Goal: Task Accomplishment & Management: Complete application form

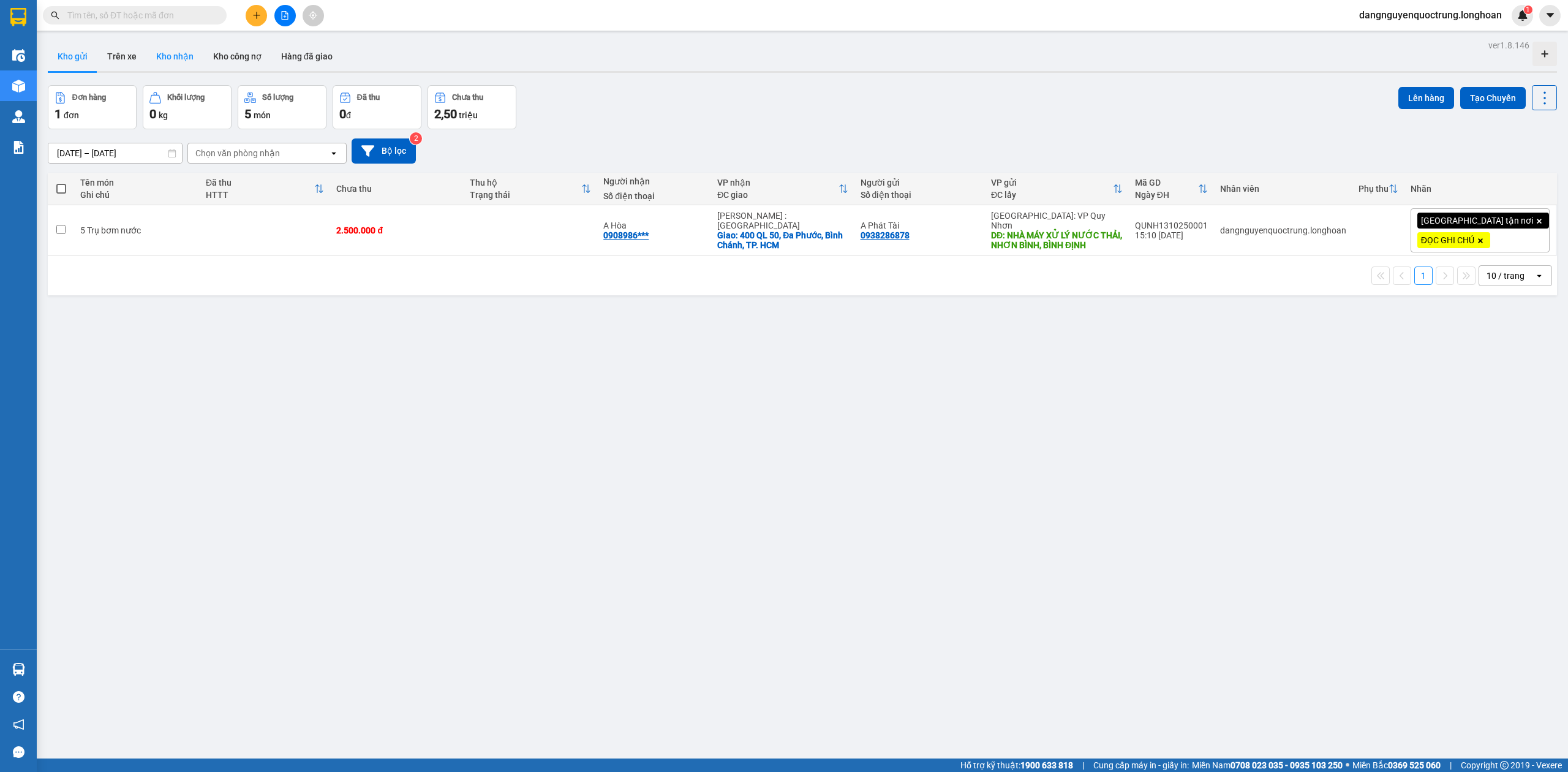
click at [189, 62] on button "Kho nhận" at bounding box center [175, 56] width 57 height 29
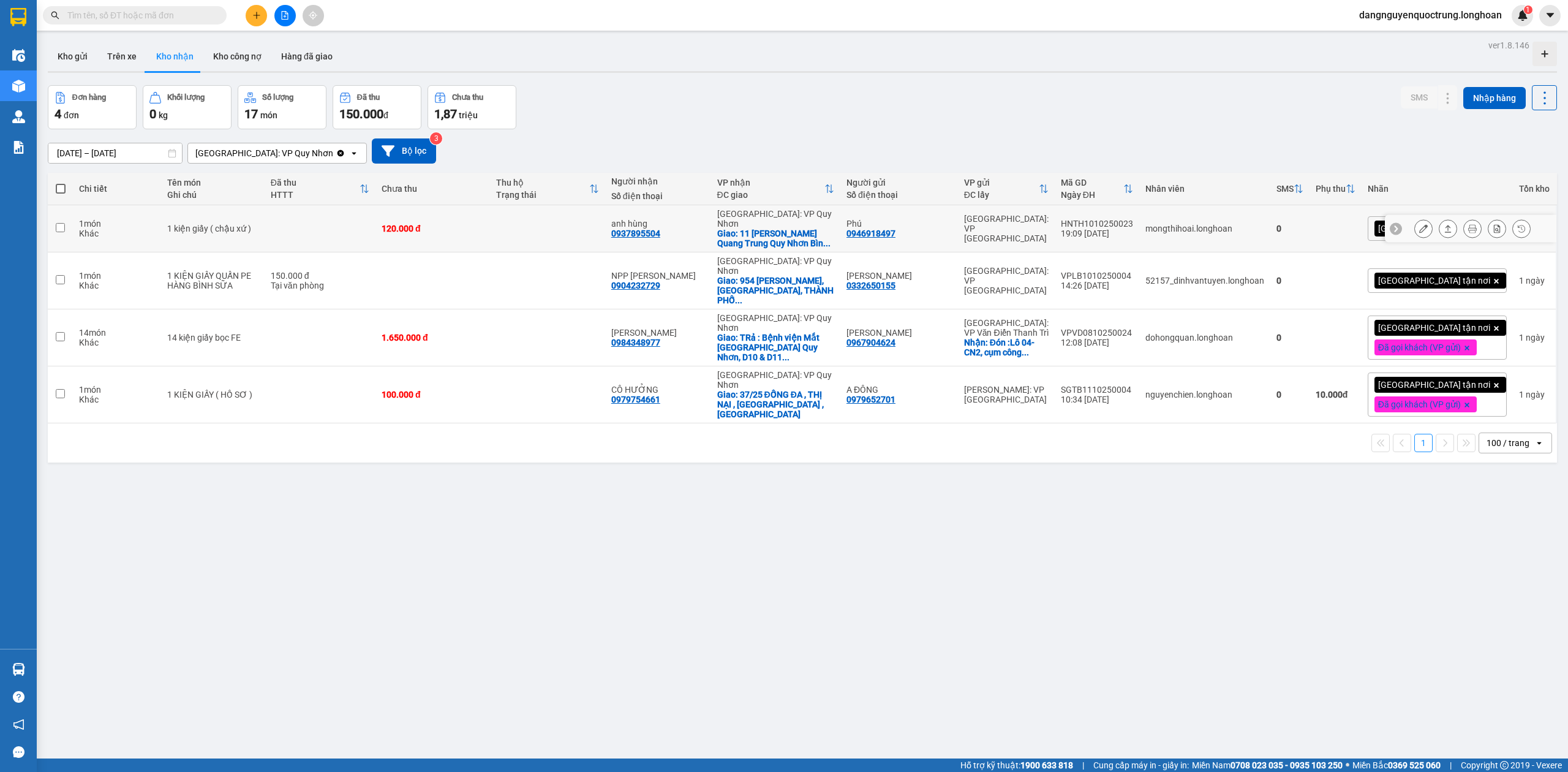
click at [1419, 232] on icon at bounding box center [1423, 228] width 9 height 9
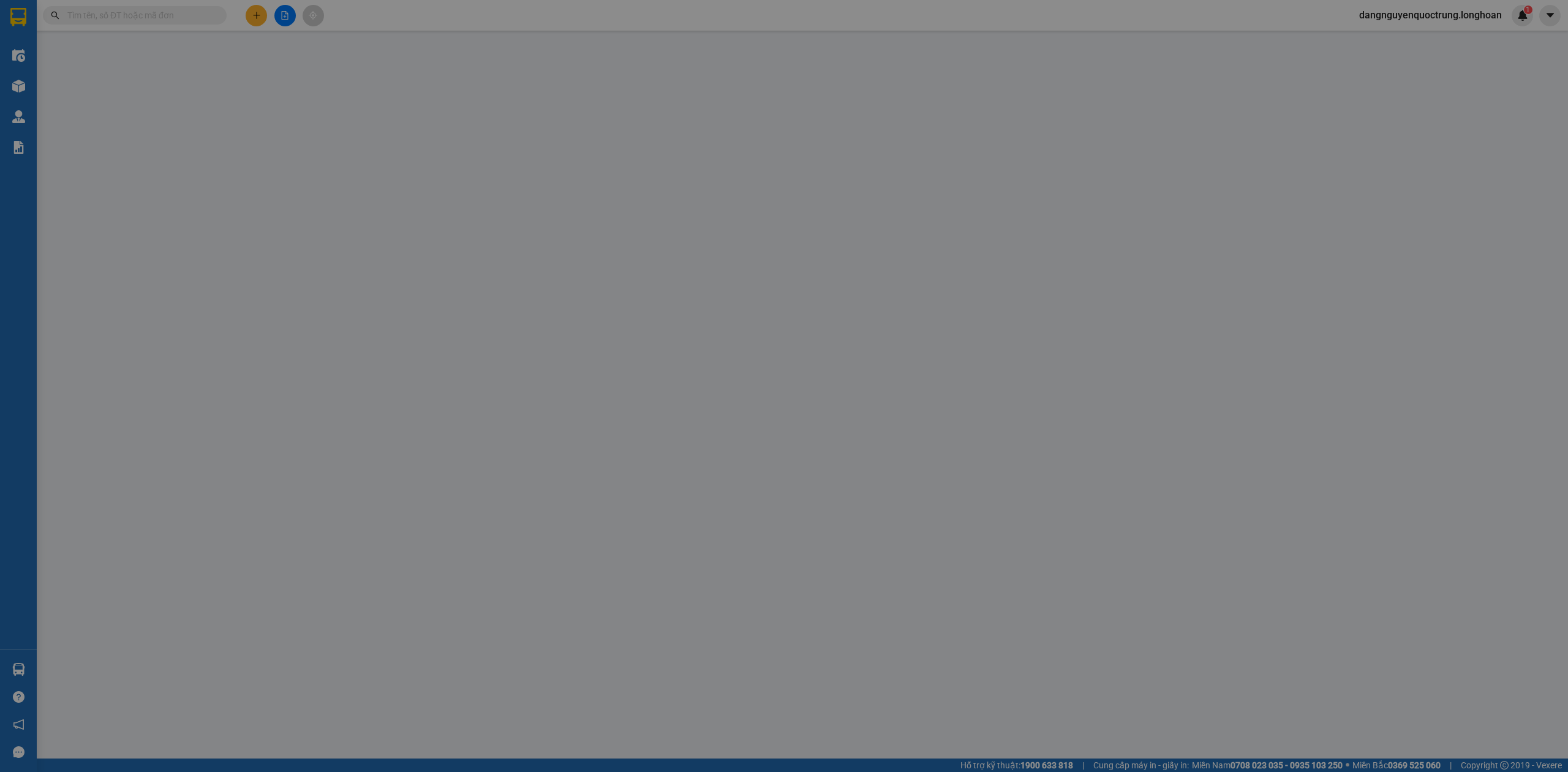
type input "0946918497"
type input "Phú"
type input "0937895504"
type input "anh hùng"
checkbox input "true"
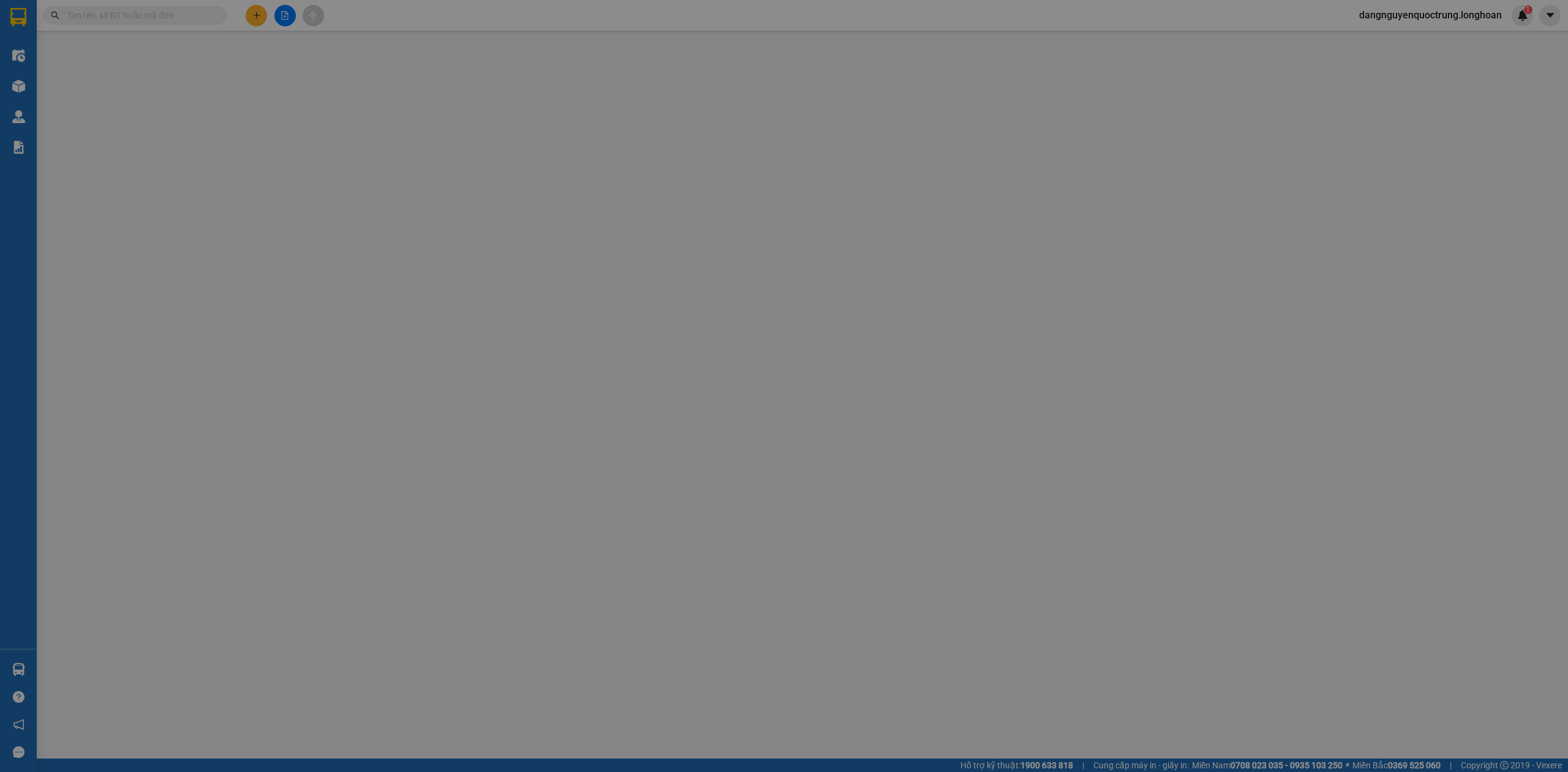
type input "11 Đoàn [PERSON_NAME] [GEOGRAPHIC_DATA] [GEOGRAPHIC_DATA]"
type input "hàng xứ dễ vỡ xin nhe tay hư vỡ 0 chịu đền đã báo đầu gửi"
type input "0"
type input "120.000"
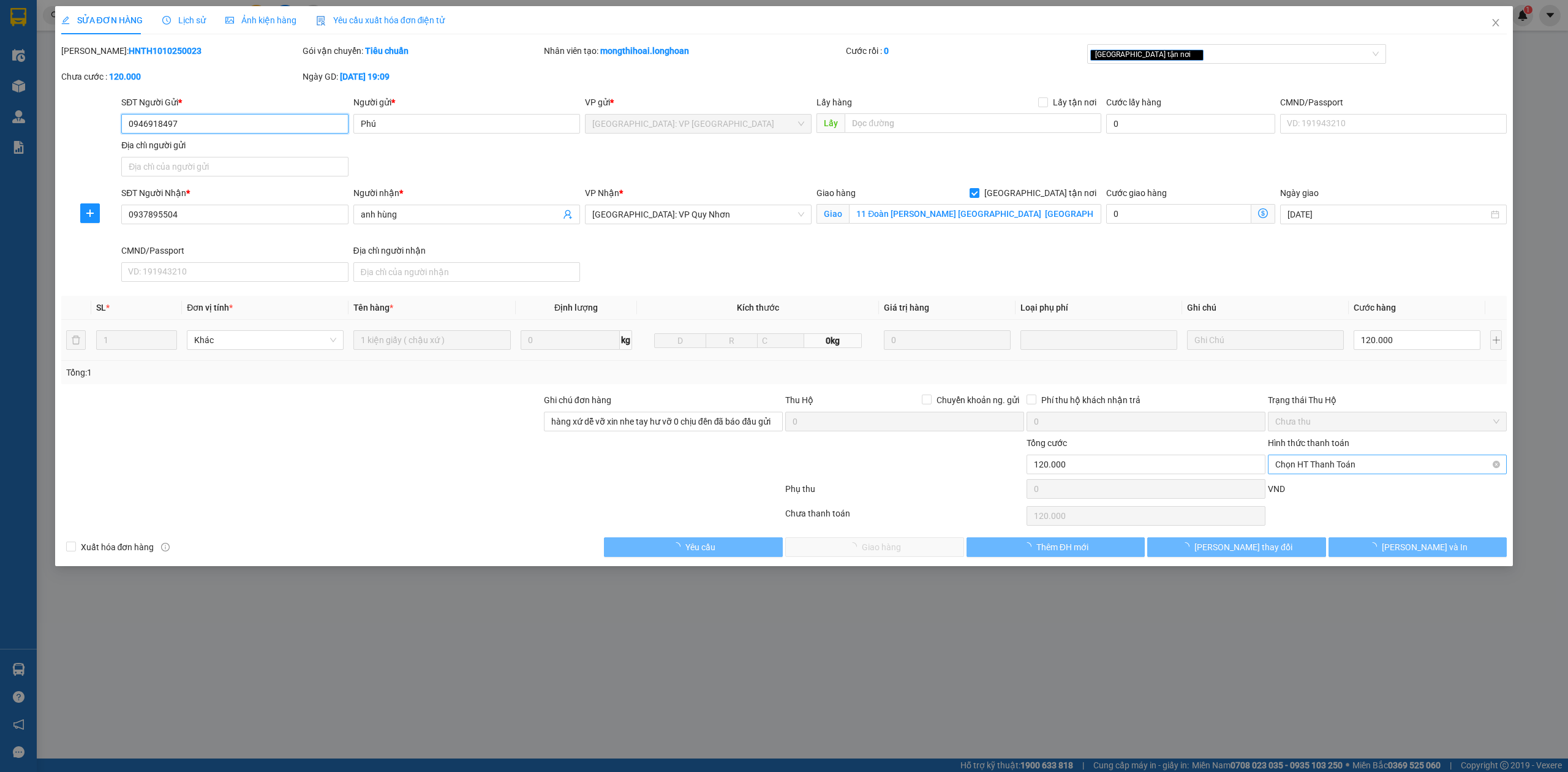
click at [1363, 467] on span "Chọn HT Thanh Toán" at bounding box center [1387, 464] width 224 height 18
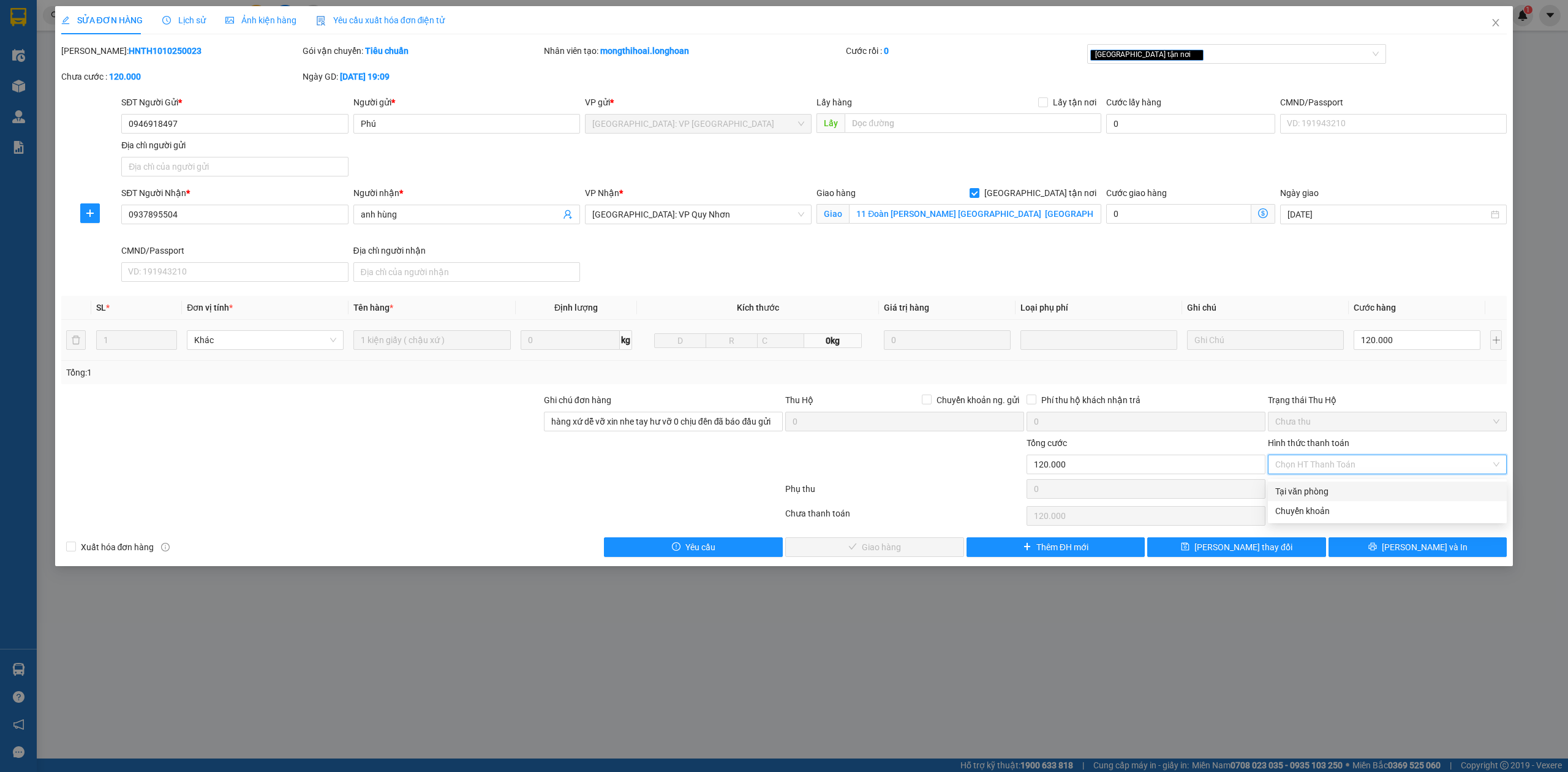
click at [1342, 493] on div "Tại văn phòng" at bounding box center [1387, 492] width 224 height 13
type input "0"
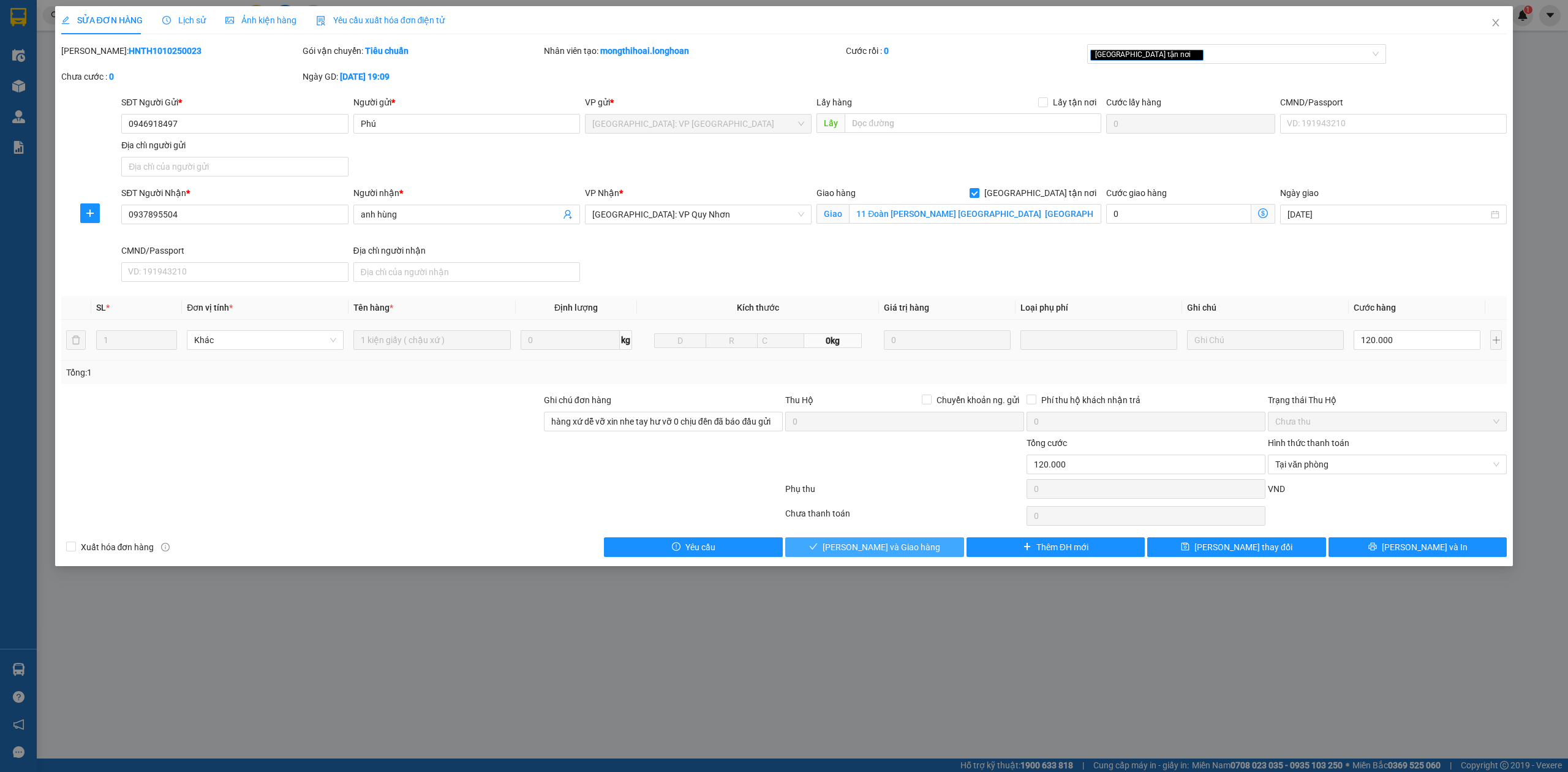
click at [912, 549] on span "[PERSON_NAME] và Giao hàng" at bounding box center [882, 548] width 117 height 13
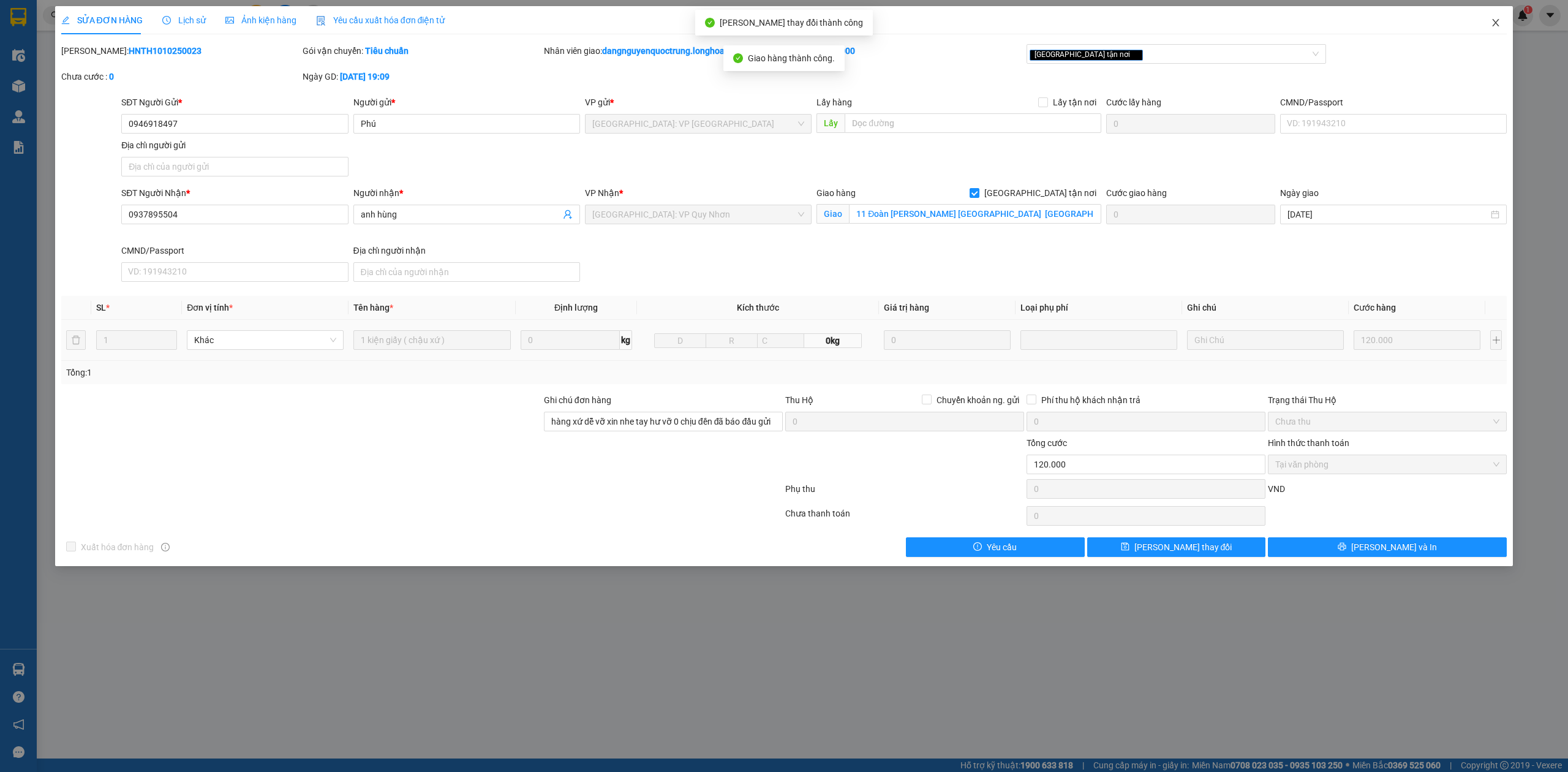
click at [1497, 28] on span "Close" at bounding box center [1495, 23] width 34 height 34
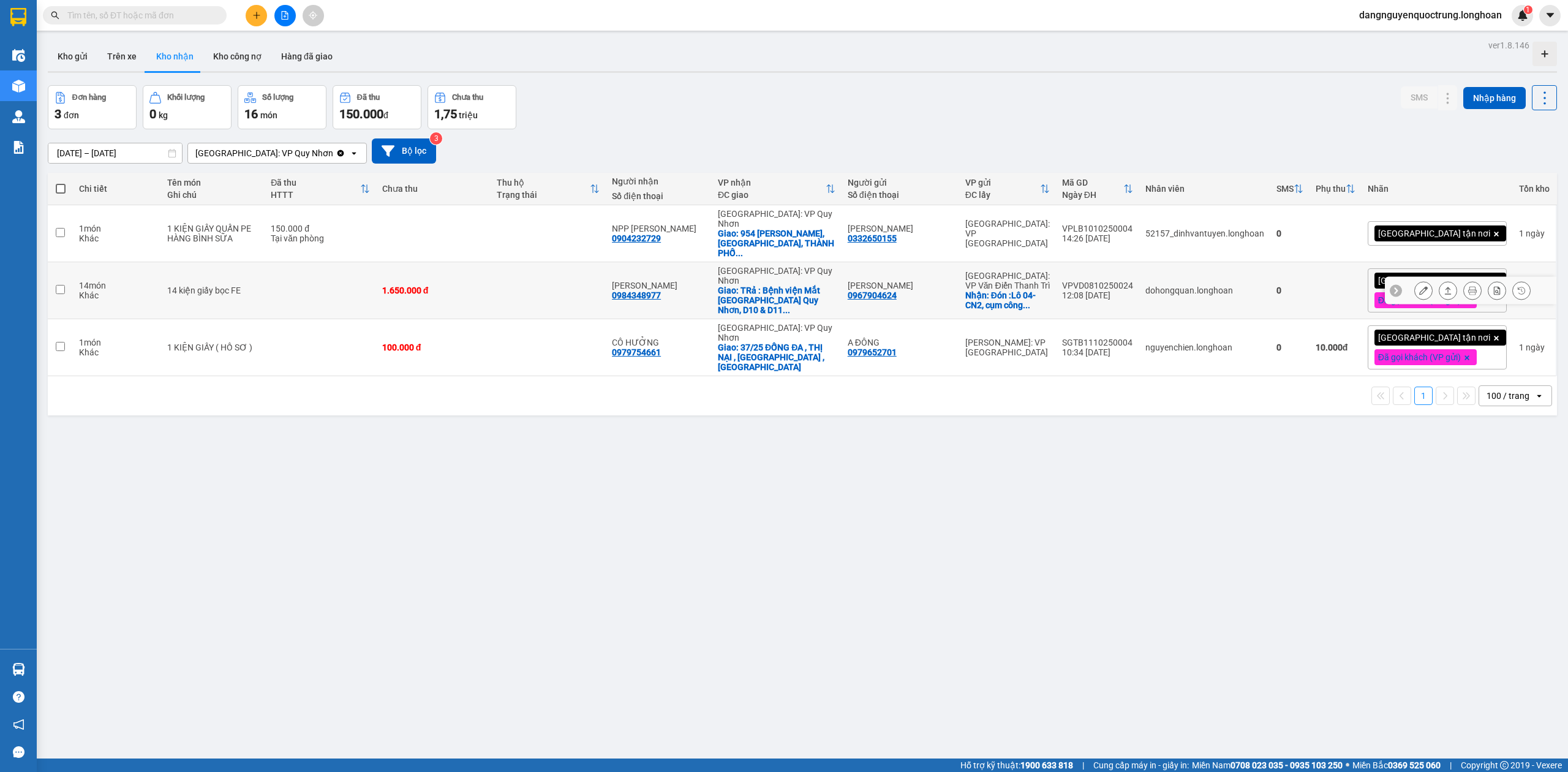
click at [1419, 286] on icon at bounding box center [1423, 290] width 9 height 9
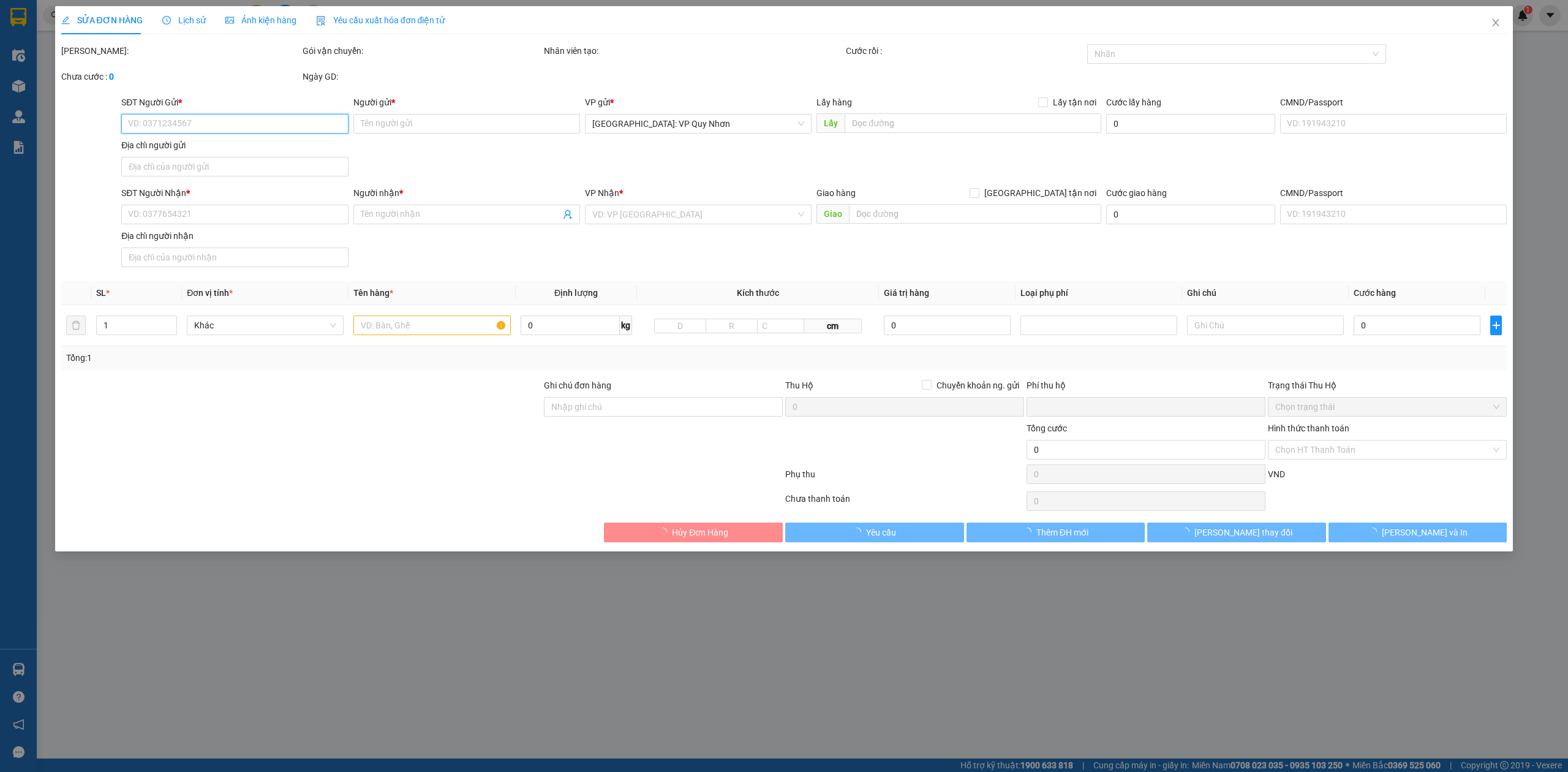
type input "0967904624"
type input "[PERSON_NAME]"
checkbox input "true"
type input "Đón :Lô 04-CN2, cụm công nghiệp làng [GEOGRAPHIC_DATA], [GEOGRAPHIC_DATA], [GEO…"
type input "0984348977"
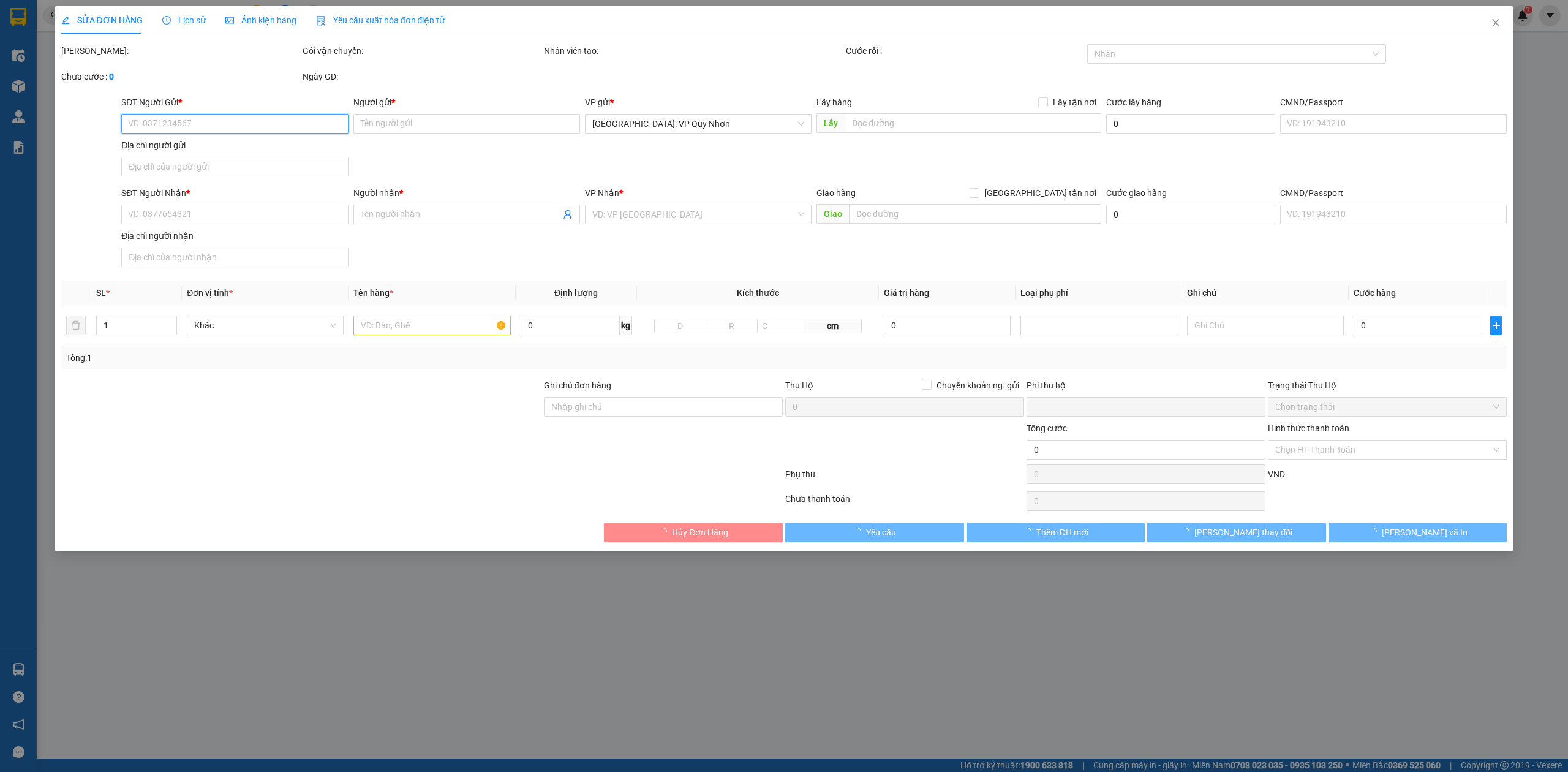
type input "[PERSON_NAME]"
checkbox input "true"
type input "TRả : Bệnh viện Mắt [GEOGRAPHIC_DATA] [GEOGRAPHIC_DATA], D10 & D11 đường [GEOGR…"
type input "0"
type input "1.650.000"
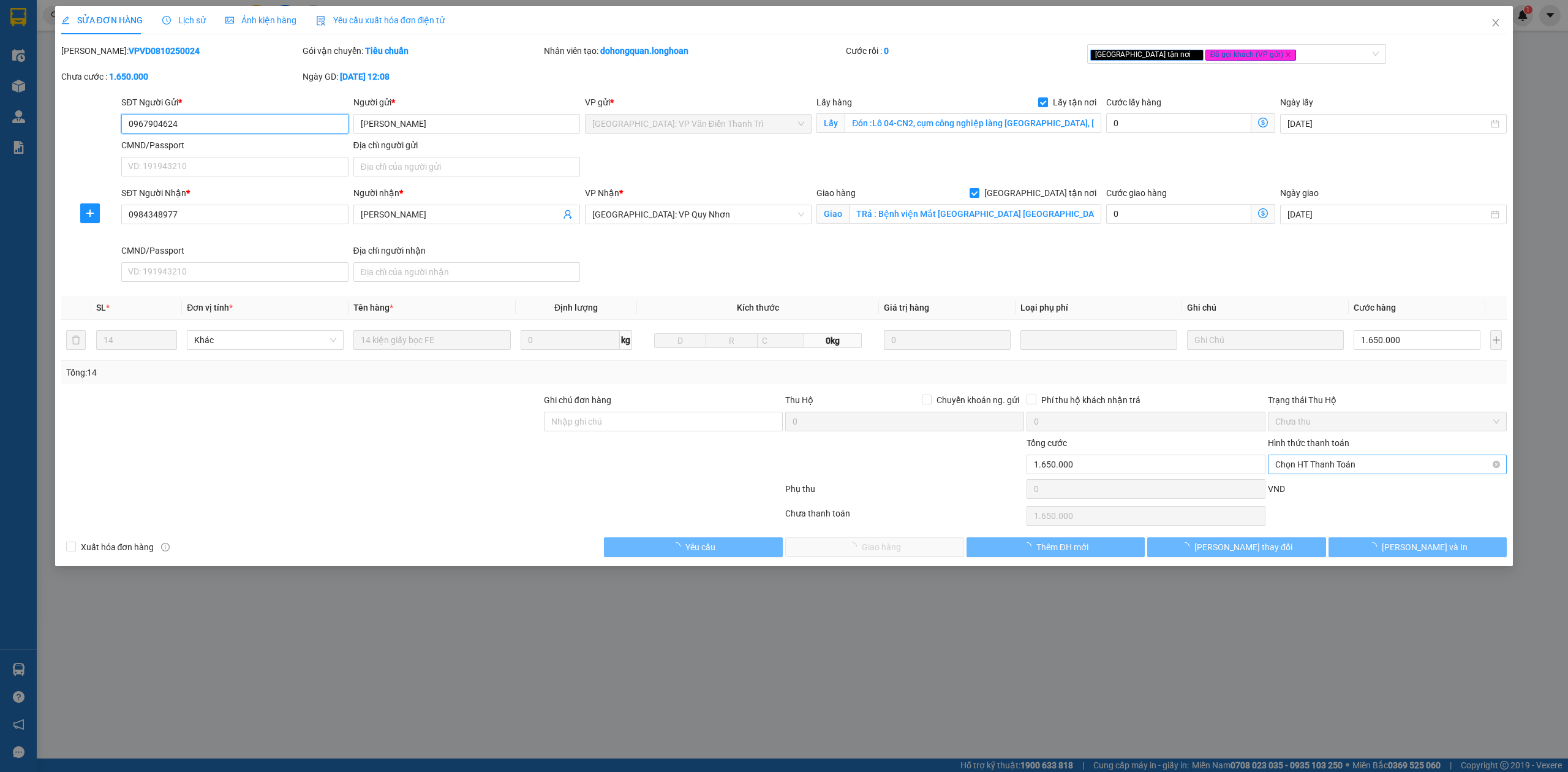
click at [1326, 462] on span "Chọn HT Thanh Toán" at bounding box center [1387, 464] width 224 height 18
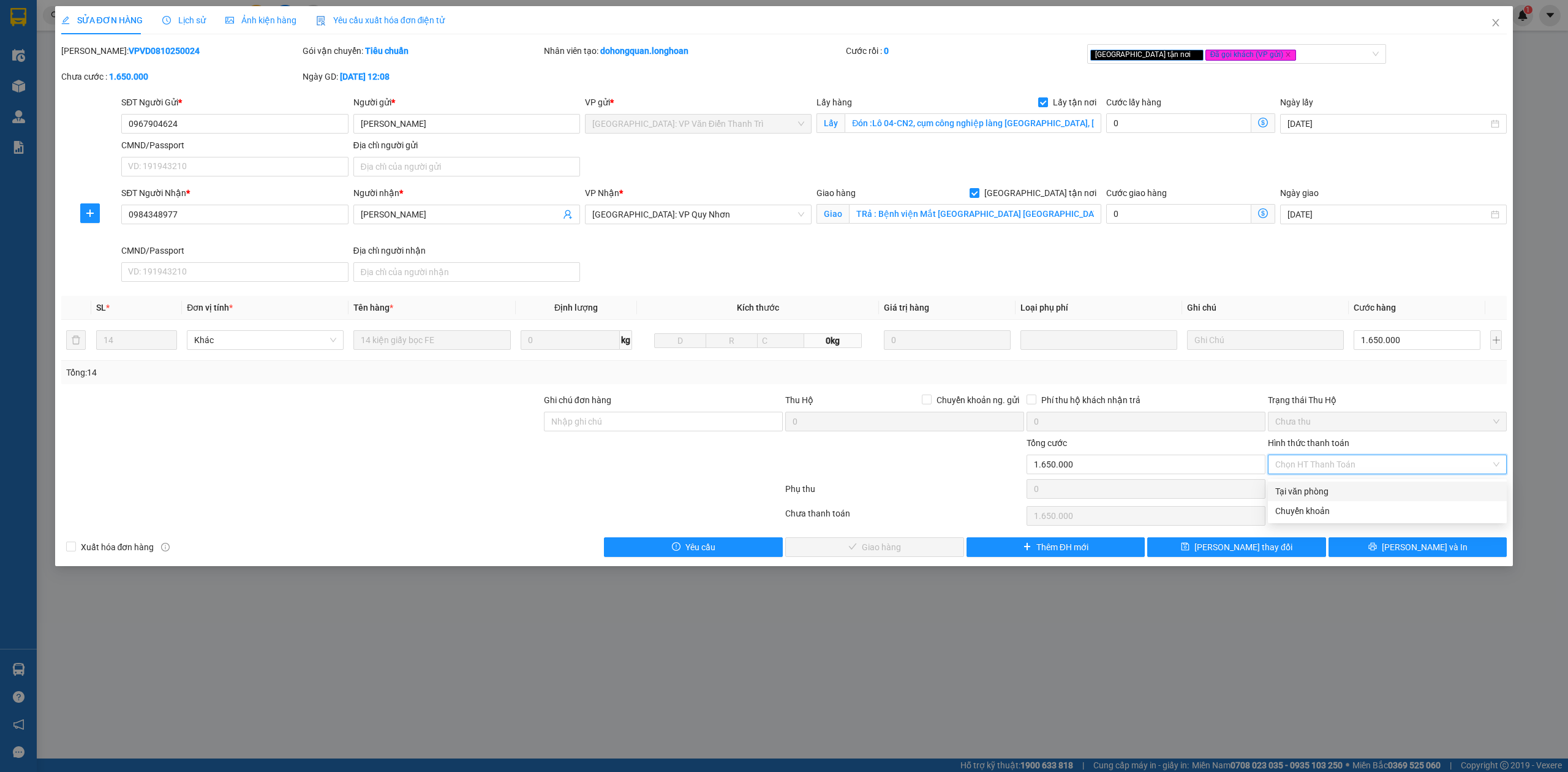
click at [1329, 489] on div "Tại văn phòng" at bounding box center [1387, 492] width 224 height 13
type input "0"
click at [882, 547] on span "[PERSON_NAME] và Giao hàng" at bounding box center [882, 548] width 117 height 13
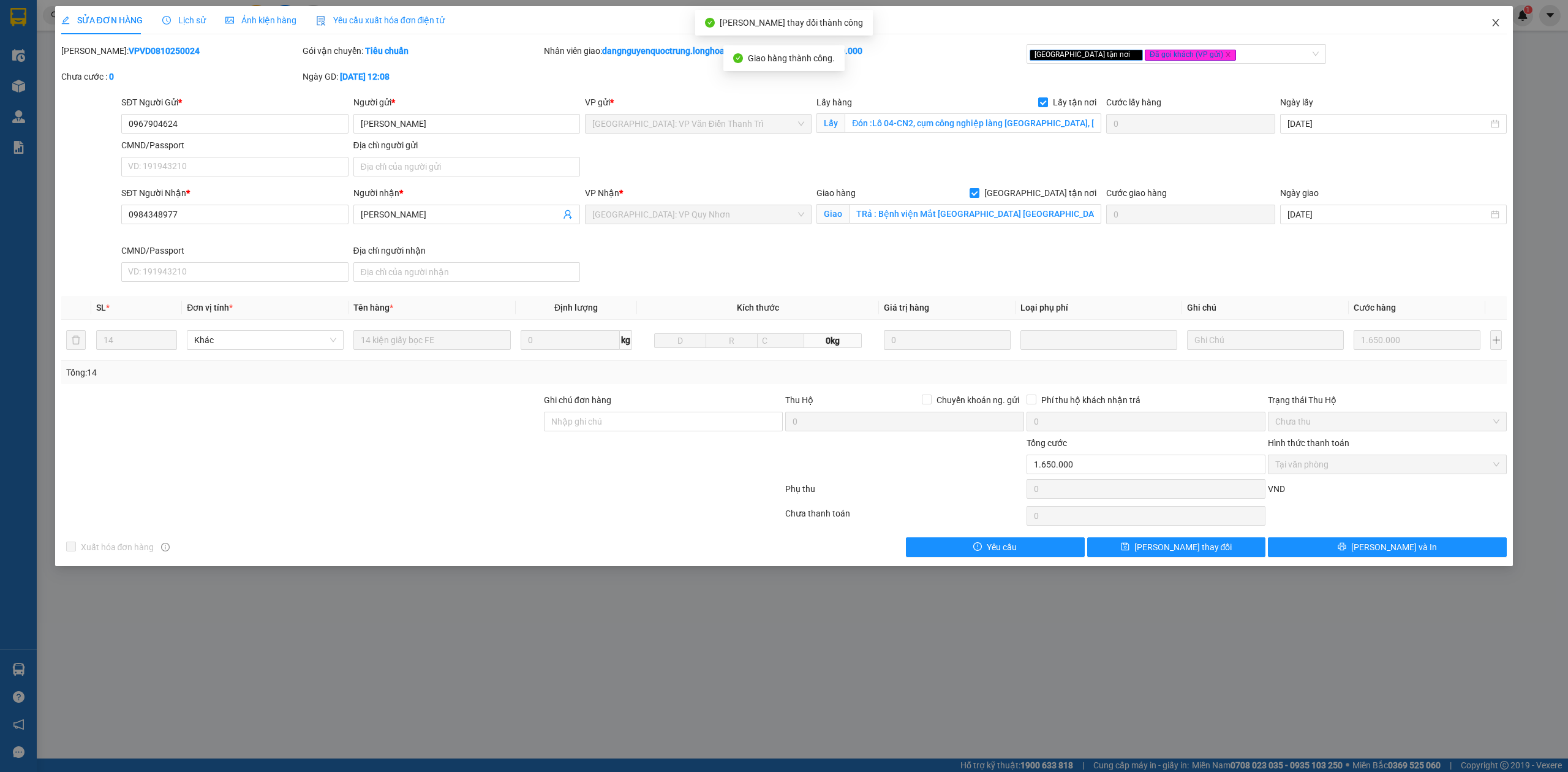
click at [1499, 23] on icon "close" at bounding box center [1495, 23] width 9 height 9
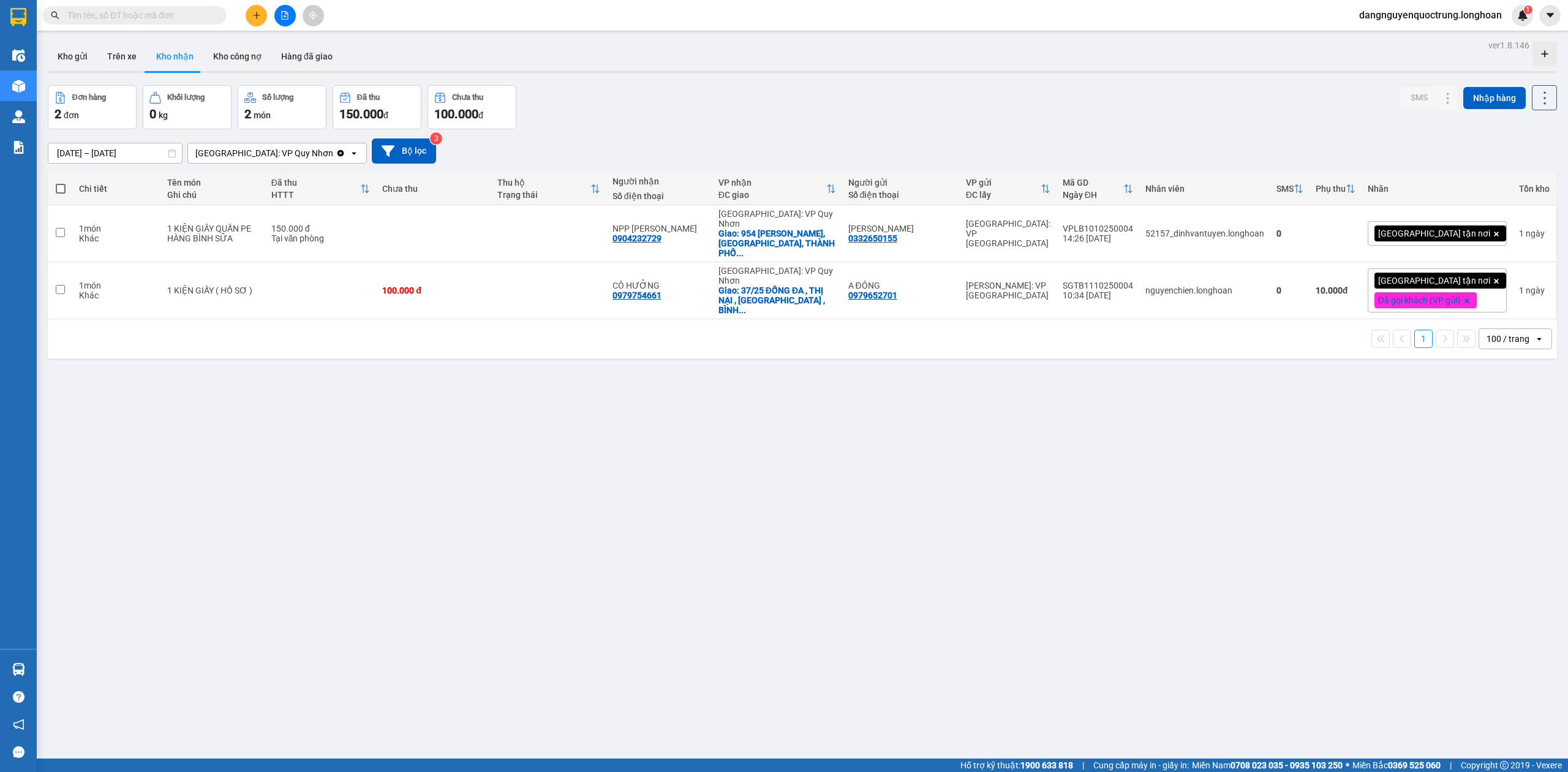
click at [251, 17] on button at bounding box center [256, 15] width 22 height 22
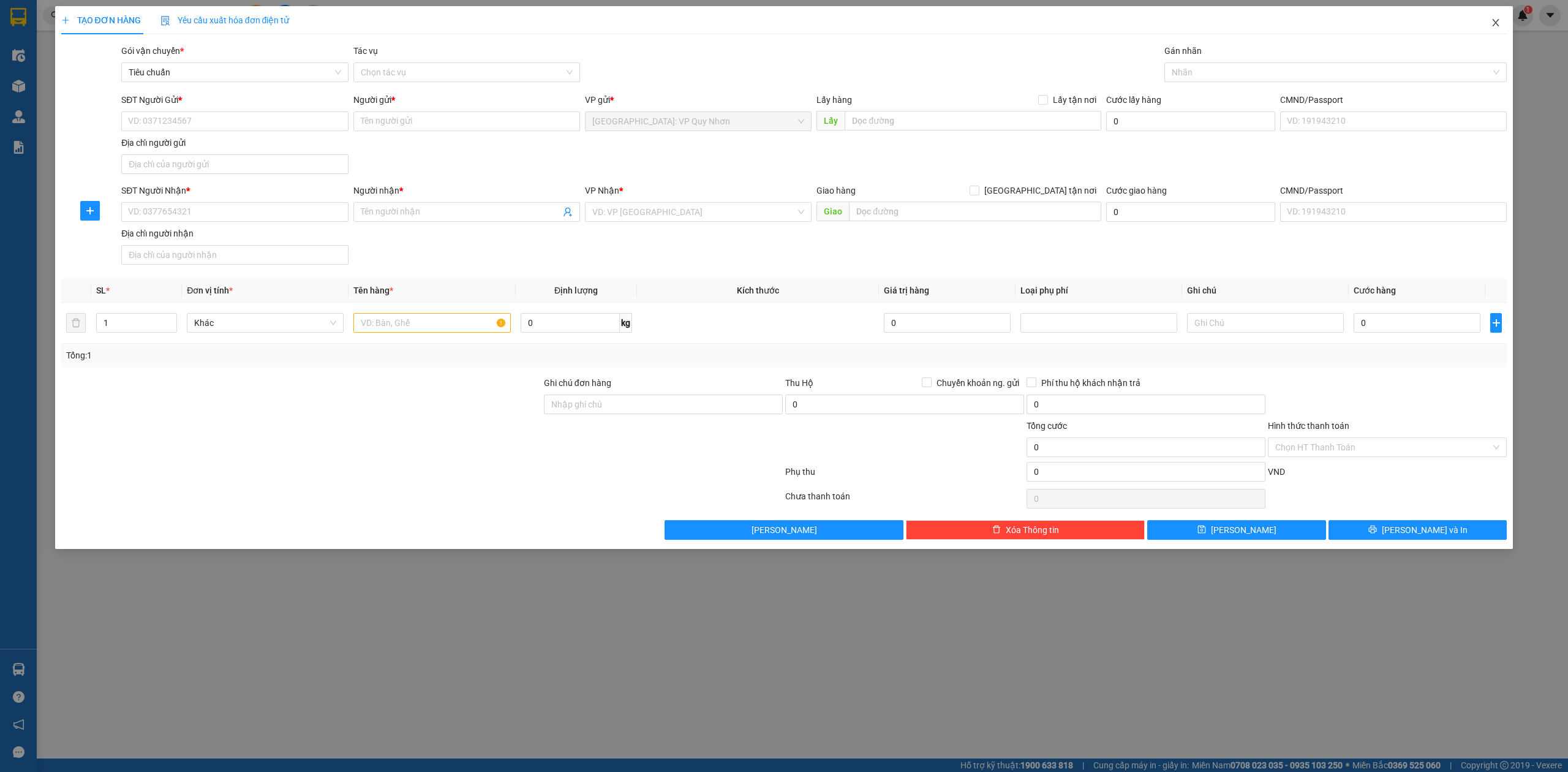
click at [1506, 22] on span "Close" at bounding box center [1495, 23] width 34 height 34
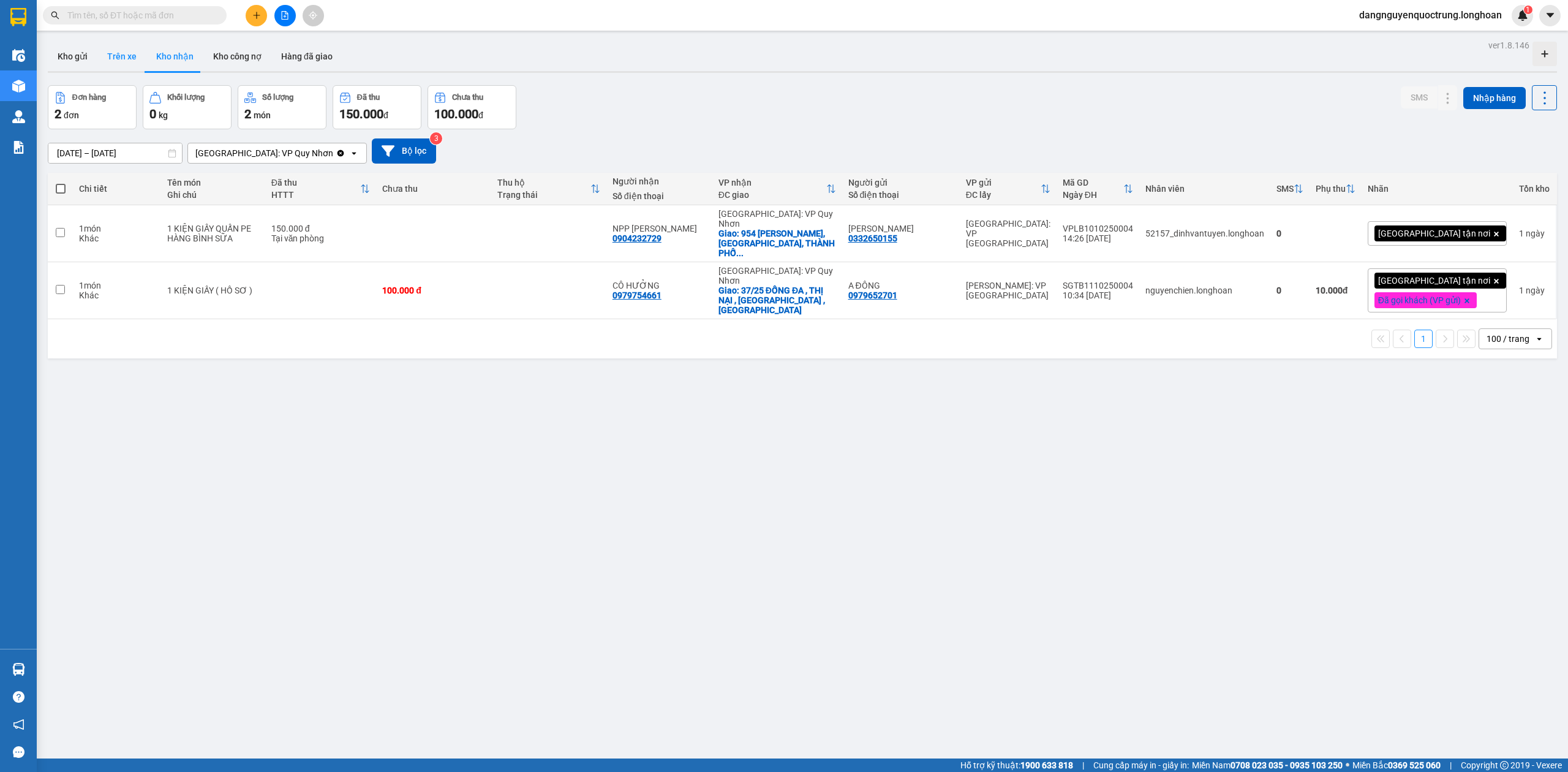
click at [124, 63] on button "Trên xe" at bounding box center [122, 56] width 49 height 29
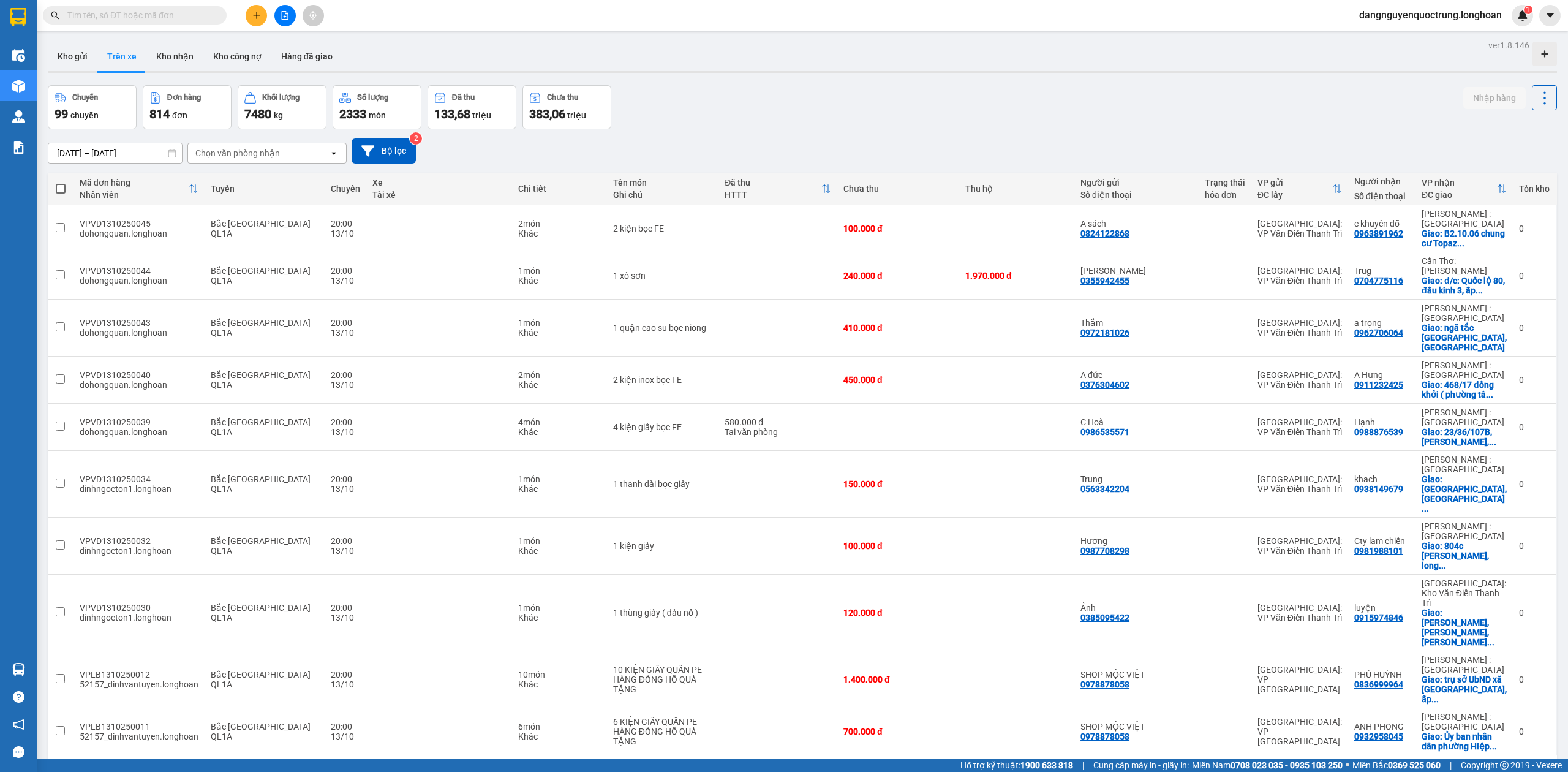
click at [306, 157] on div "Chọn văn phòng nhận" at bounding box center [258, 153] width 141 height 20
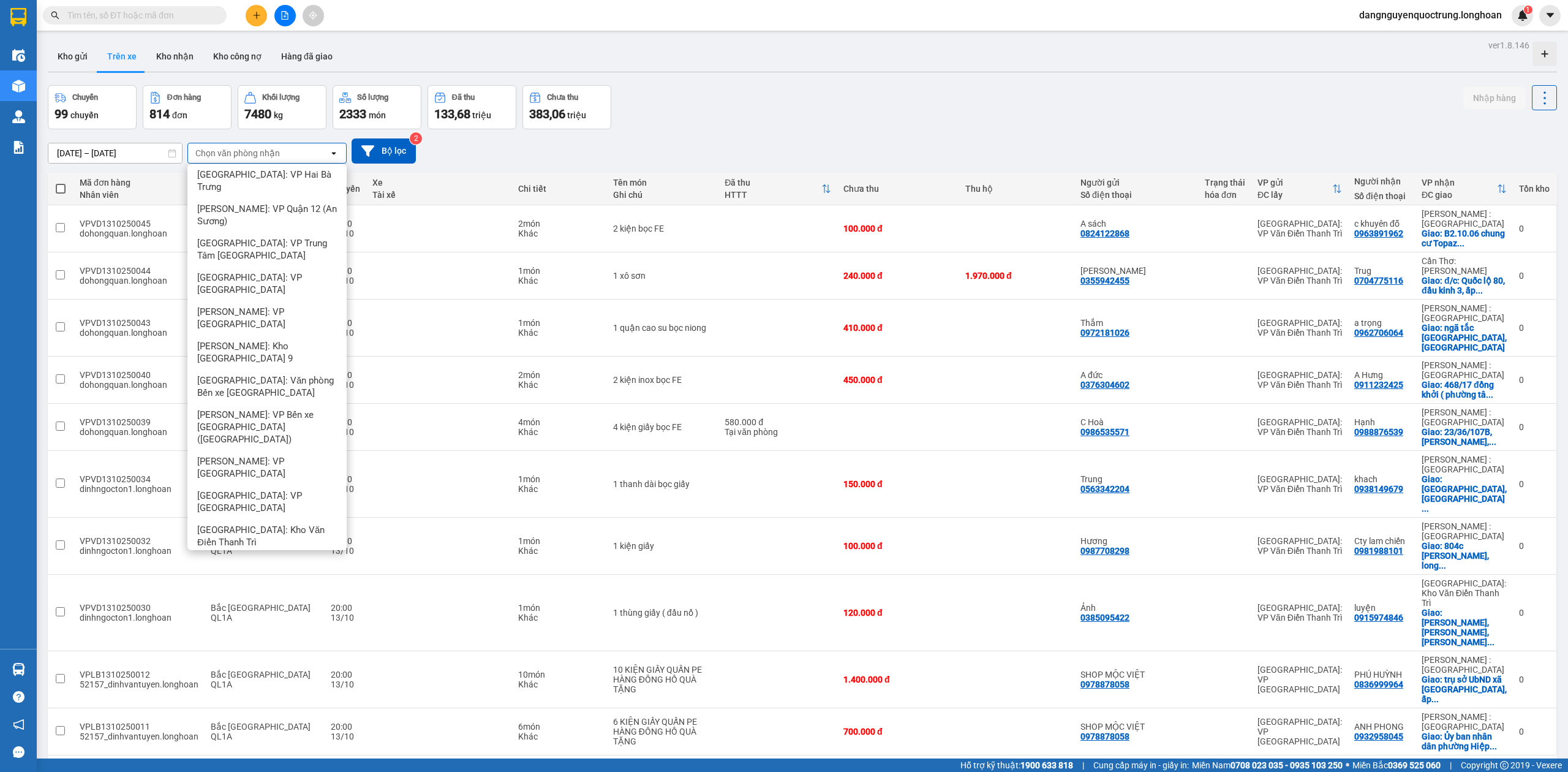
scroll to position [57, 0]
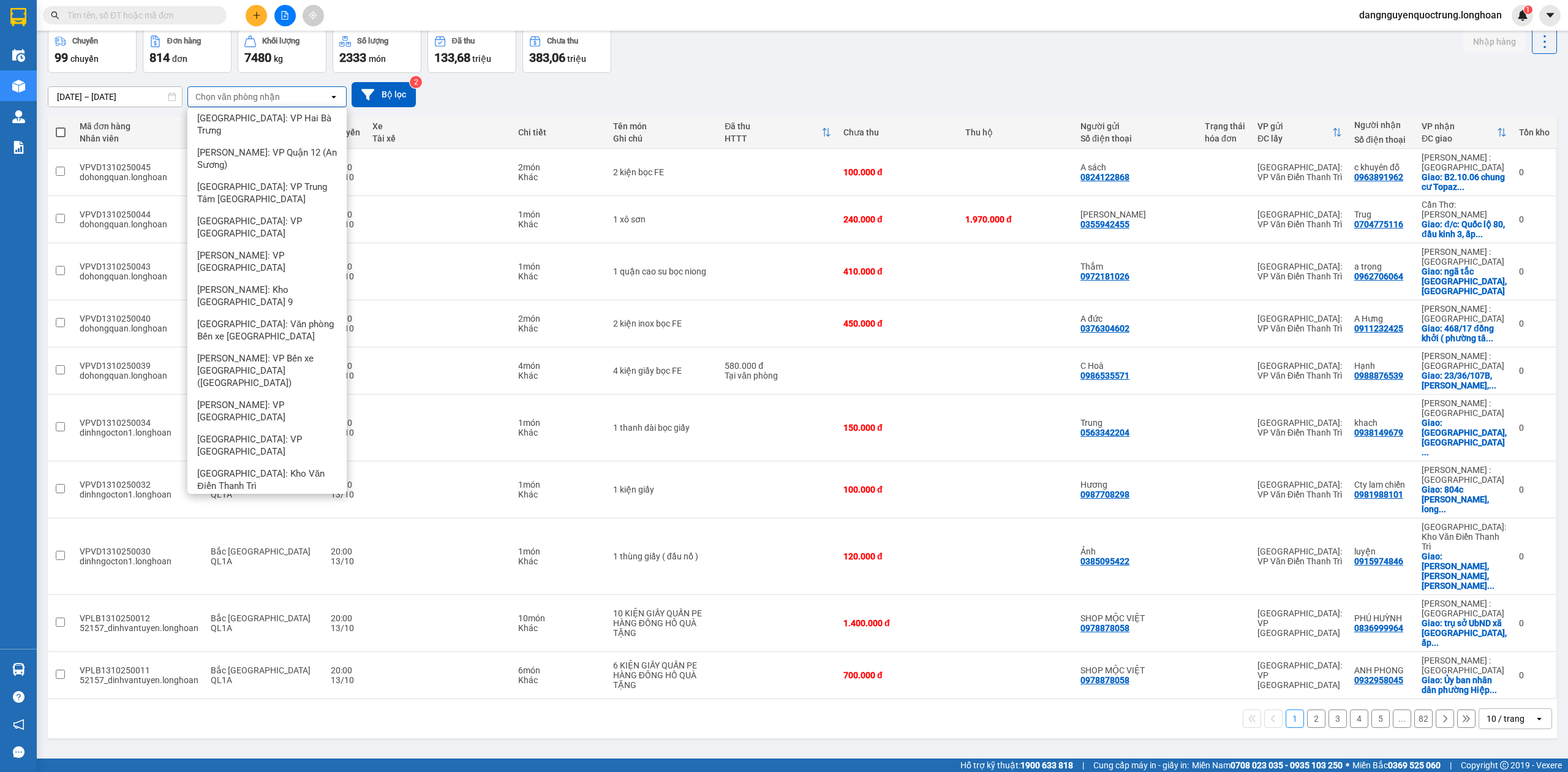
click at [276, 627] on span "[GEOGRAPHIC_DATA]: VP Quy Nhơn" at bounding box center [269, 639] width 145 height 25
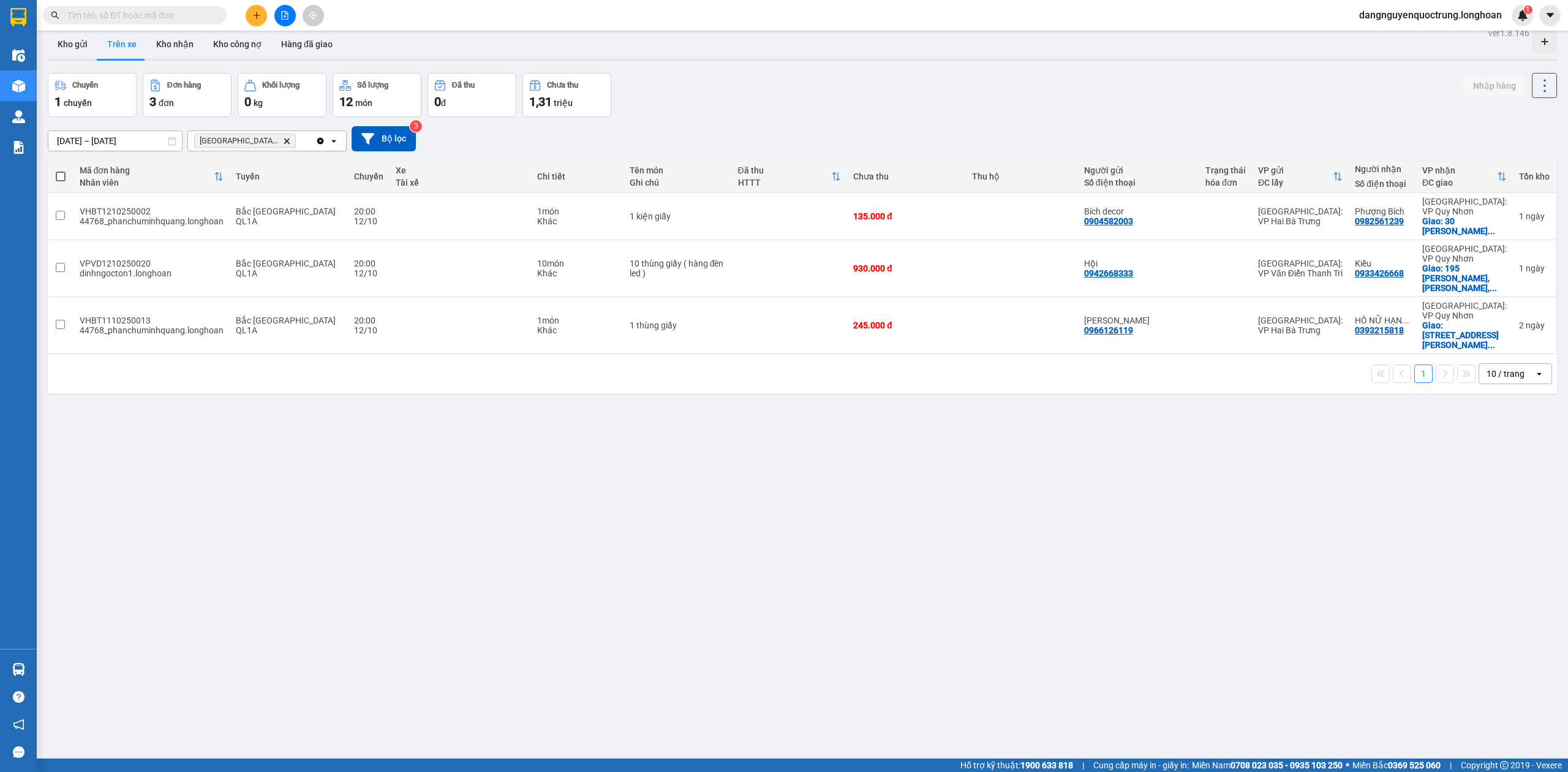
scroll to position [0, 0]
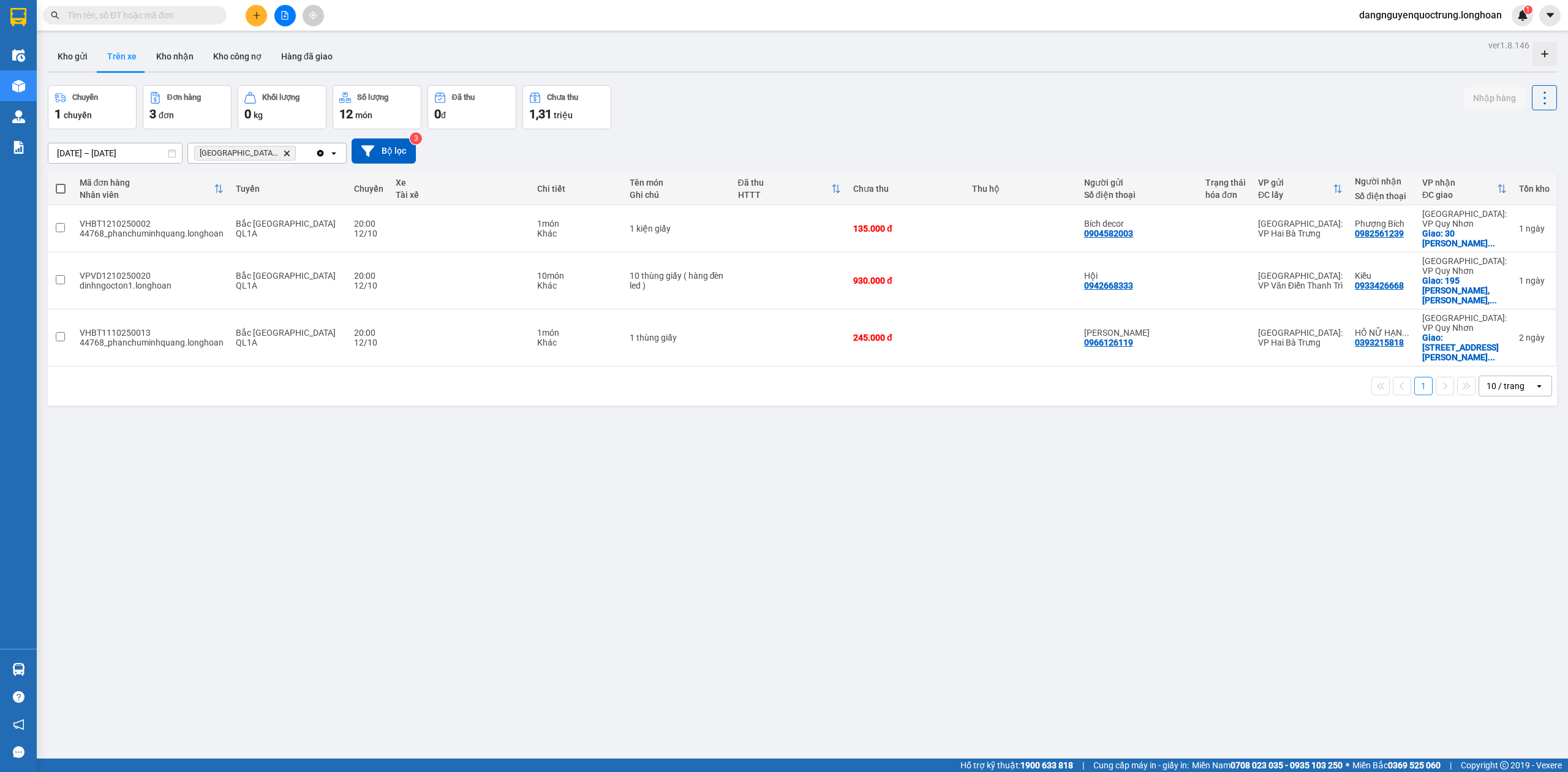
click at [290, 154] on icon "Delete" at bounding box center [287, 153] width 8 height 8
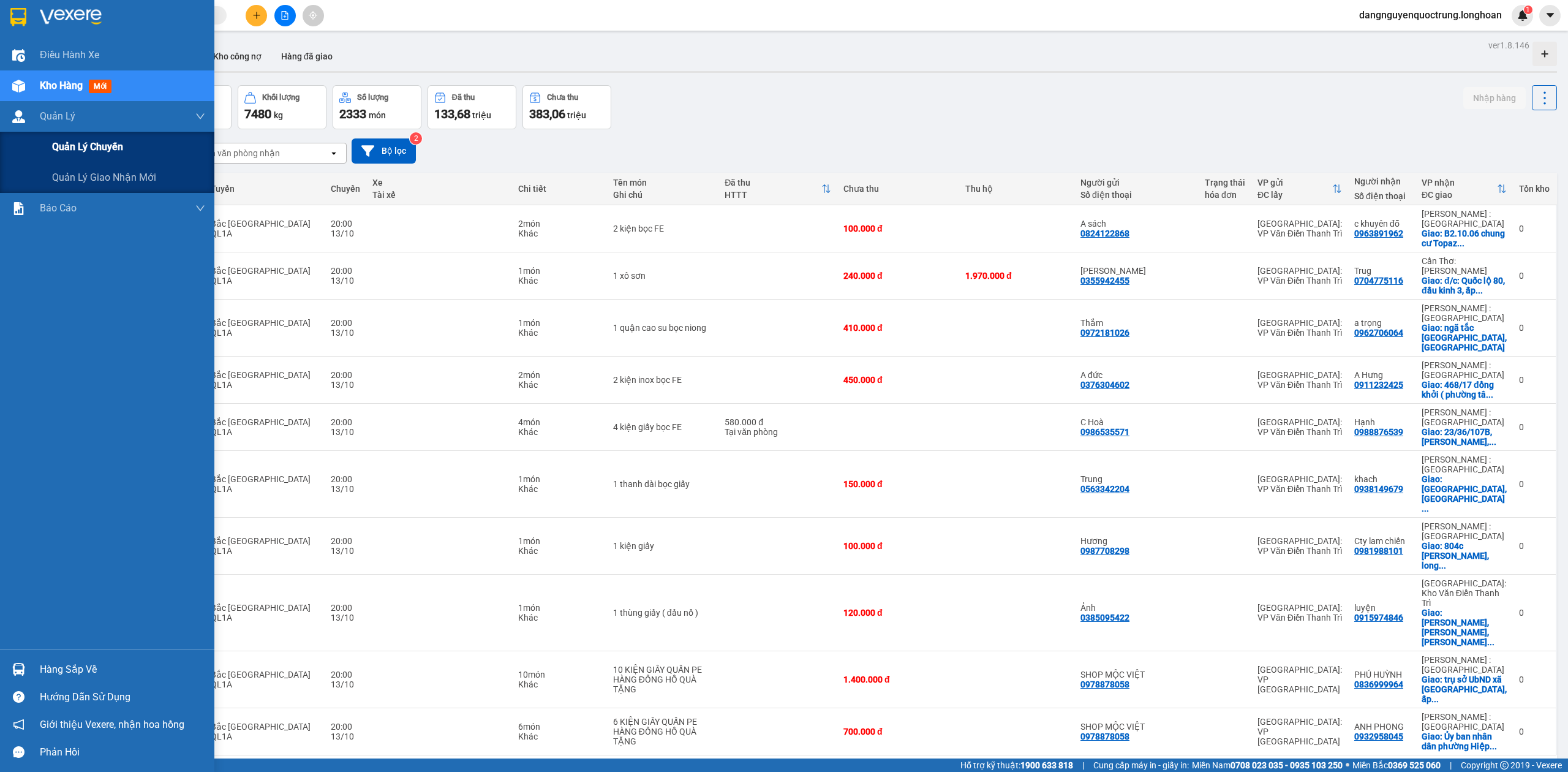
click at [66, 147] on span "Quản lý chuyến" at bounding box center [87, 147] width 71 height 15
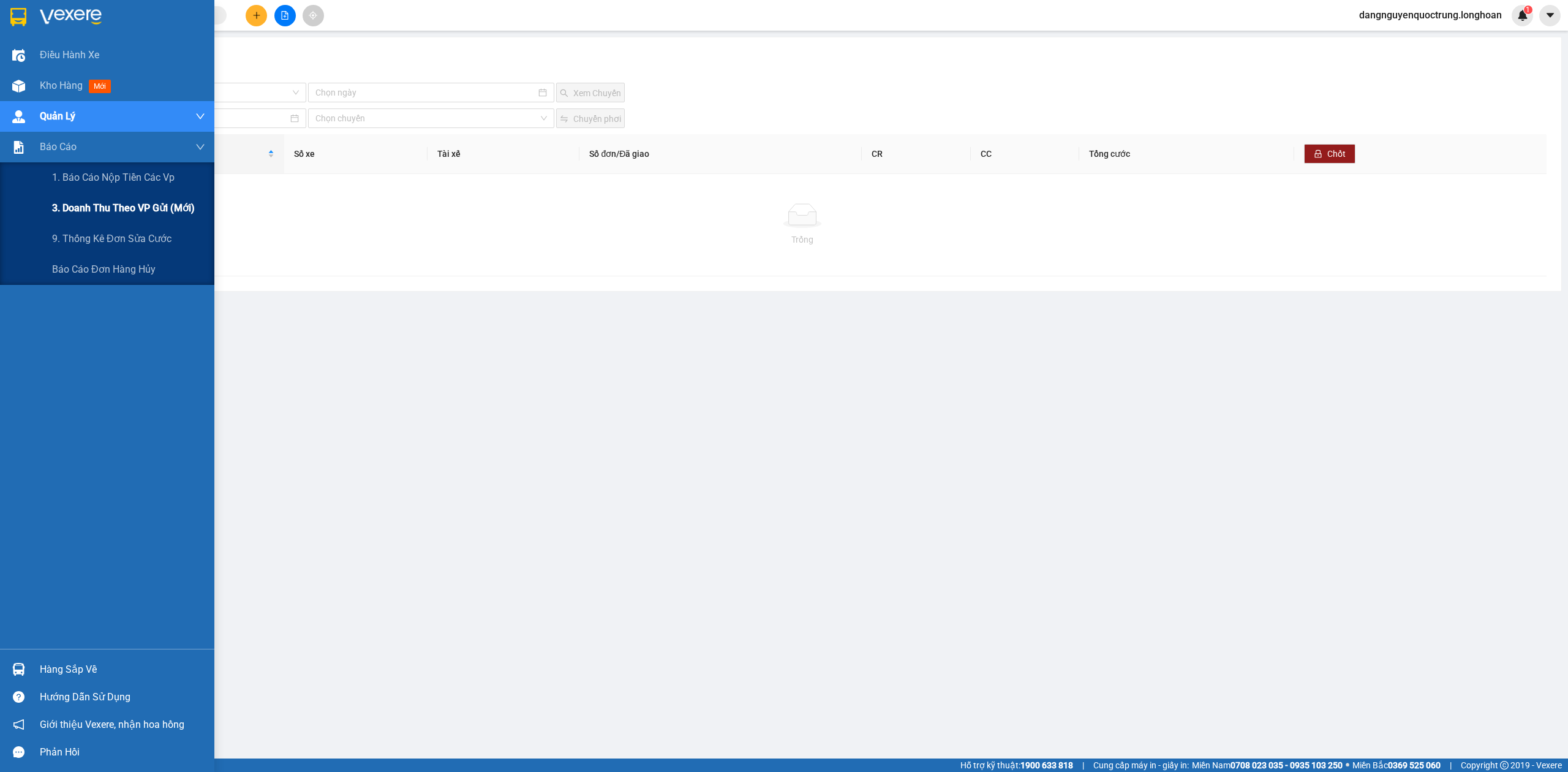
click at [79, 204] on span "3. Doanh Thu theo VP Gửi (mới)" at bounding box center [123, 208] width 143 height 15
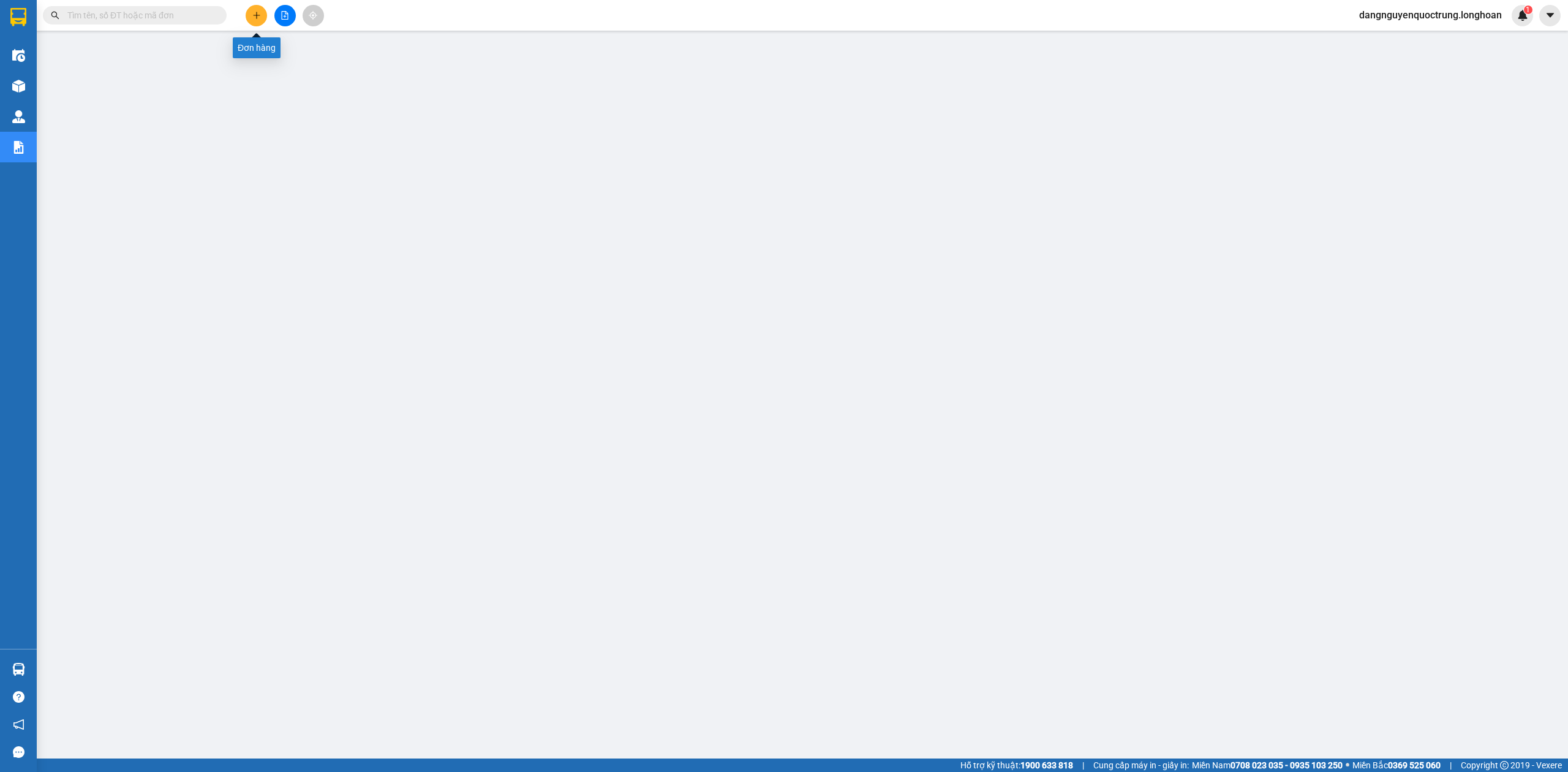
click at [256, 13] on icon "plus" at bounding box center [256, 15] width 9 height 9
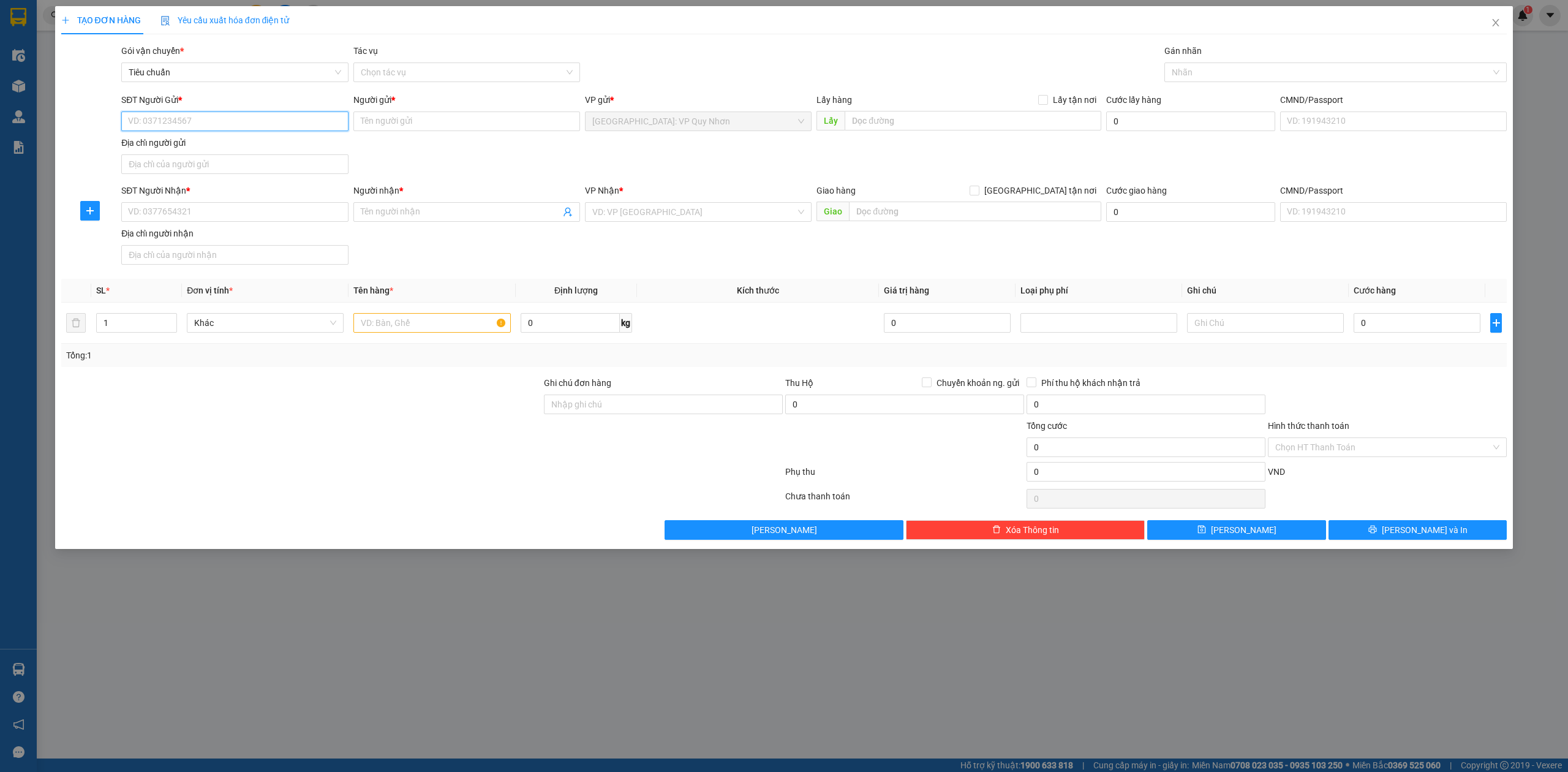
paste input "0868869509"
type input "0868869509"
click at [202, 217] on input "SĐT Người Nhận *" at bounding box center [234, 211] width 226 height 20
click at [209, 125] on input "0868869509" at bounding box center [234, 121] width 226 height 20
click at [216, 148] on div "0868869509 - Nguyễn Thị Thùy Linh" at bounding box center [235, 146] width 212 height 13
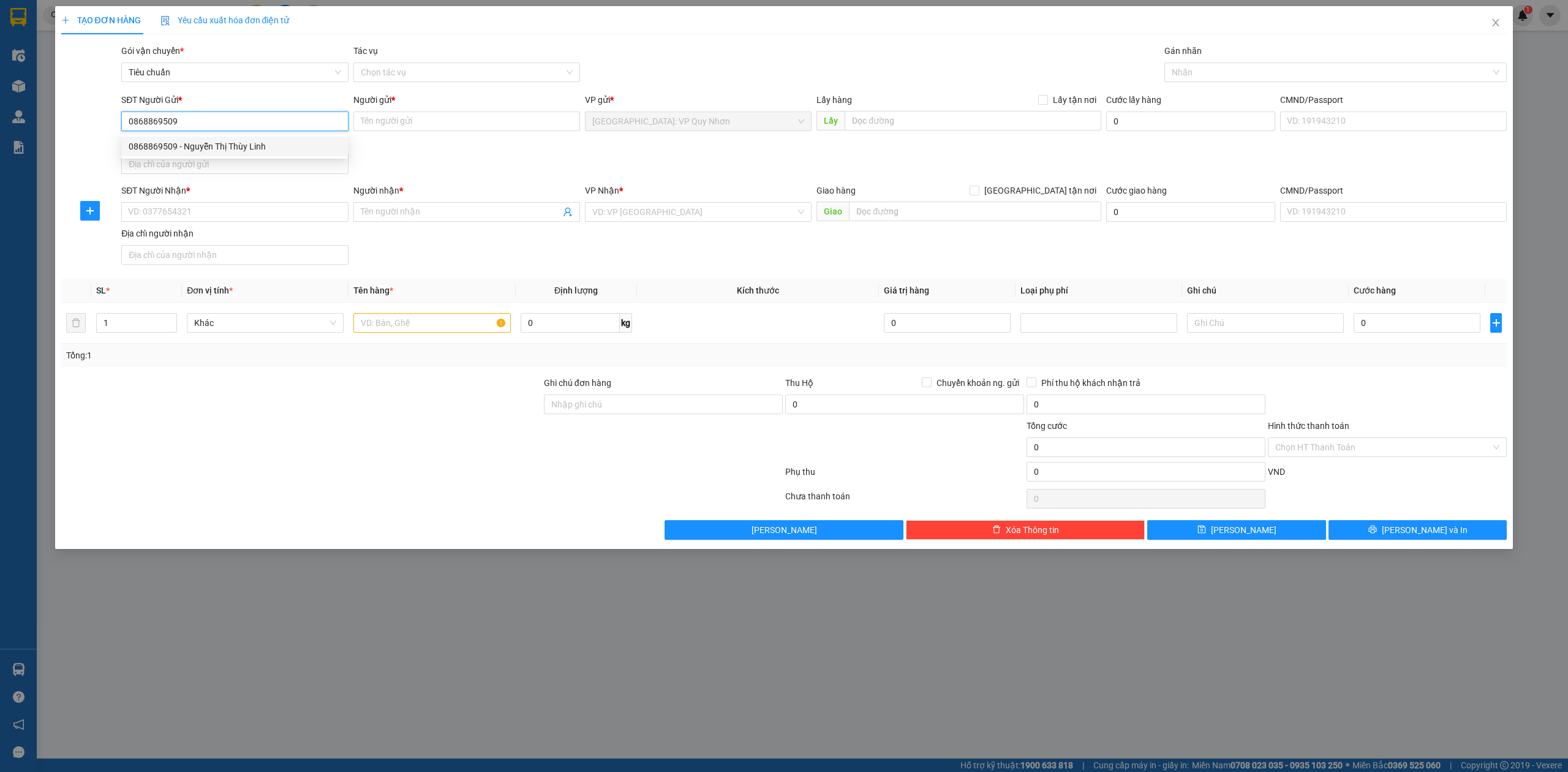
type input "Nguyễn Thị Thùy Linh"
click at [205, 219] on input "SĐT Người Nhận *" at bounding box center [234, 211] width 226 height 20
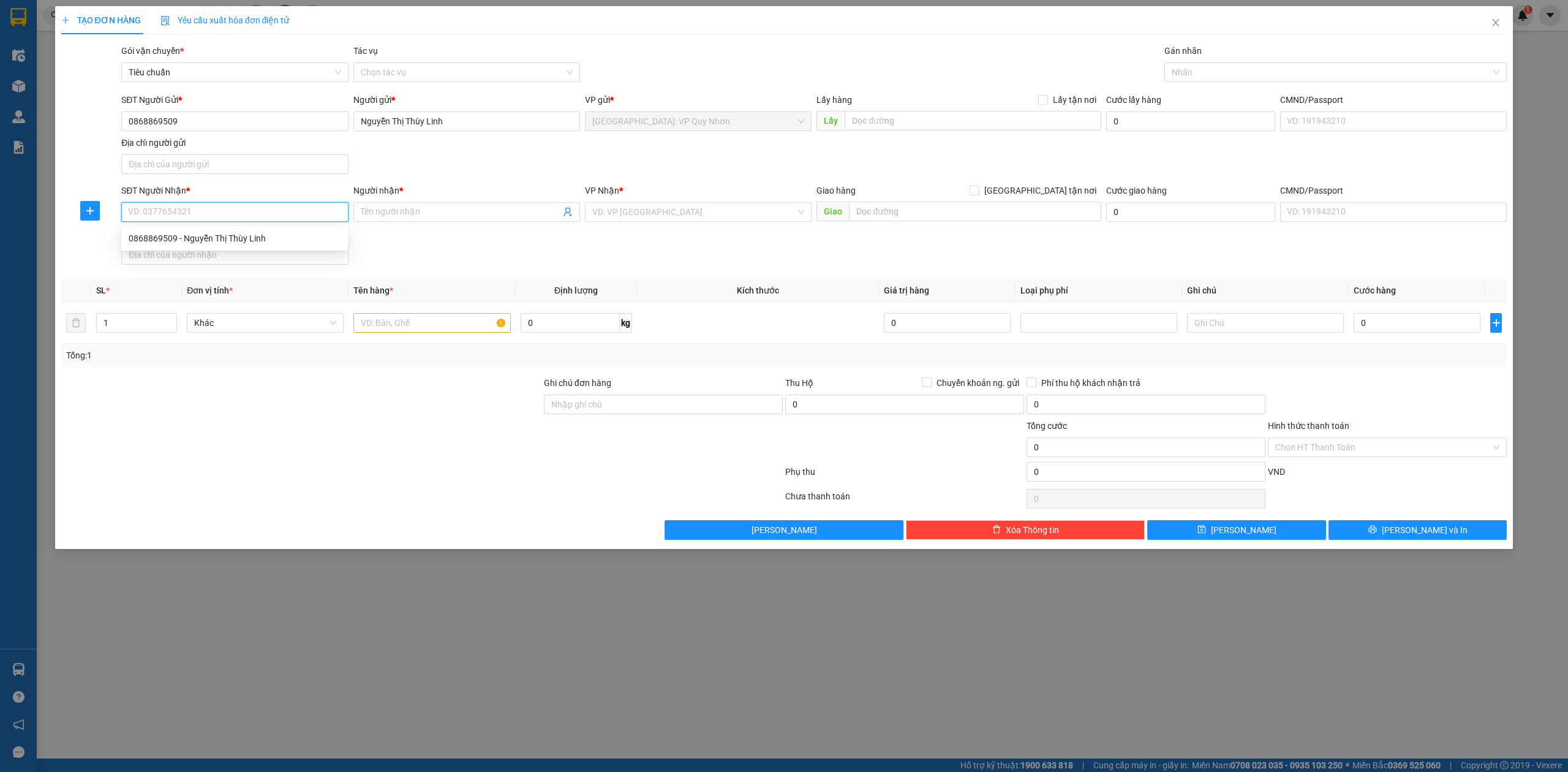
paste input "0868869509"
type input "0868869509"
click at [216, 236] on div "0868869509 - Nguyễn Thị Thùy Linh" at bounding box center [235, 239] width 212 height 13
type input "Nguyễn Thị Thùy Linh"
checkbox input "true"
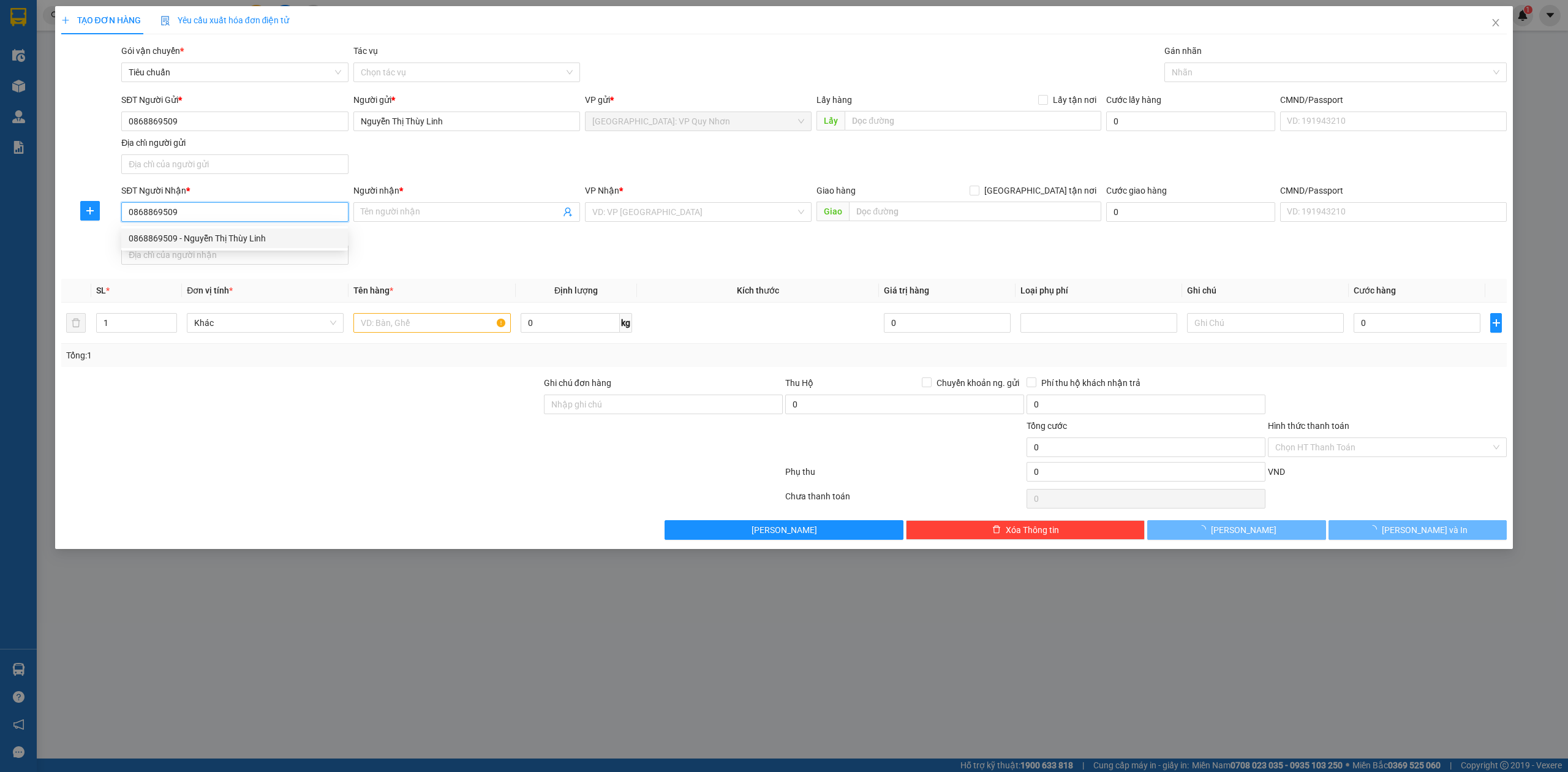
type input "Tòa S2.02, [GEOGRAPHIC_DATA], xã Đa Tốn, Huyện Gia Lâm, Hà Nội"
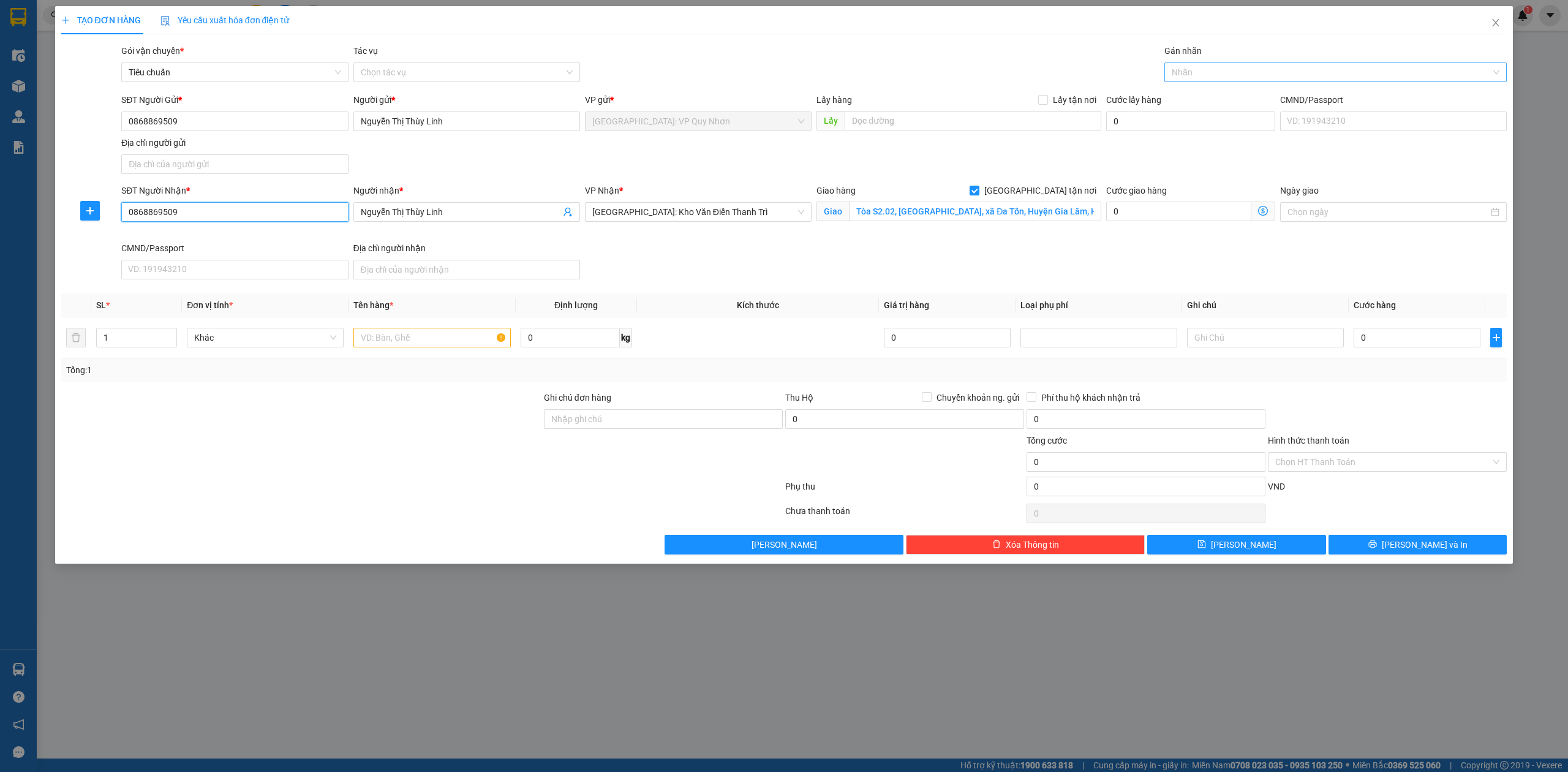
click at [1220, 76] on div at bounding box center [1329, 73] width 325 height 15
type input "0868869509"
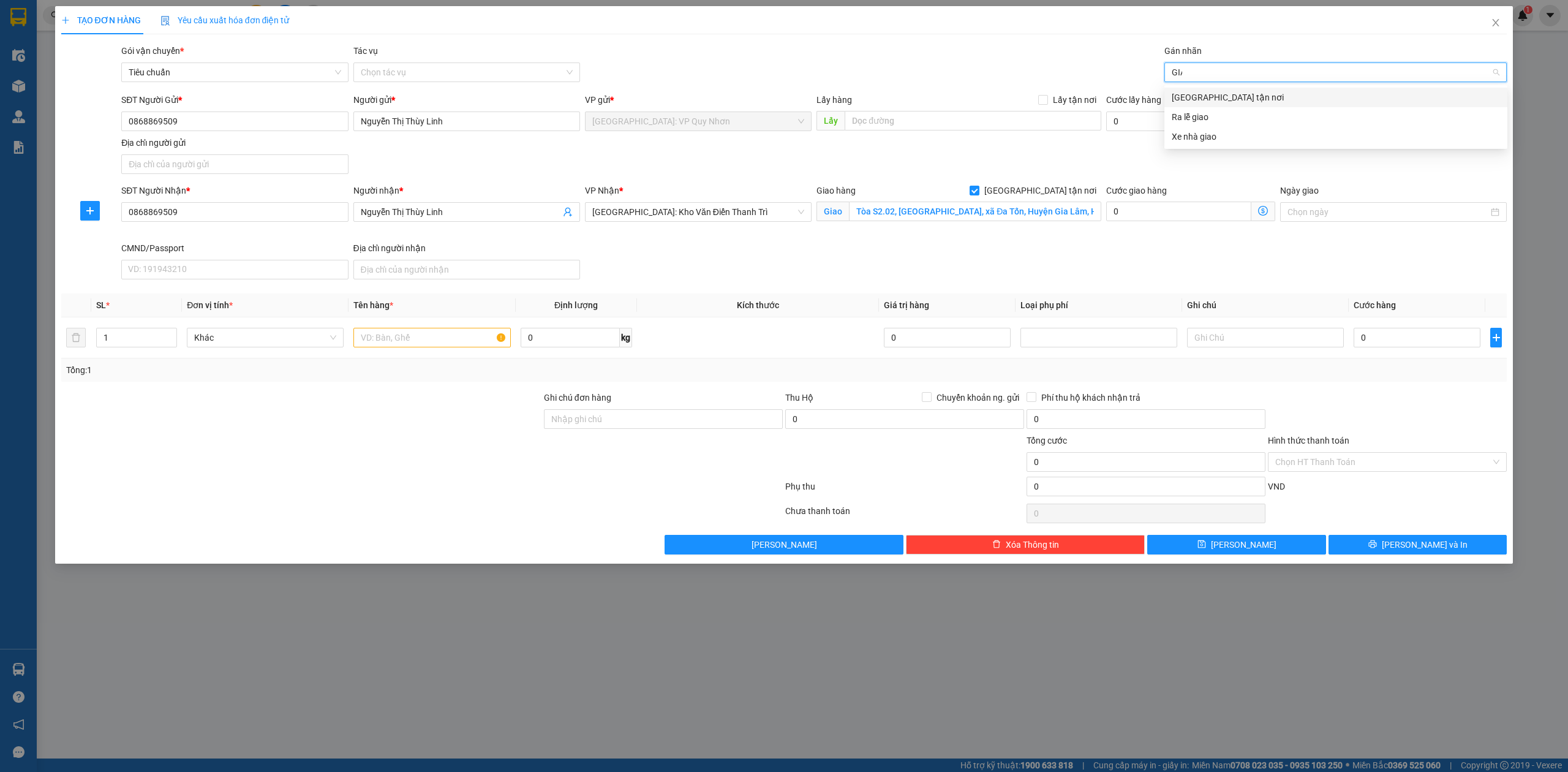
type input "GIAO"
click at [1292, 96] on div "[GEOGRAPHIC_DATA] tận nơi" at bounding box center [1335, 98] width 329 height 13
type input "GHI"
click at [1287, 94] on div "ĐỌC GHI CHÚ" at bounding box center [1335, 98] width 329 height 13
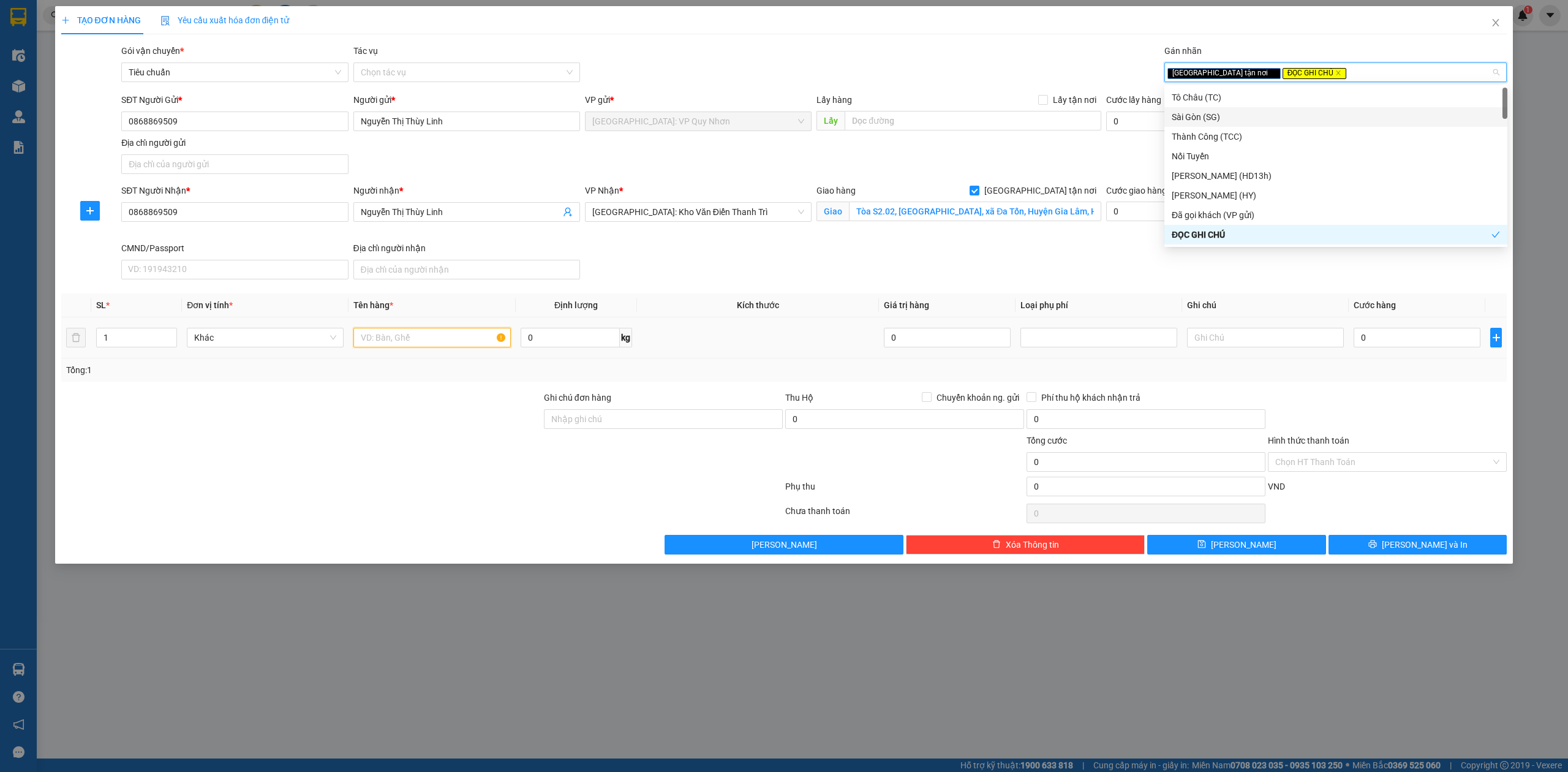
click at [422, 344] on input "text" at bounding box center [432, 337] width 157 height 20
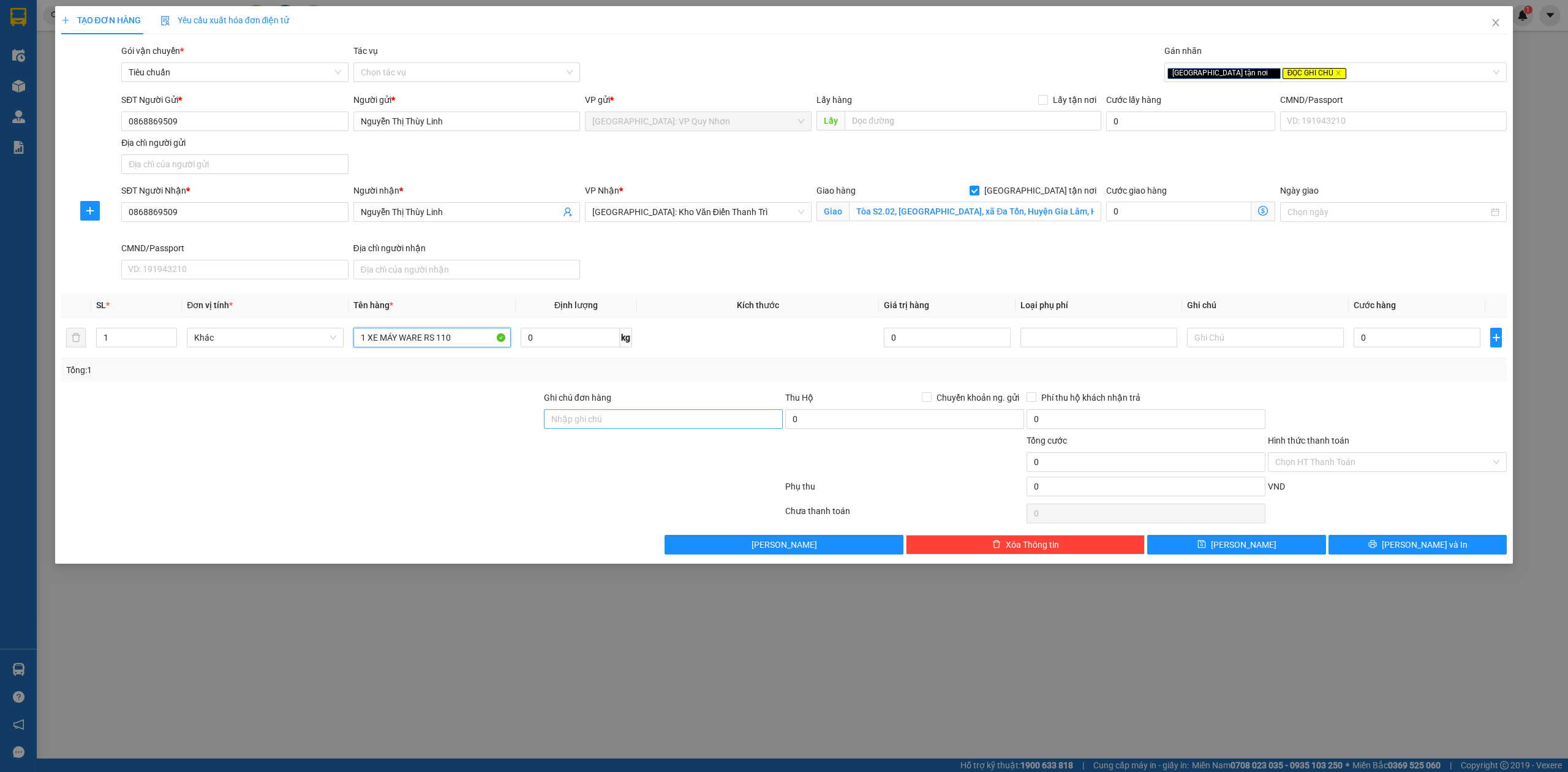
type input "1 XE MÁY WARE RS 110"
click at [675, 422] on input "Ghi chú đơn hàng" at bounding box center [663, 419] width 239 height 20
type input "NHẬN NG ĐAI, NG KIỆN, ĐỔ VỠ KO ĐỀN"
click at [1411, 348] on input "0" at bounding box center [1417, 337] width 127 height 20
type input "8"
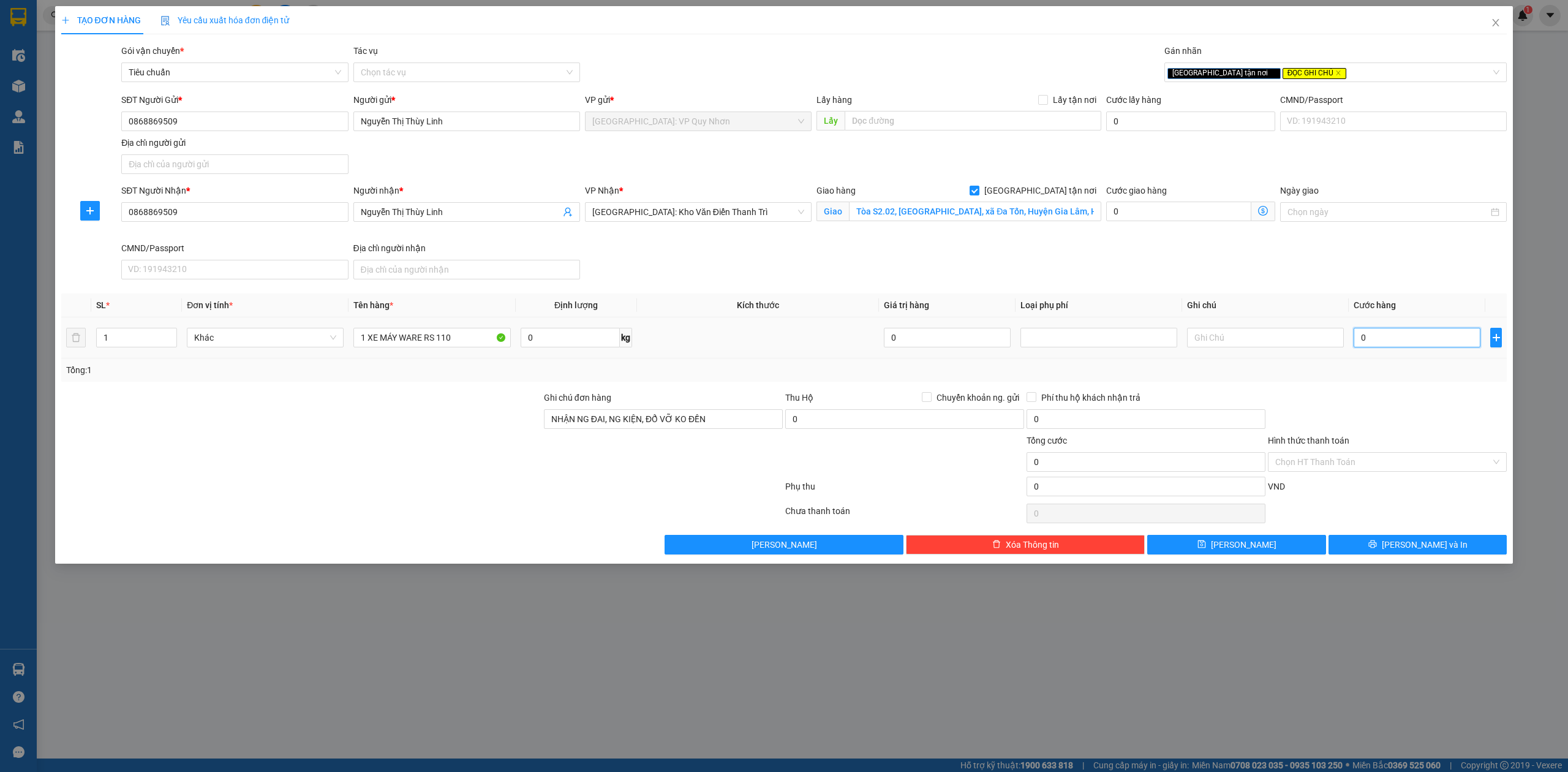
type input "8"
type input "82"
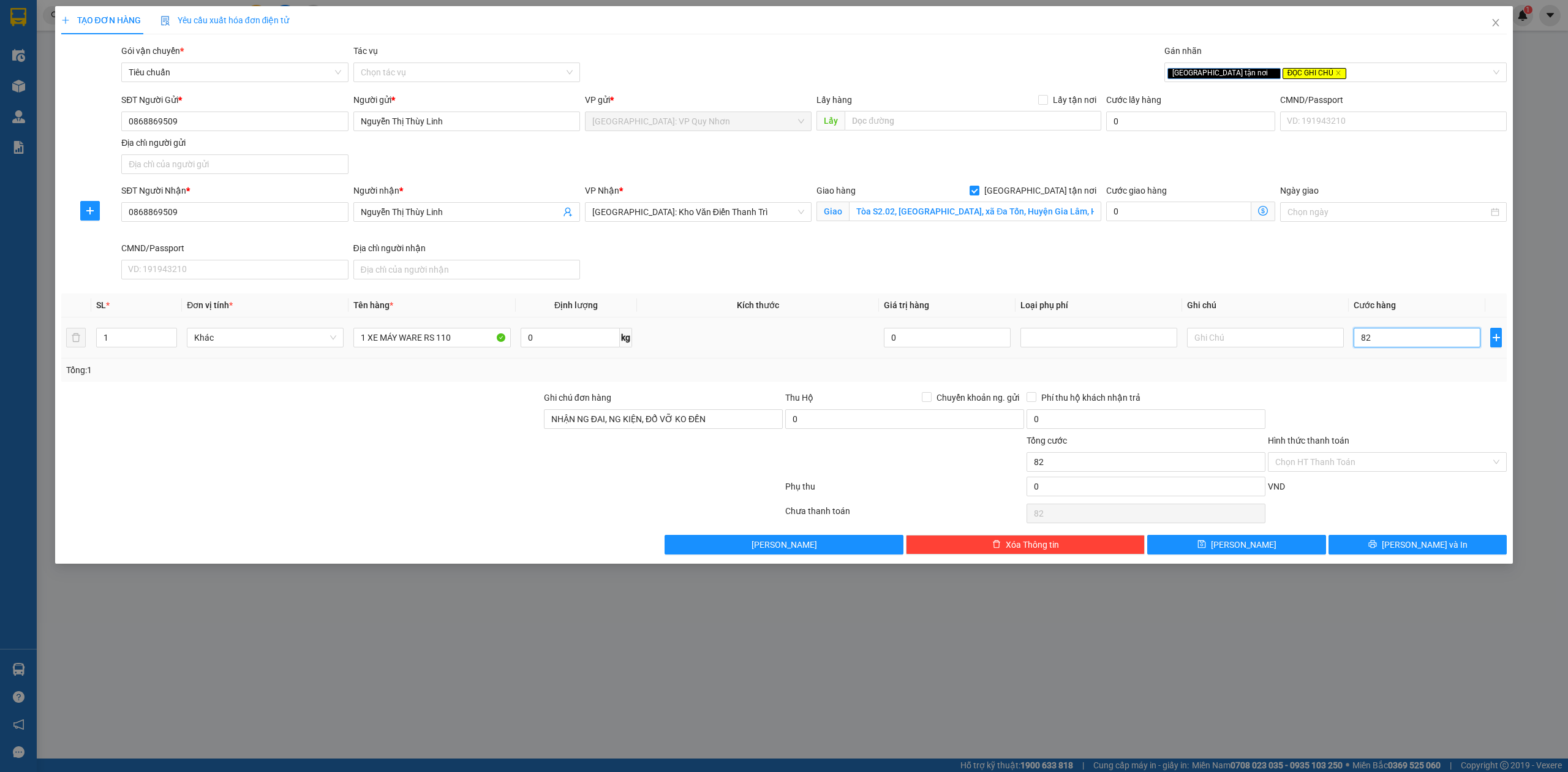
type input "820"
type input "820.000"
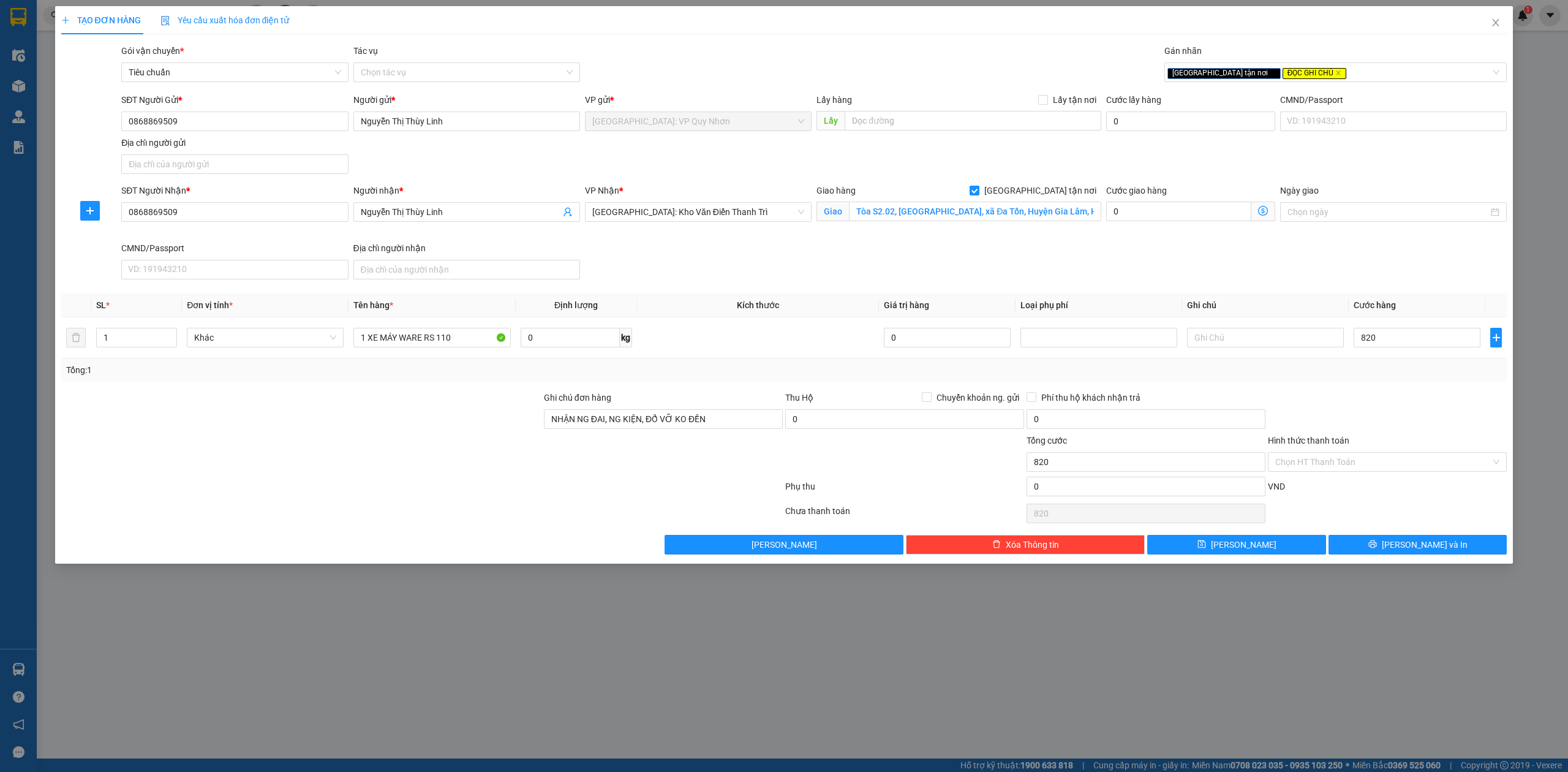
type input "820.000"
click at [1381, 414] on div at bounding box center [1387, 412] width 241 height 43
click at [746, 422] on input "NHẬN NG ĐAI, NG KIỆN, ĐỔ VỠ KO ĐỀN" at bounding box center [663, 419] width 239 height 20
type input "NHẬN NG ĐAI, NG KIỆN, ĐỔ VỠ KO ĐỀN + 1 CHÌA + 1 CAVET"
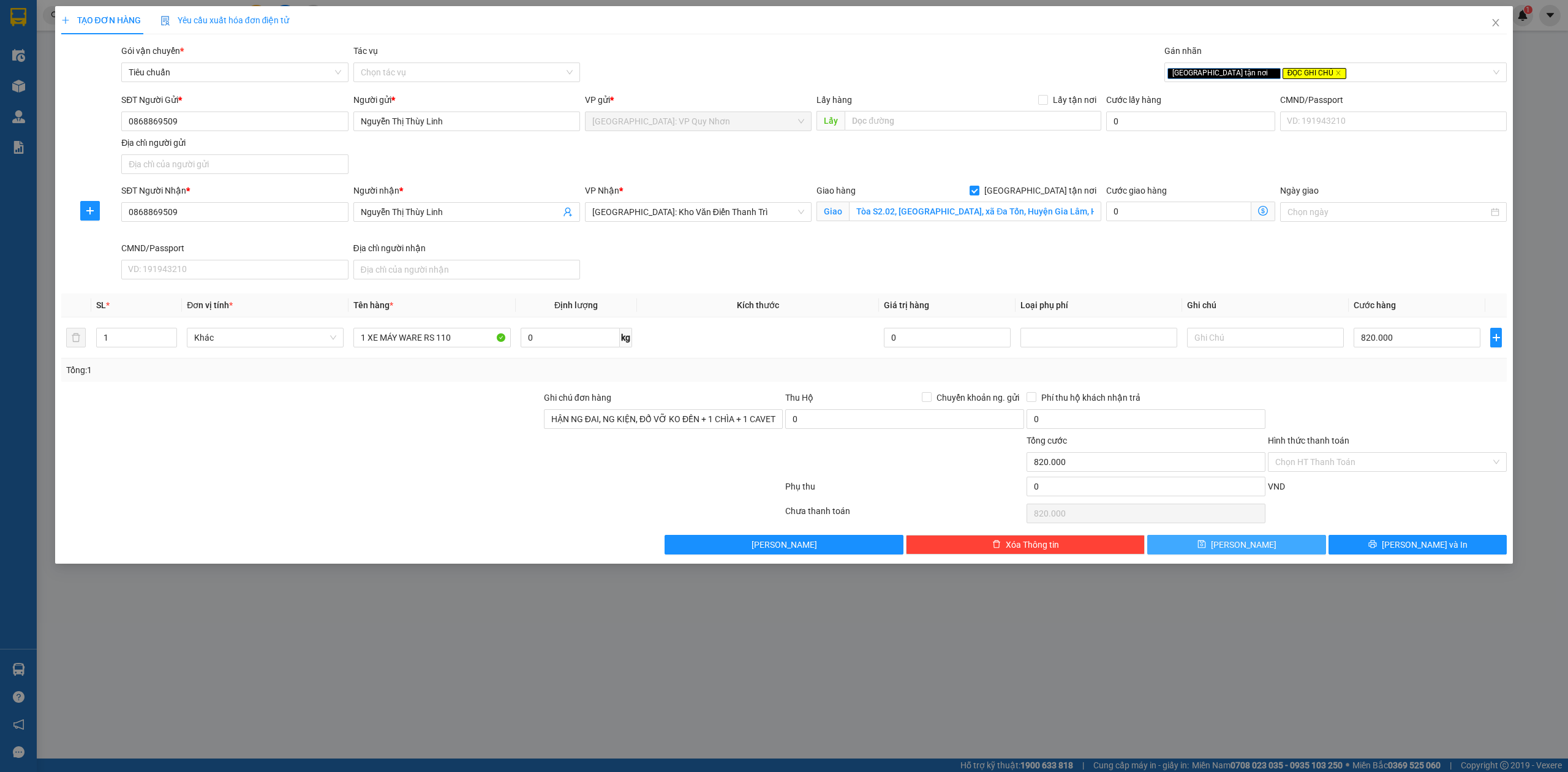
click at [1253, 549] on button "[PERSON_NAME]" at bounding box center [1237, 545] width 179 height 20
checkbox input "false"
type input "0"
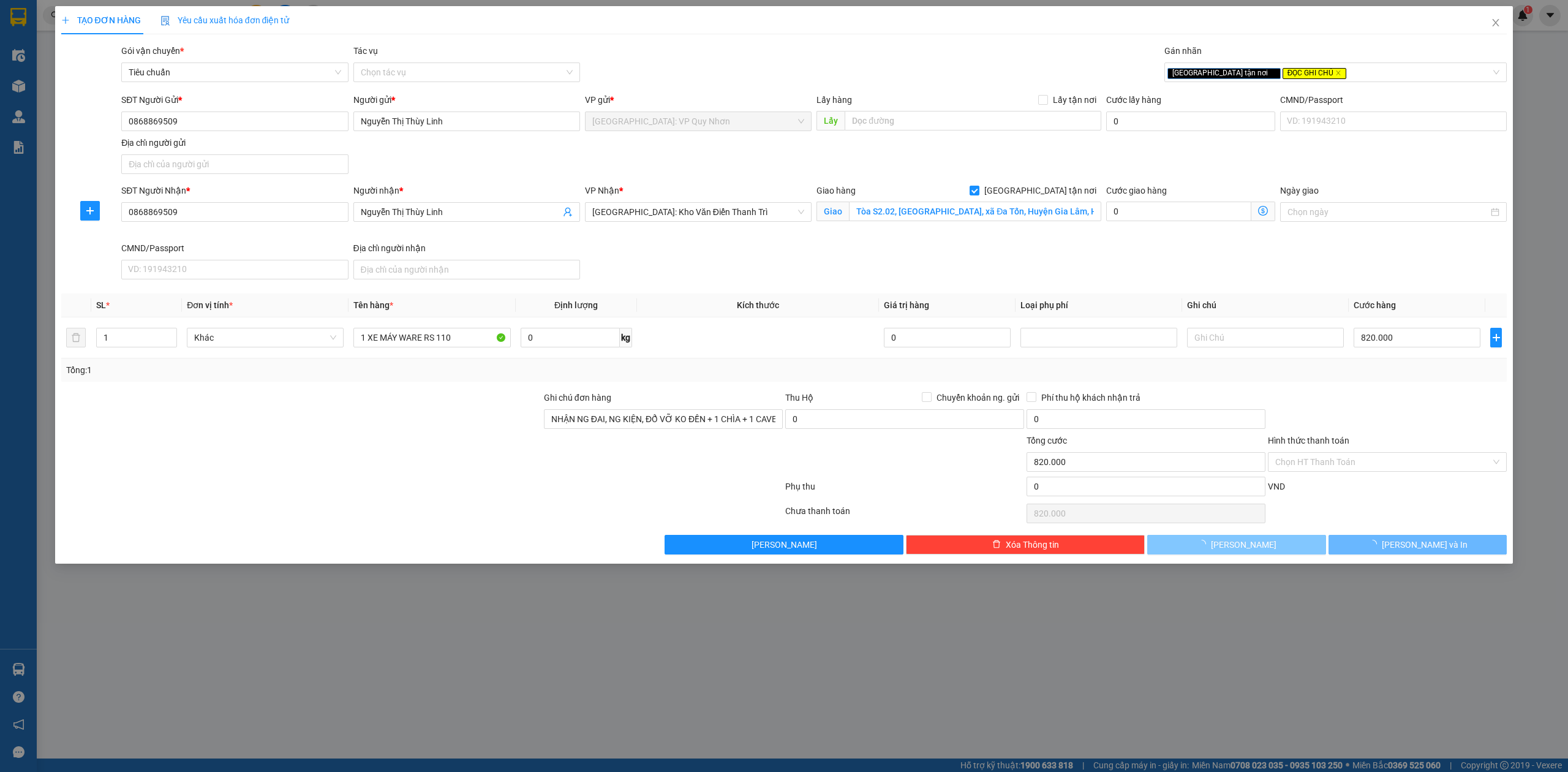
type input "0"
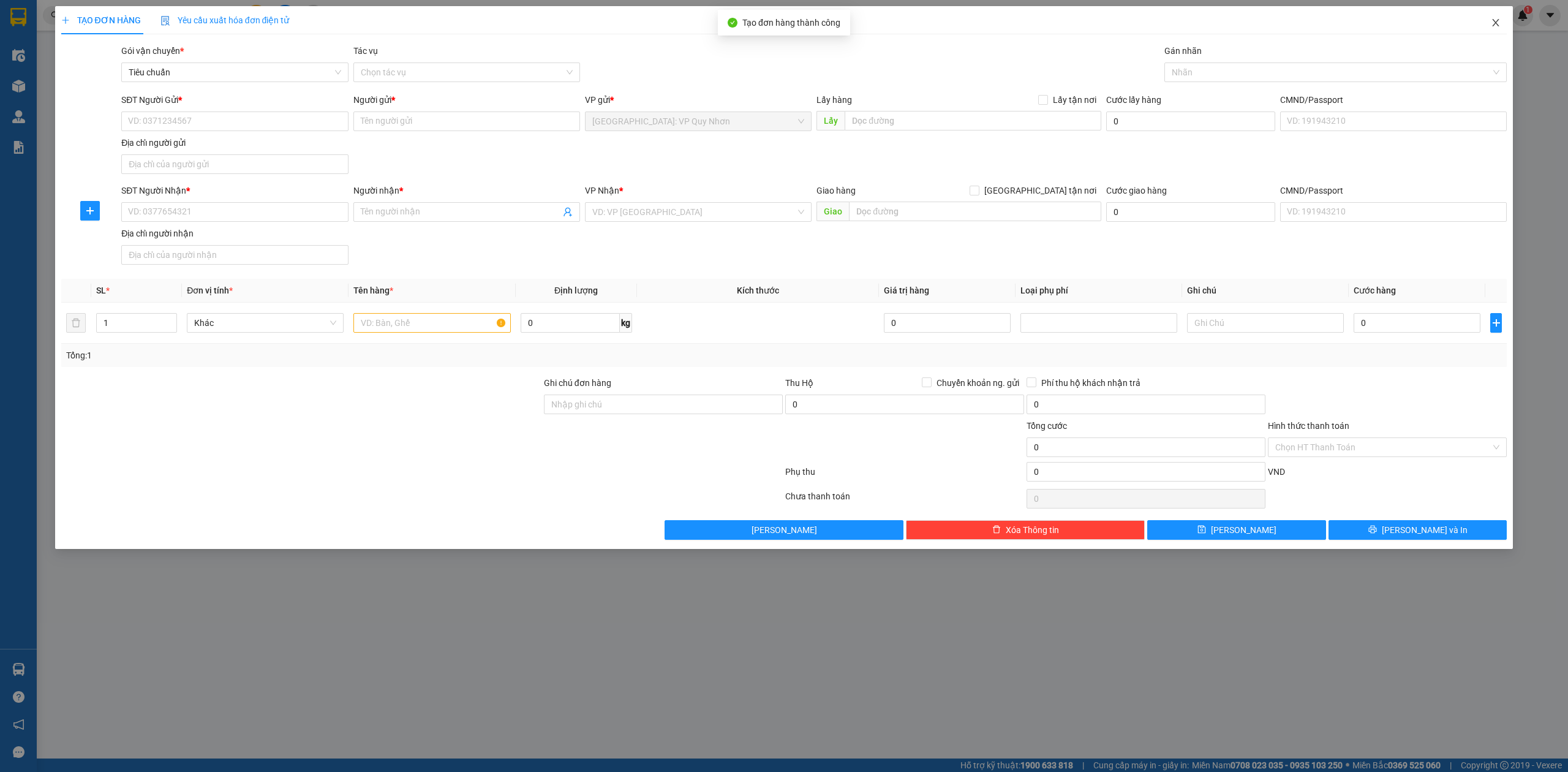
click at [1492, 25] on icon "close" at bounding box center [1495, 23] width 9 height 9
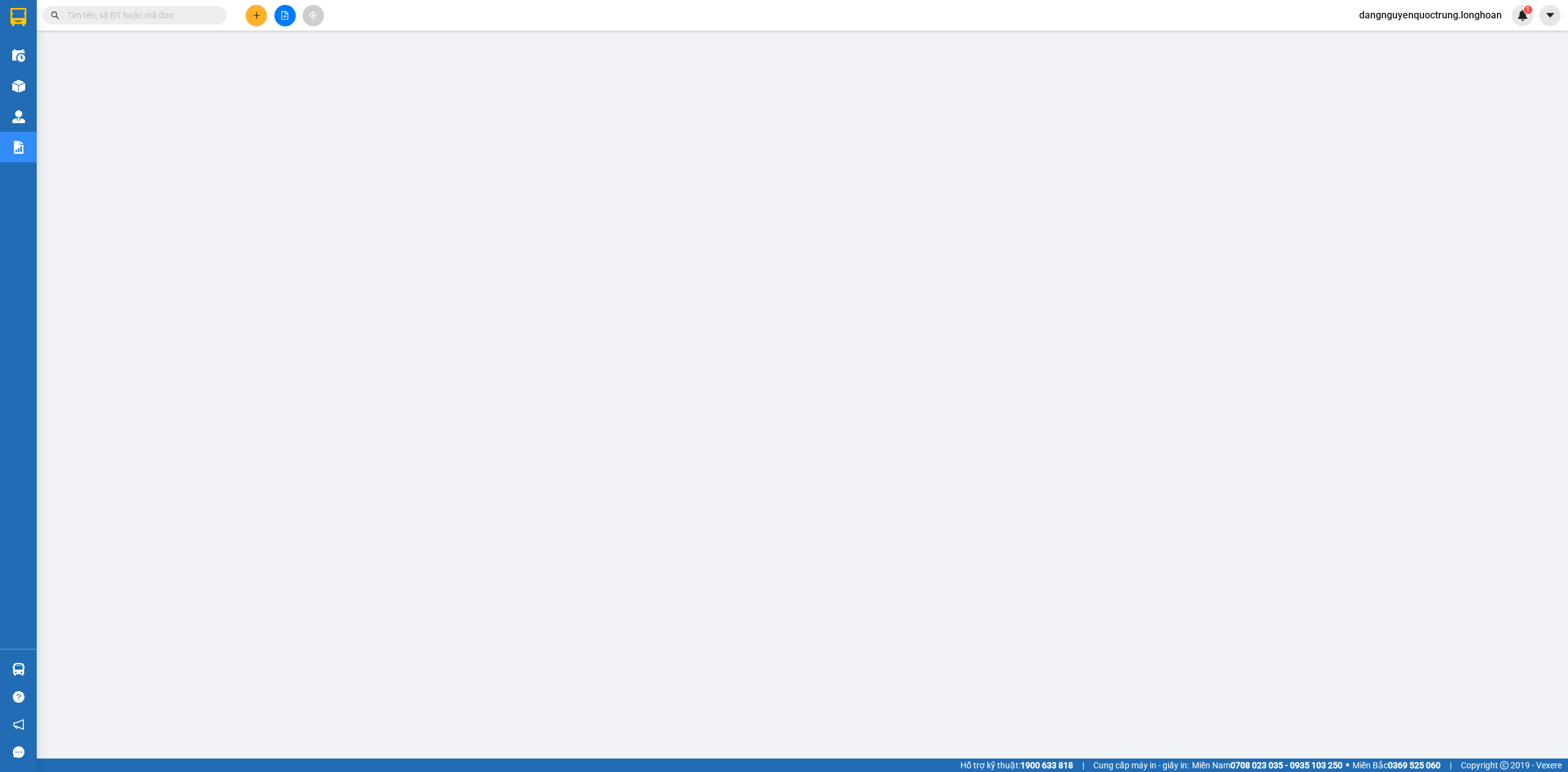
click at [25, 26] on img at bounding box center [18, 16] width 16 height 18
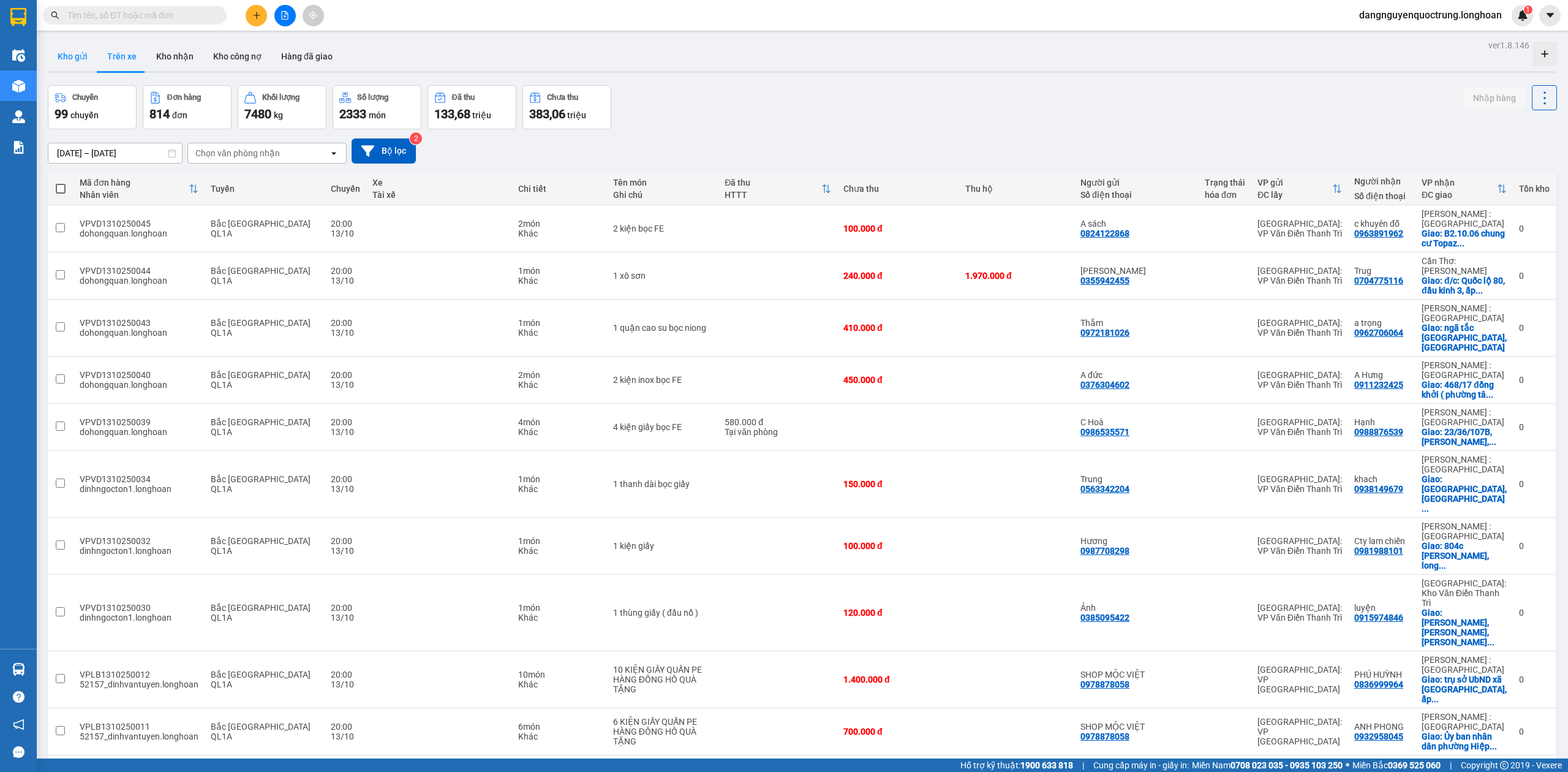
click at [77, 55] on button "Kho gửi" at bounding box center [72, 56] width 49 height 29
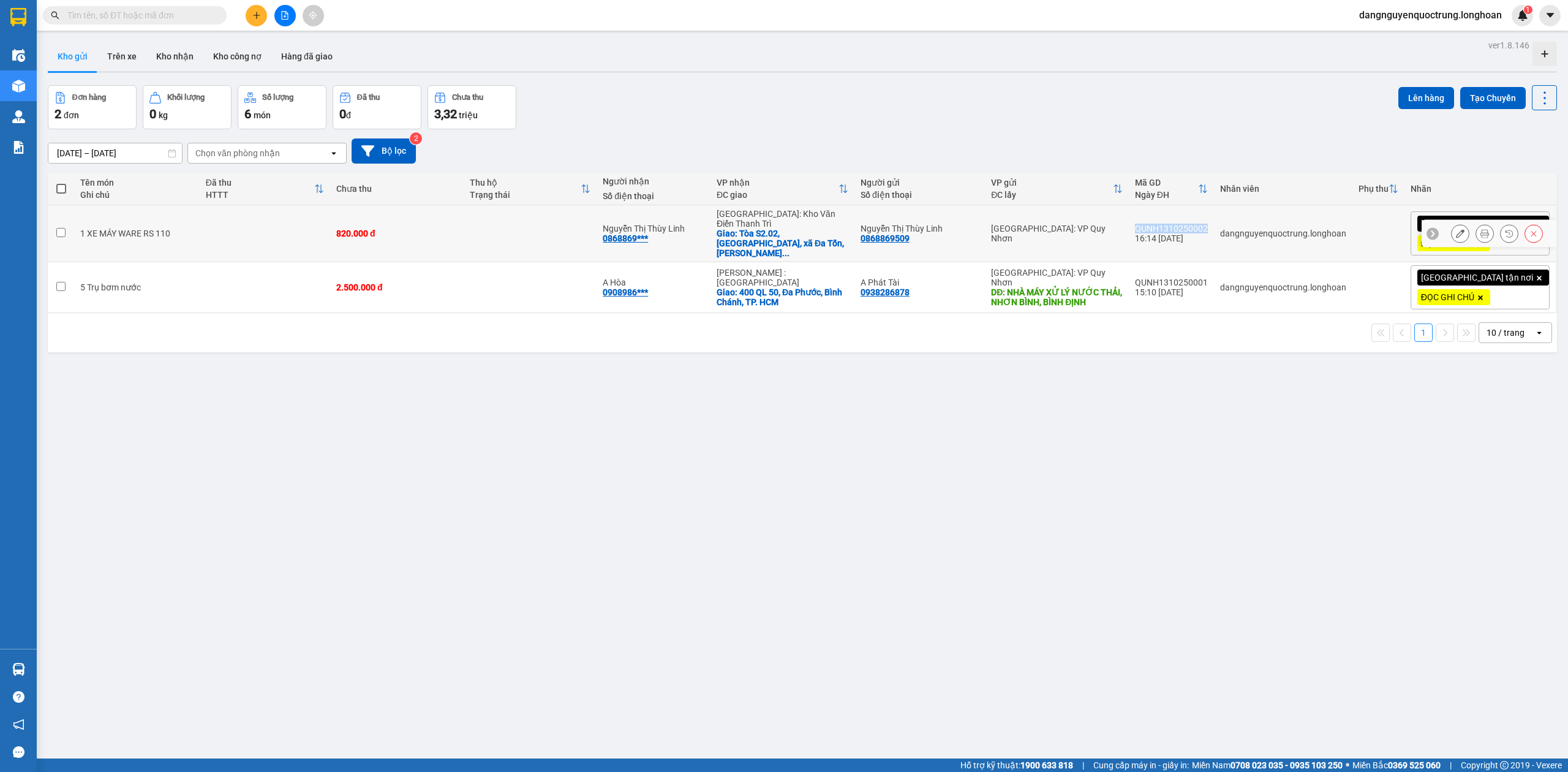
drag, startPoint x: 1185, startPoint y: 225, endPoint x: 1253, endPoint y: 226, distance: 68.0
click at [1208, 226] on div "QUNH1310250002" at bounding box center [1171, 228] width 73 height 9
checkbox input "true"
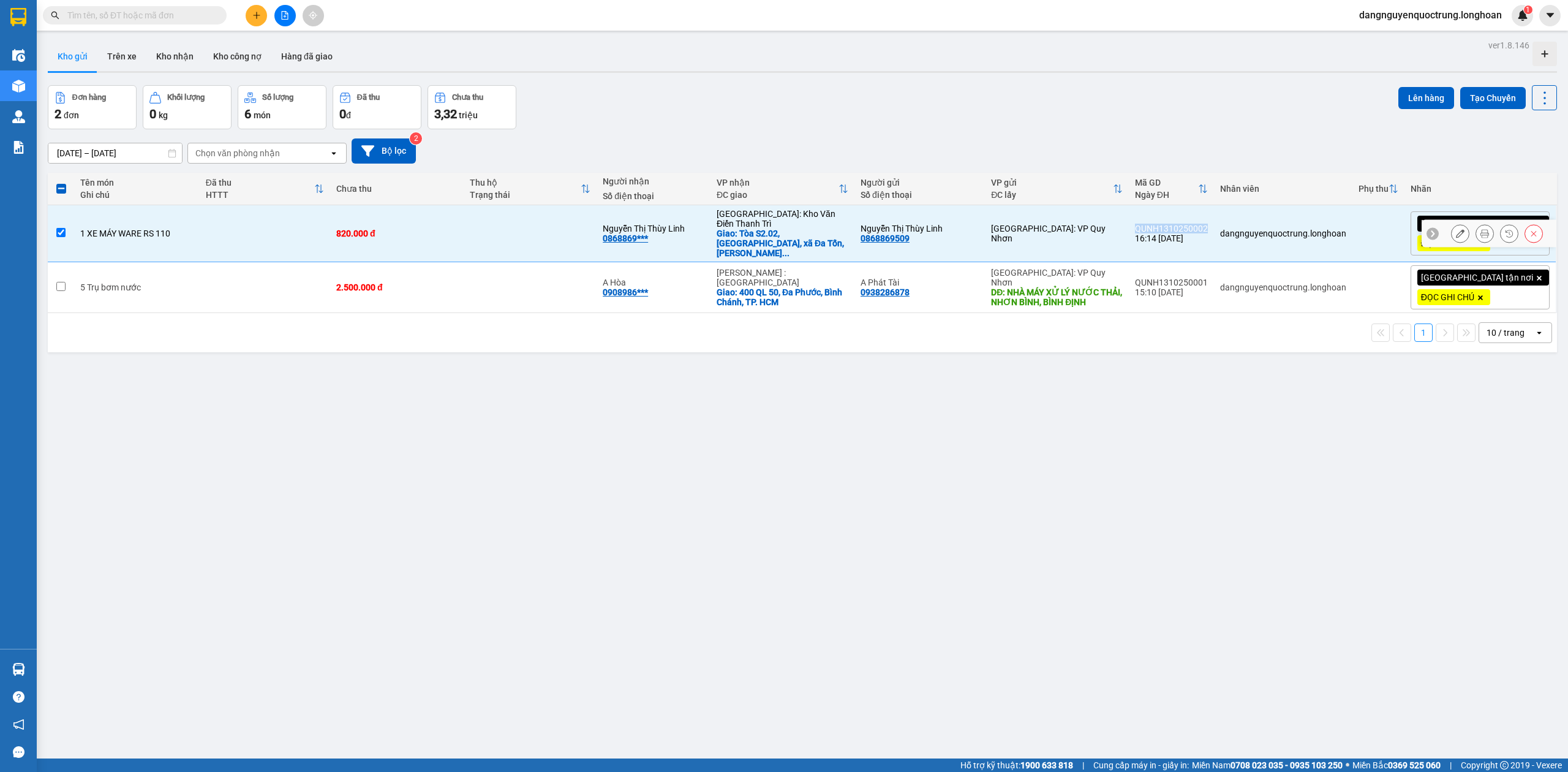
copy div "QUNH1310250002"
click at [1480, 235] on icon at bounding box center [1484, 233] width 9 height 9
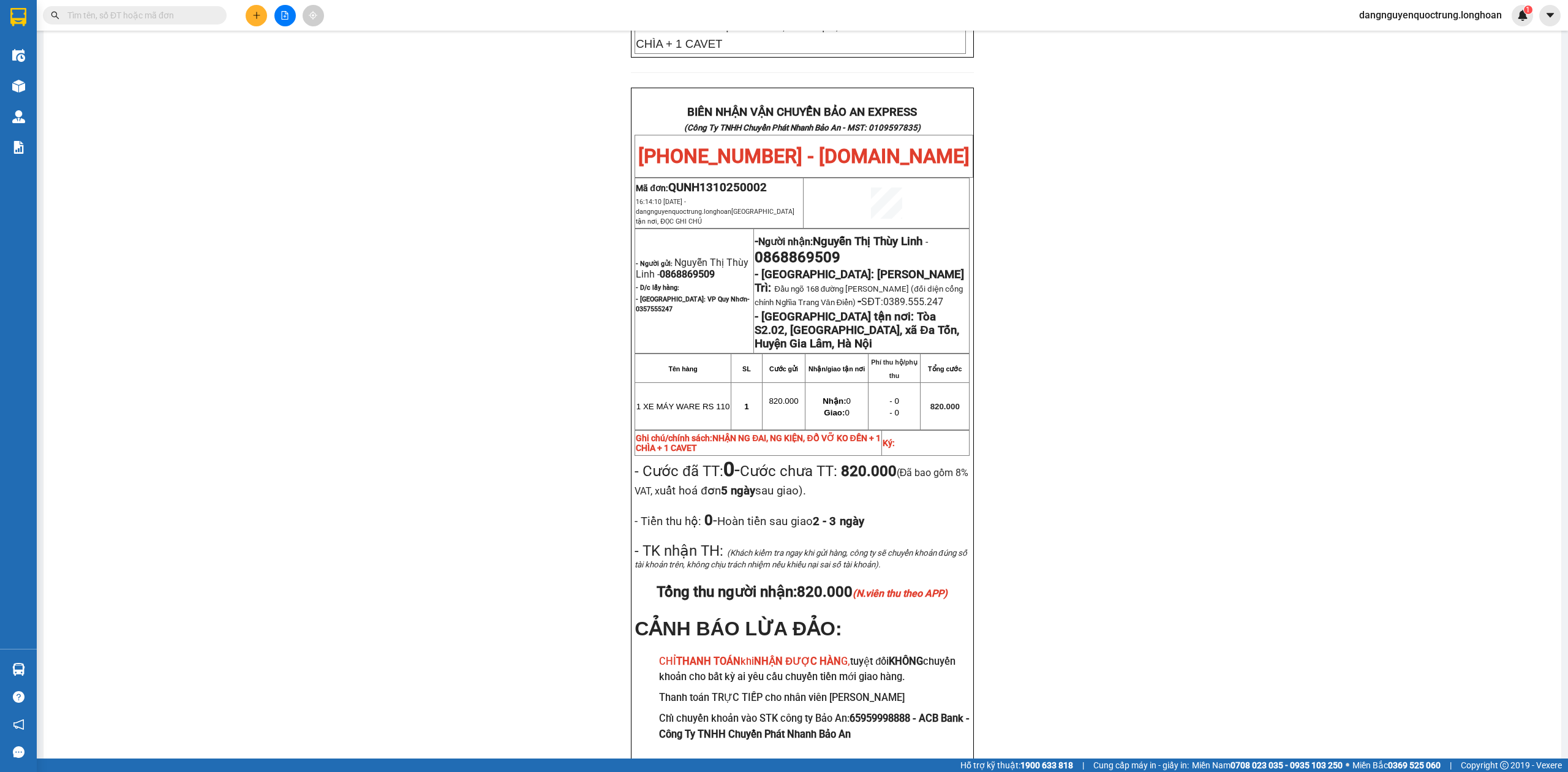
scroll to position [637, 0]
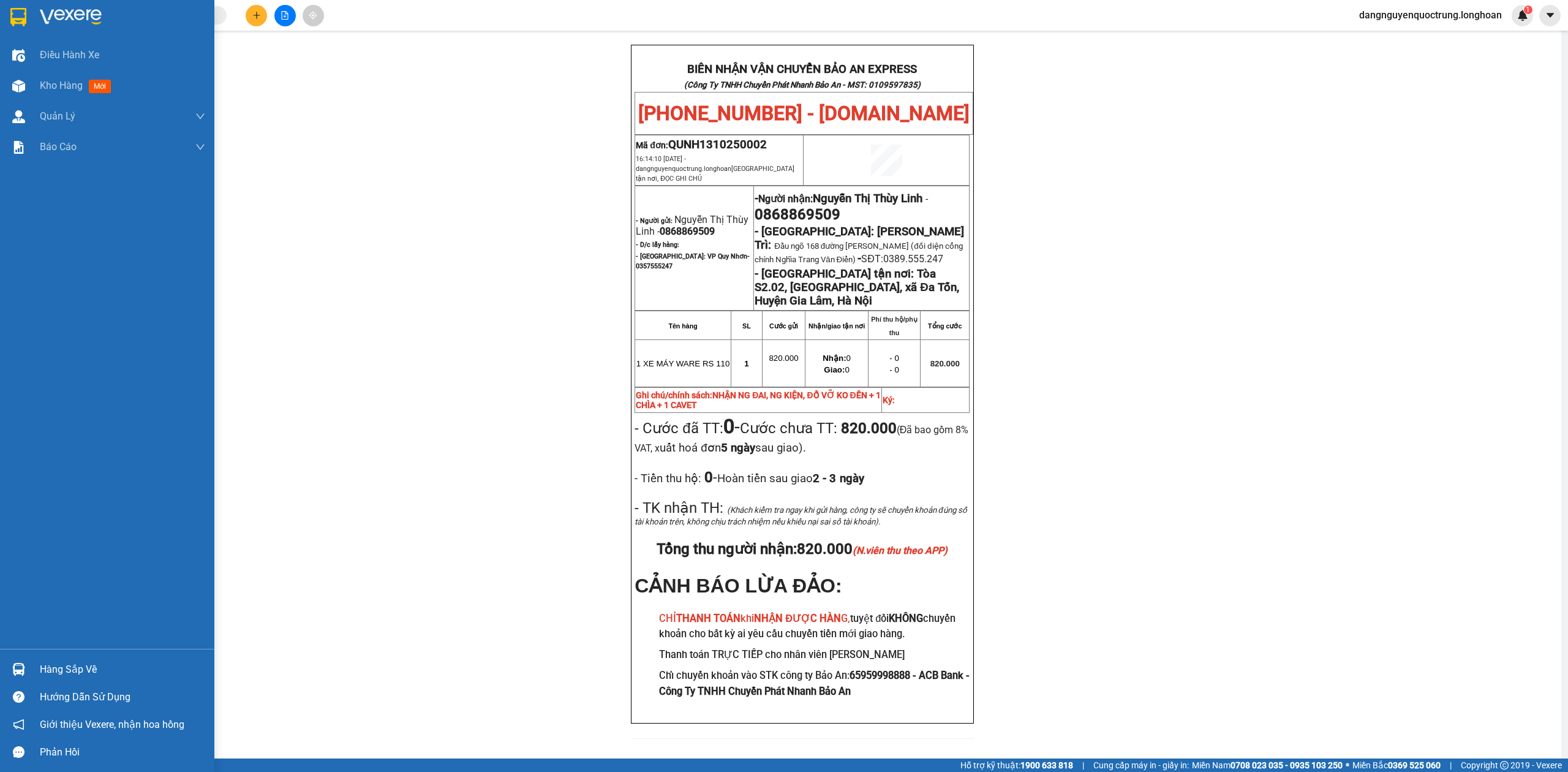
drag, startPoint x: 9, startPoint y: 15, endPoint x: 18, endPoint y: 1, distance: 16.6
click at [9, 15] on div at bounding box center [18, 16] width 22 height 22
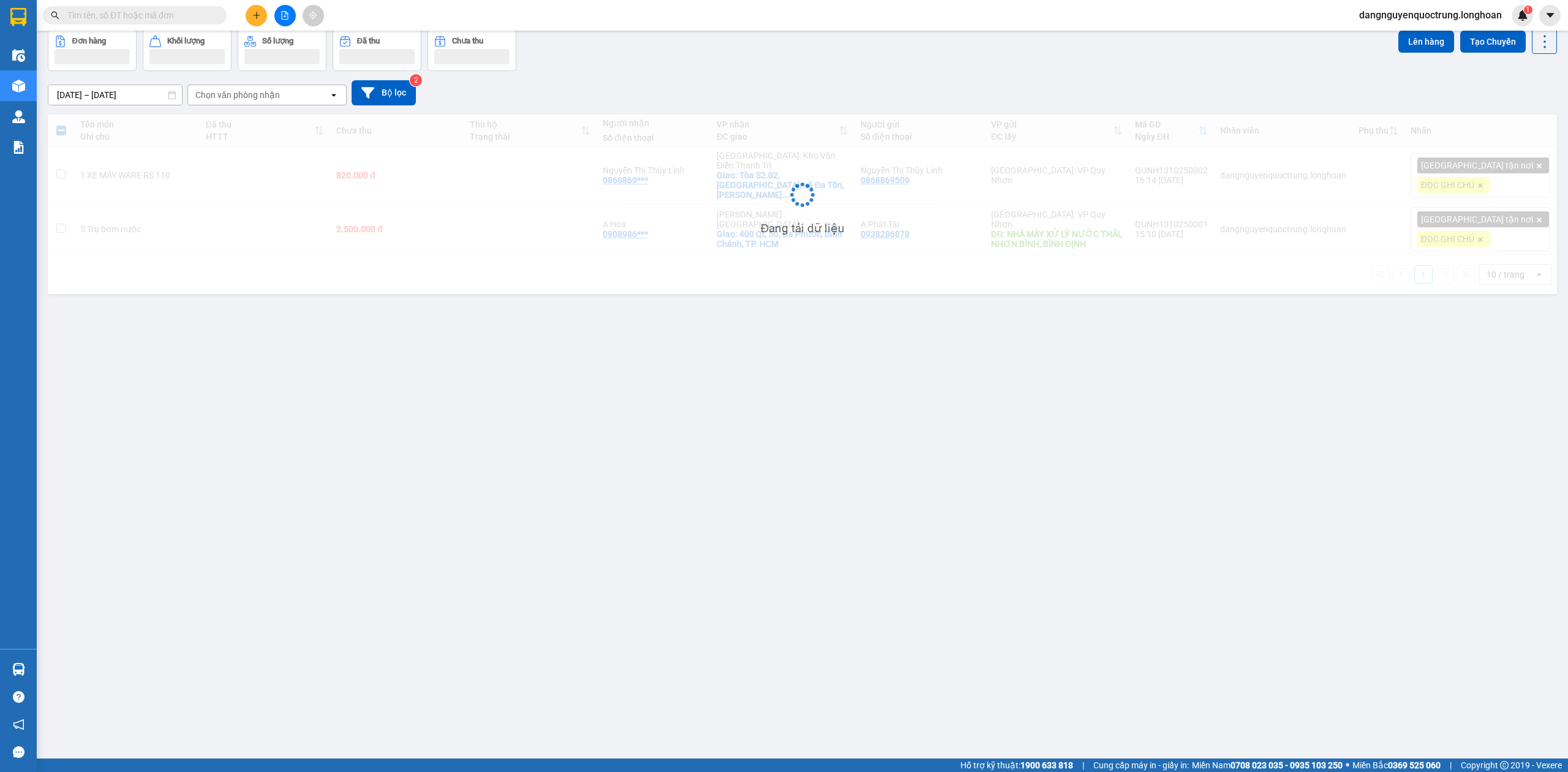
scroll to position [57, 0]
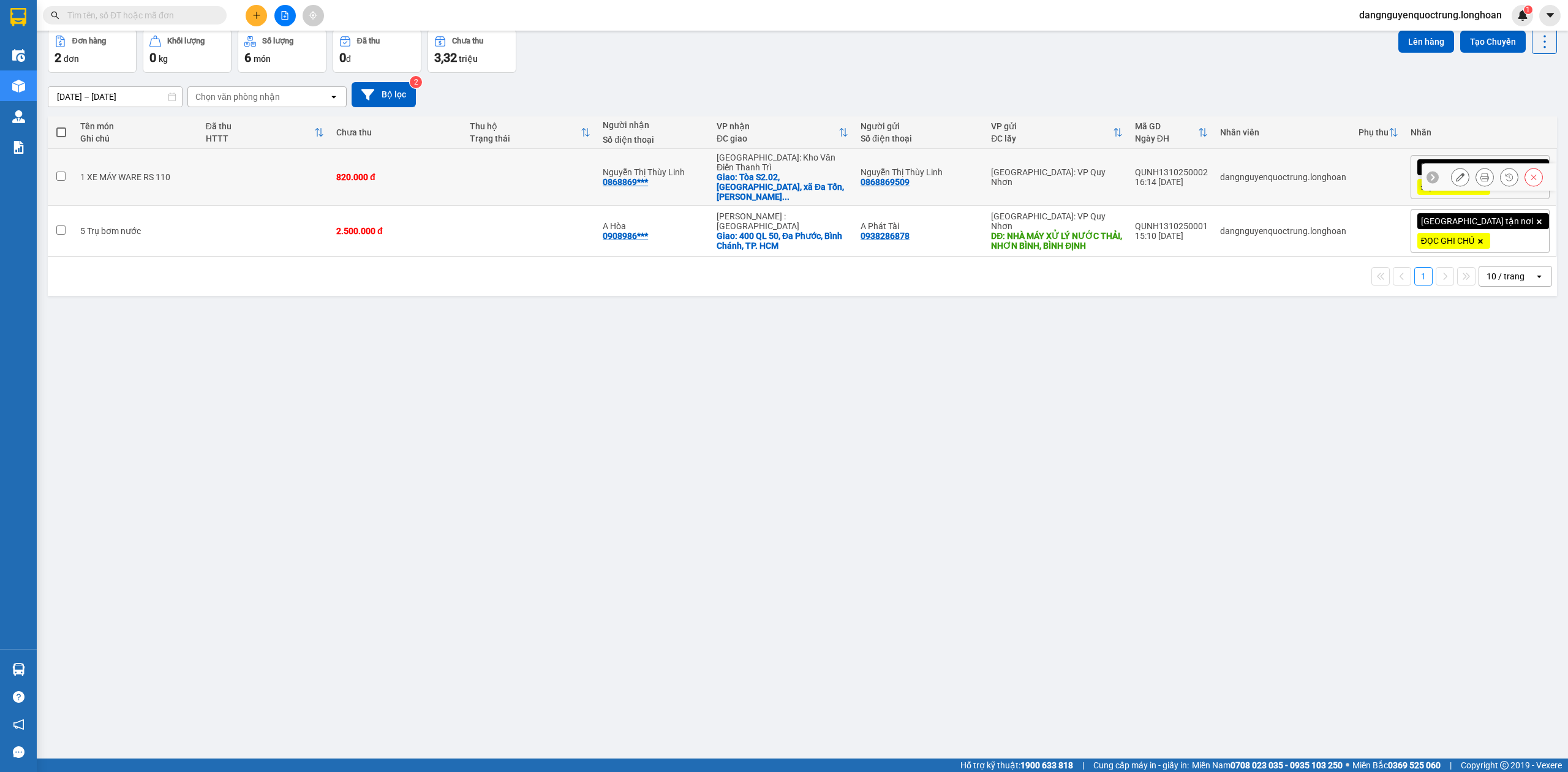
click at [1208, 168] on div "QUNH1310250002" at bounding box center [1171, 172] width 73 height 9
checkbox input "false"
copy div "QUNH1310250002"
click at [1456, 174] on icon at bounding box center [1460, 176] width 9 height 9
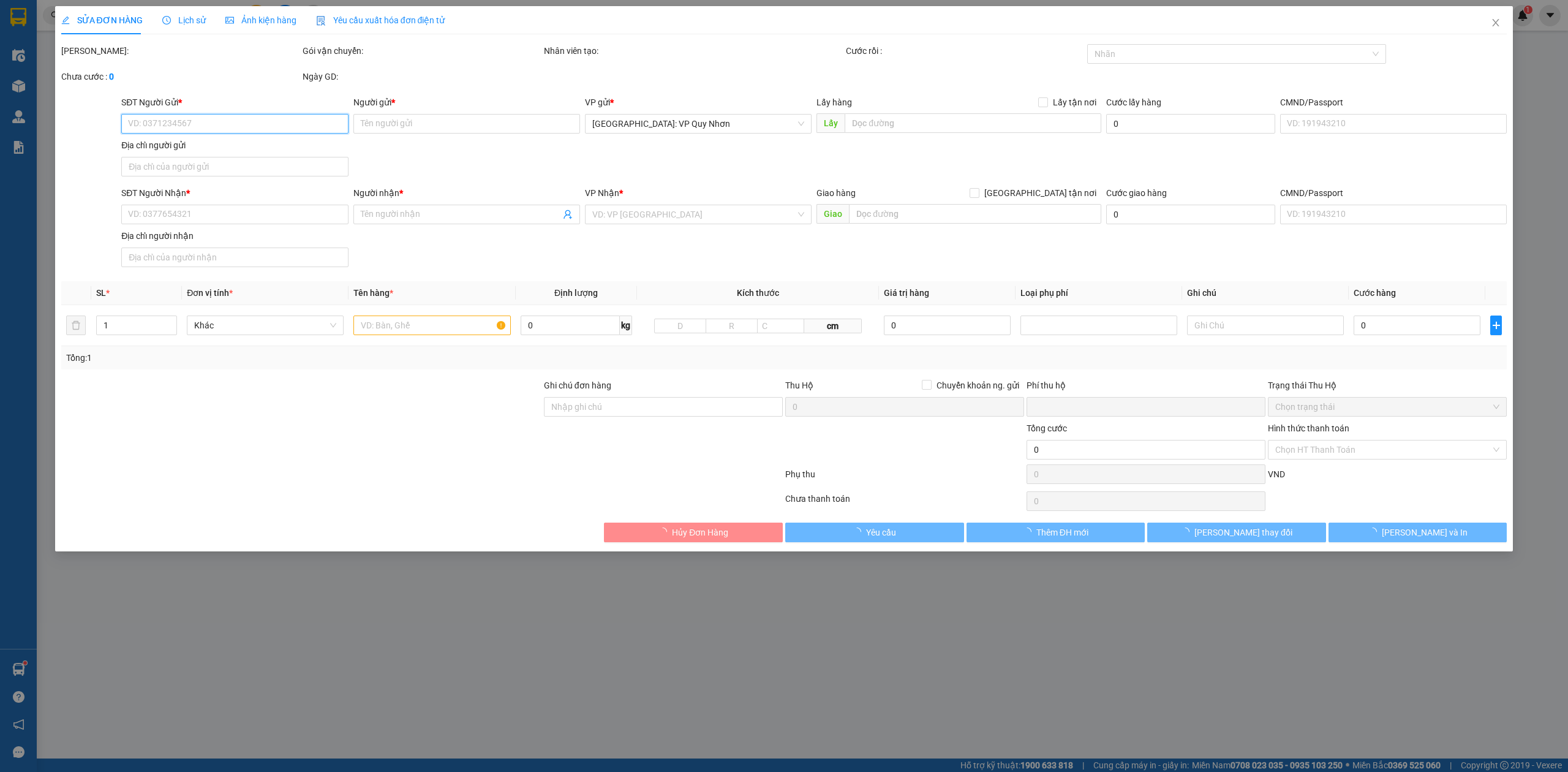
type input "0868869509"
type input "Nguyễn Thị Thùy Linh"
type input "0868869509"
type input "Nguyễn Thị Thùy Linh"
checkbox input "true"
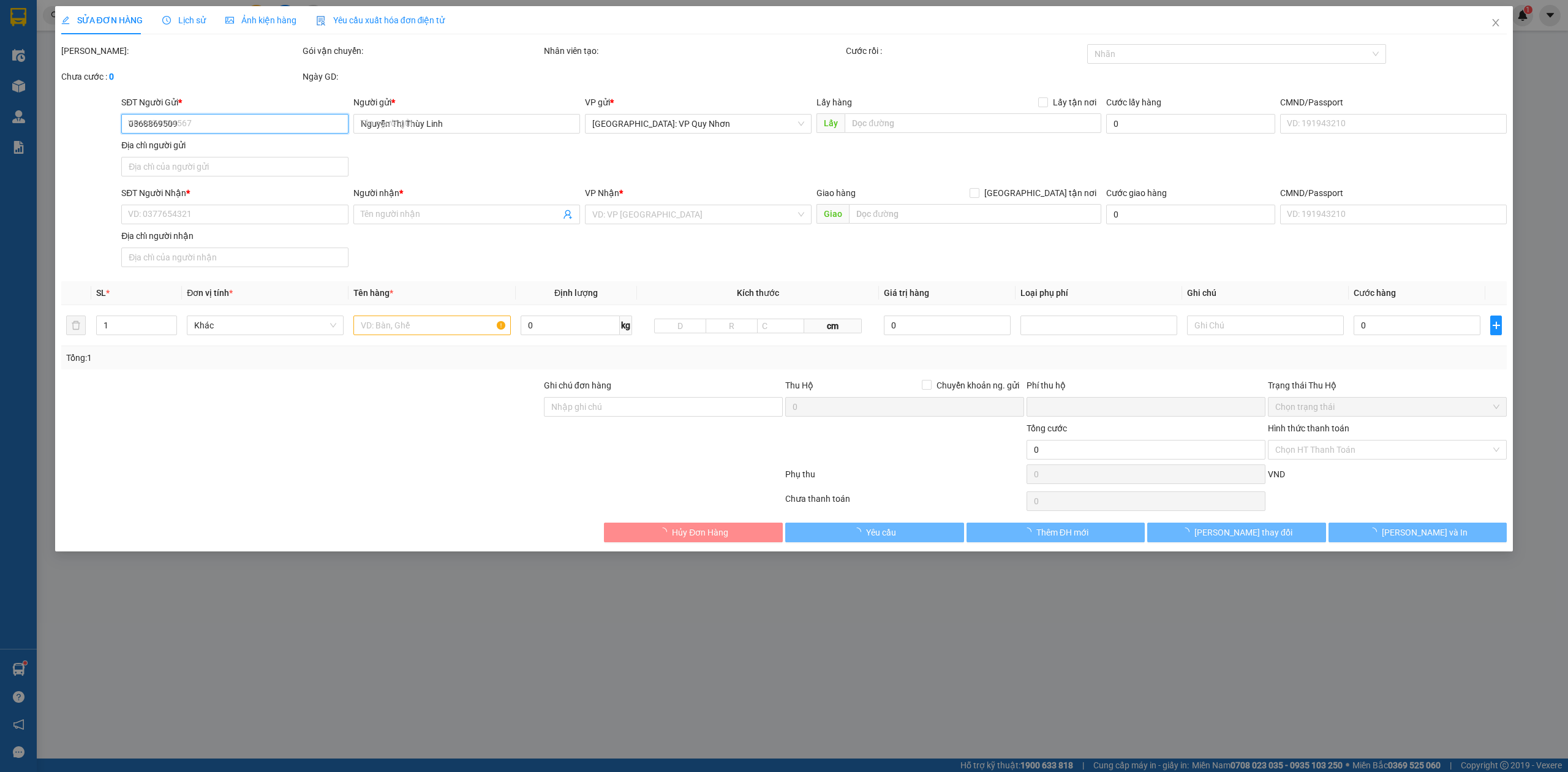
type input "Tòa S2.02, [GEOGRAPHIC_DATA], xã Đa Tốn, Huyện Gia Lâm, Hà Nội"
type input "NHẬN NG ĐAI, NG KIỆN, ĐỔ VỠ KO ĐỀN + 1 CHÌA + 1 CAVET"
type input "0"
type input "820.000"
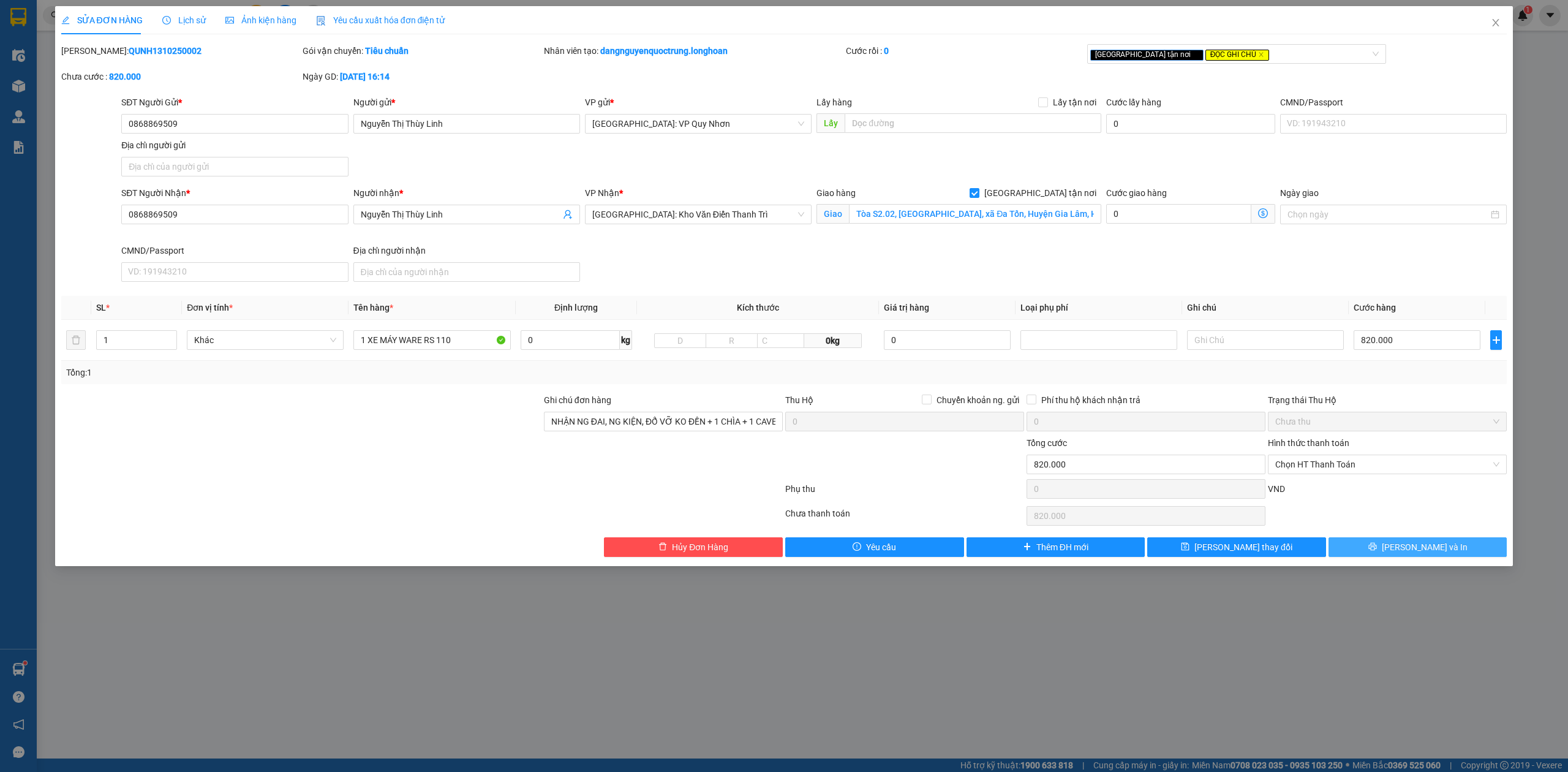
click at [1376, 551] on icon "printer" at bounding box center [1372, 547] width 8 height 8
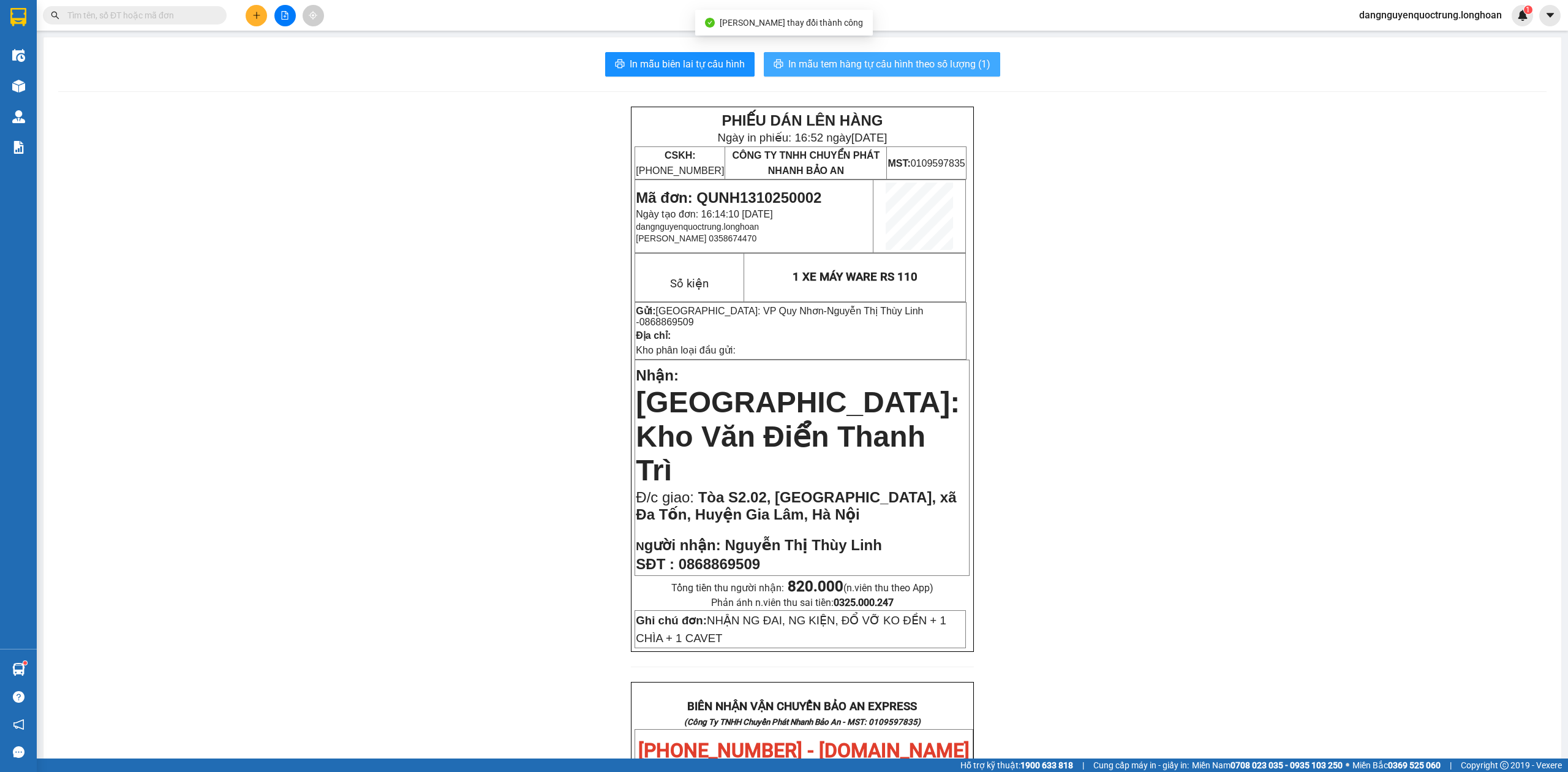
click at [844, 63] on span "In mẫu tem hàng tự cấu hình theo số lượng (1)" at bounding box center [888, 64] width 202 height 15
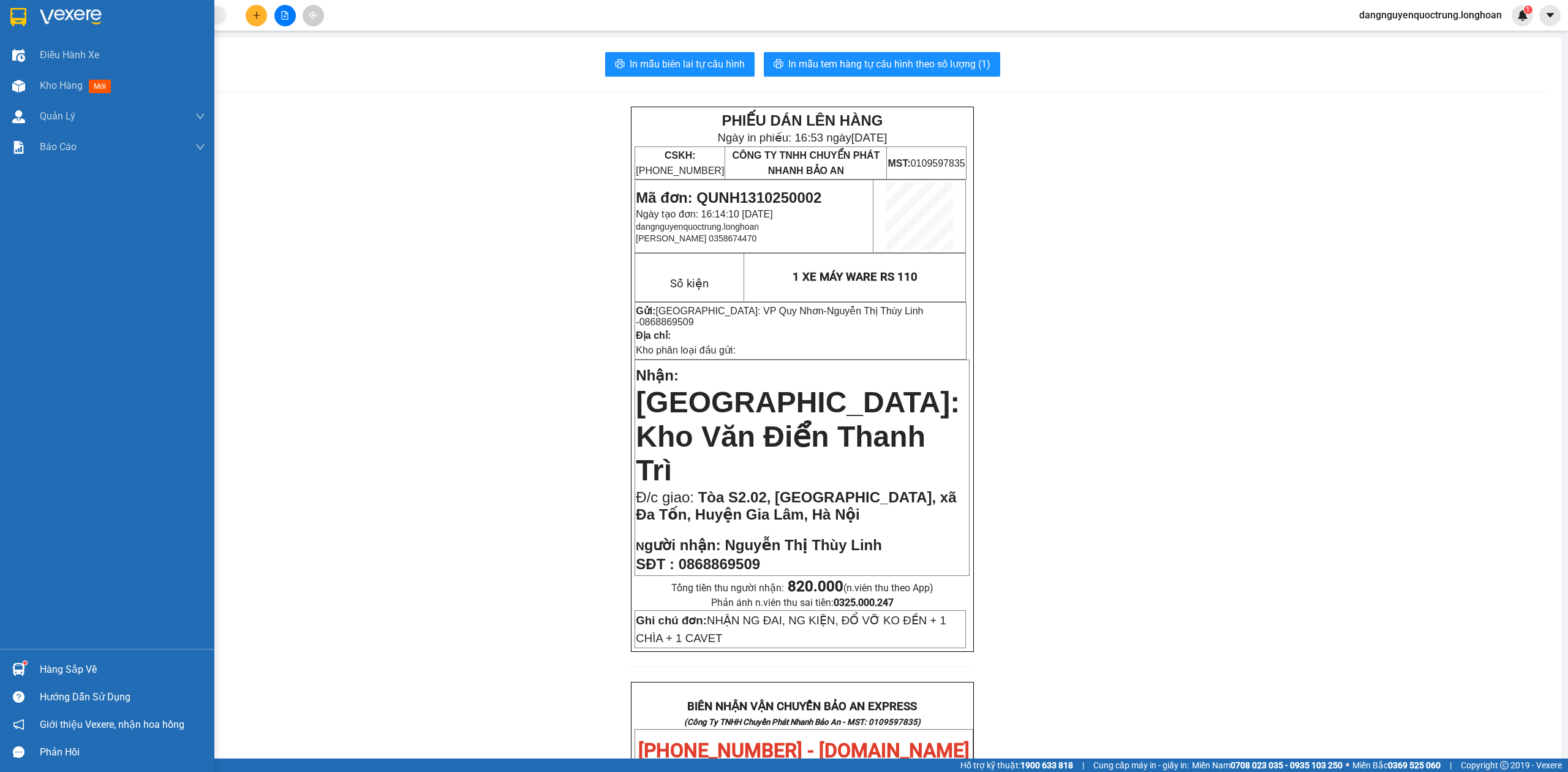
click at [11, 17] on img at bounding box center [18, 16] width 16 height 18
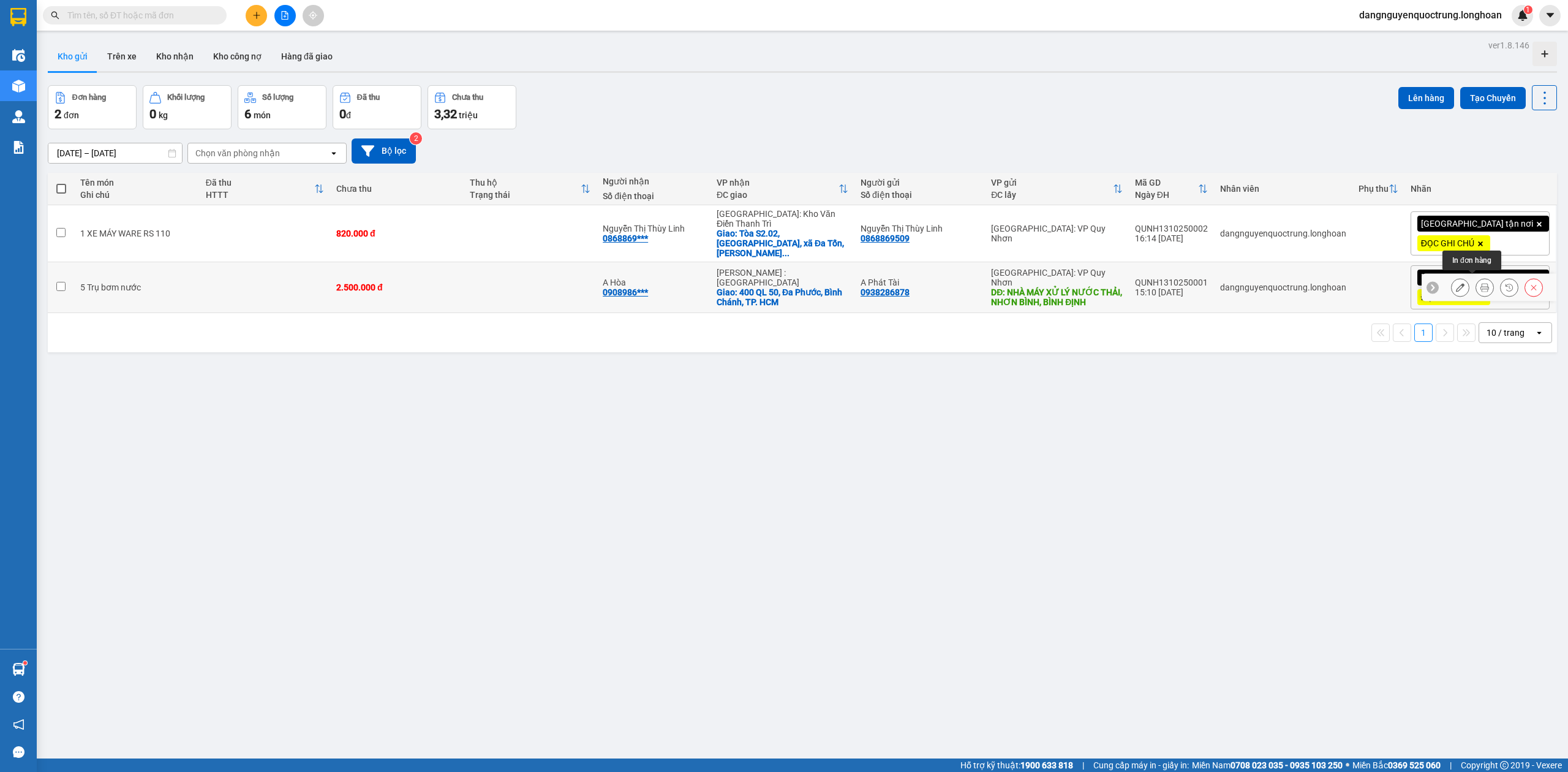
click at [1480, 283] on icon at bounding box center [1484, 287] width 9 height 9
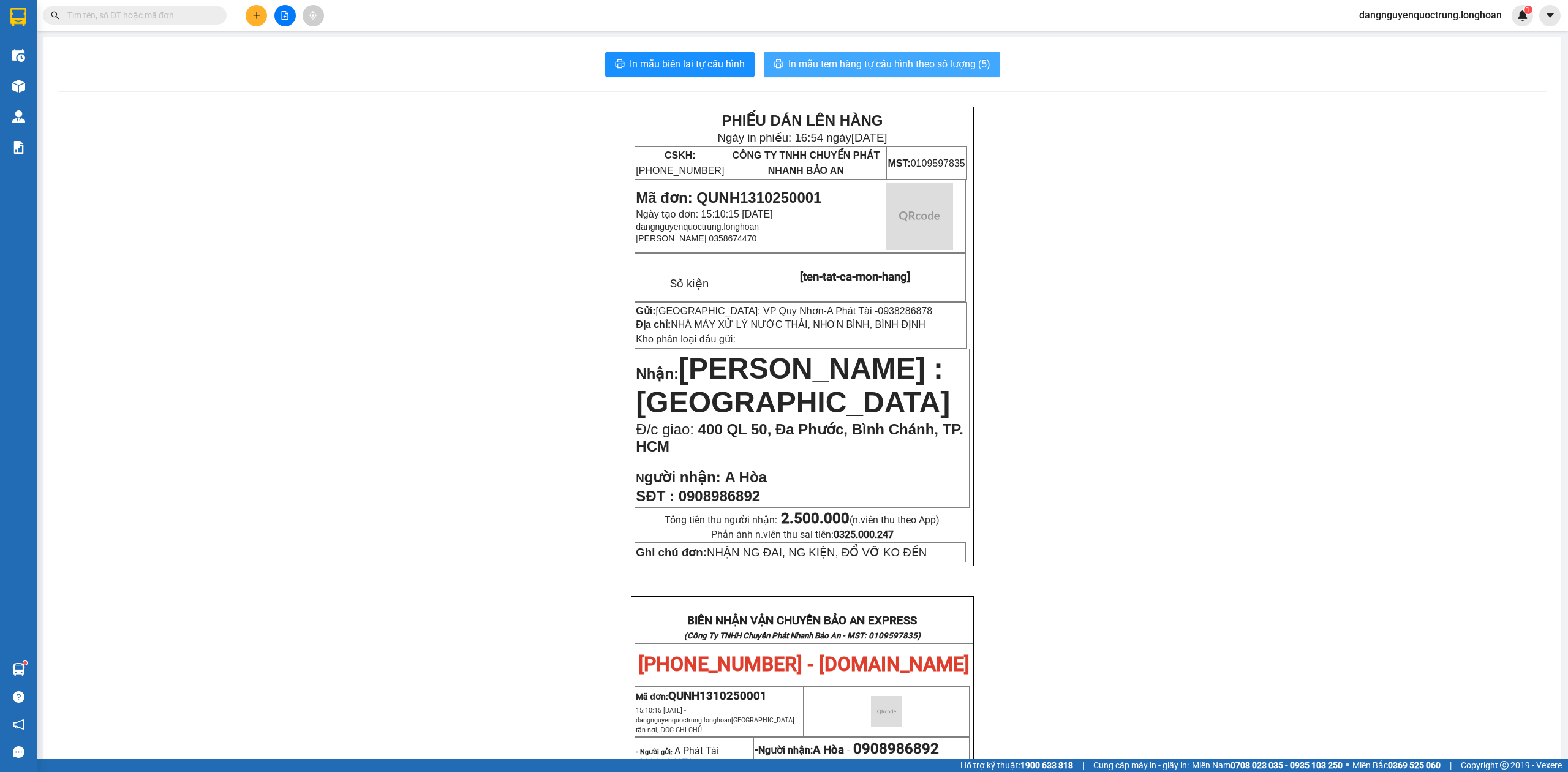
click at [887, 59] on span "In mẫu tem hàng tự cấu hình theo số lượng (5)" at bounding box center [888, 64] width 202 height 15
click at [852, 65] on span "In mẫu tem hàng tự cấu hình theo số lượng (5)" at bounding box center [888, 64] width 202 height 15
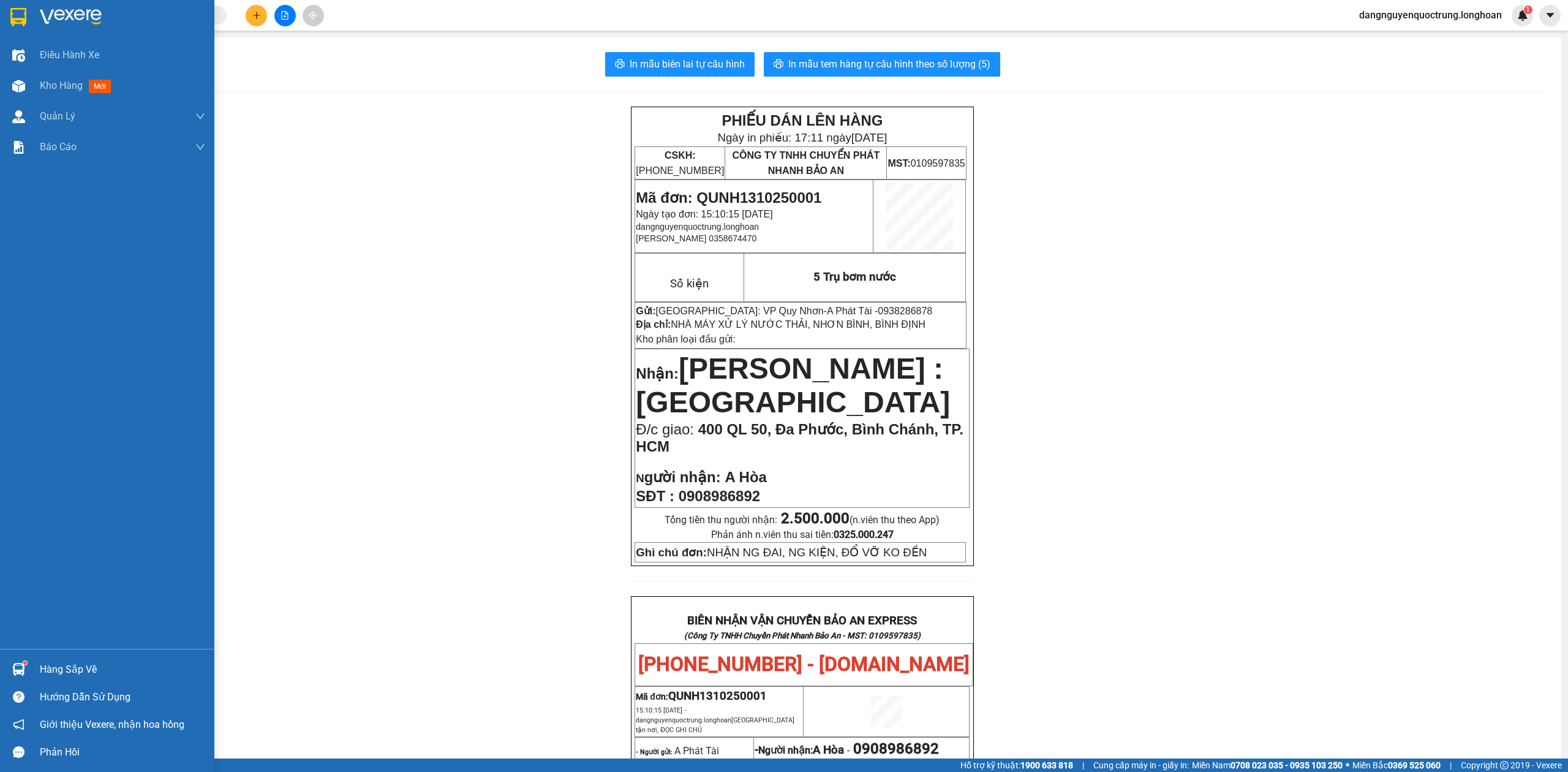
click at [6, 13] on div at bounding box center [107, 20] width 214 height 40
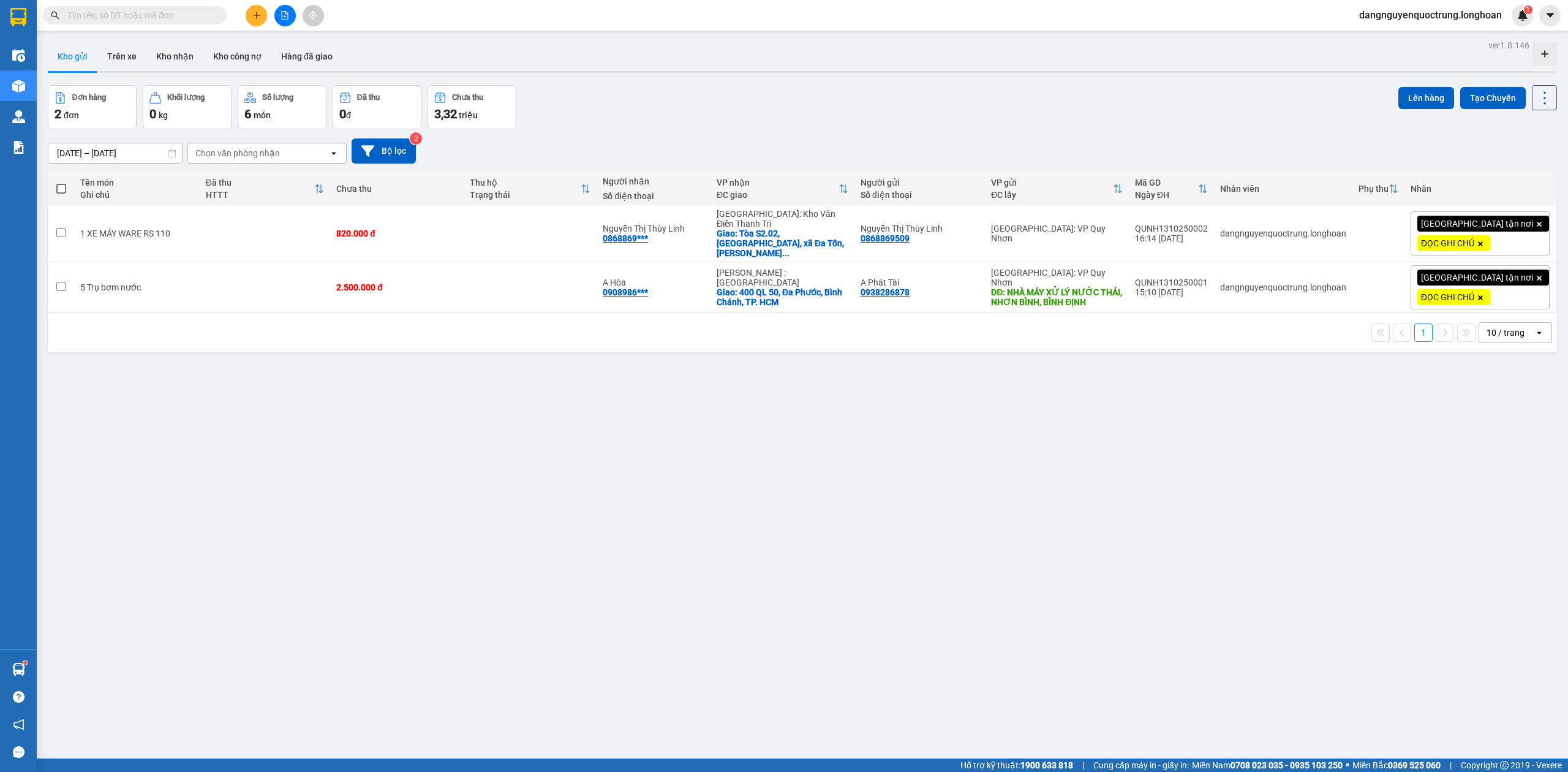
click at [881, 529] on div "ver 1.8.146 Kho gửi Trên xe Kho nhận Kho công nợ Hàng đã giao Đơn hàng 2 đơn Kh…" at bounding box center [802, 422] width 1519 height 772
click at [808, 554] on div "ver 1.8.146 Kho gửi Trên xe Kho nhận Kho công nợ Hàng đã giao Đơn hàng 2 đơn Kh…" at bounding box center [802, 422] width 1519 height 772
drag, startPoint x: 868, startPoint y: 620, endPoint x: 861, endPoint y: 618, distance: 7.3
click at [868, 620] on div "ver 1.8.146 Kho gửi Trên xe Kho nhận Kho công nợ Hàng đã giao Đơn hàng 2 đơn Kh…" at bounding box center [802, 422] width 1519 height 772
click at [181, 59] on button "Kho nhận" at bounding box center [175, 56] width 57 height 29
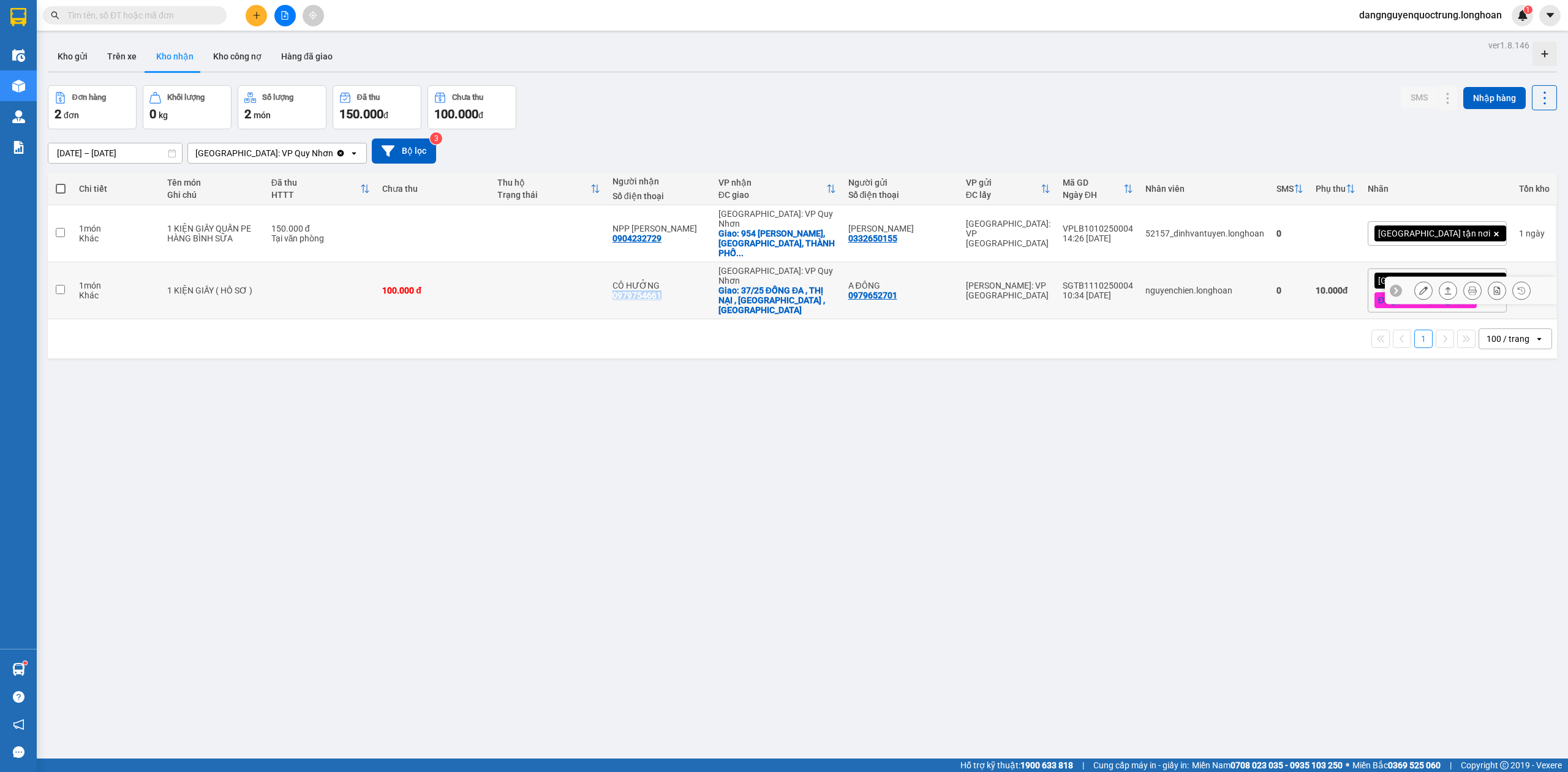
drag, startPoint x: 643, startPoint y: 278, endPoint x: 702, endPoint y: 275, distance: 59.1
click at [702, 280] on div "CÔ HƯỞNG 0979754661" at bounding box center [659, 290] width 94 height 20
checkbox input "true"
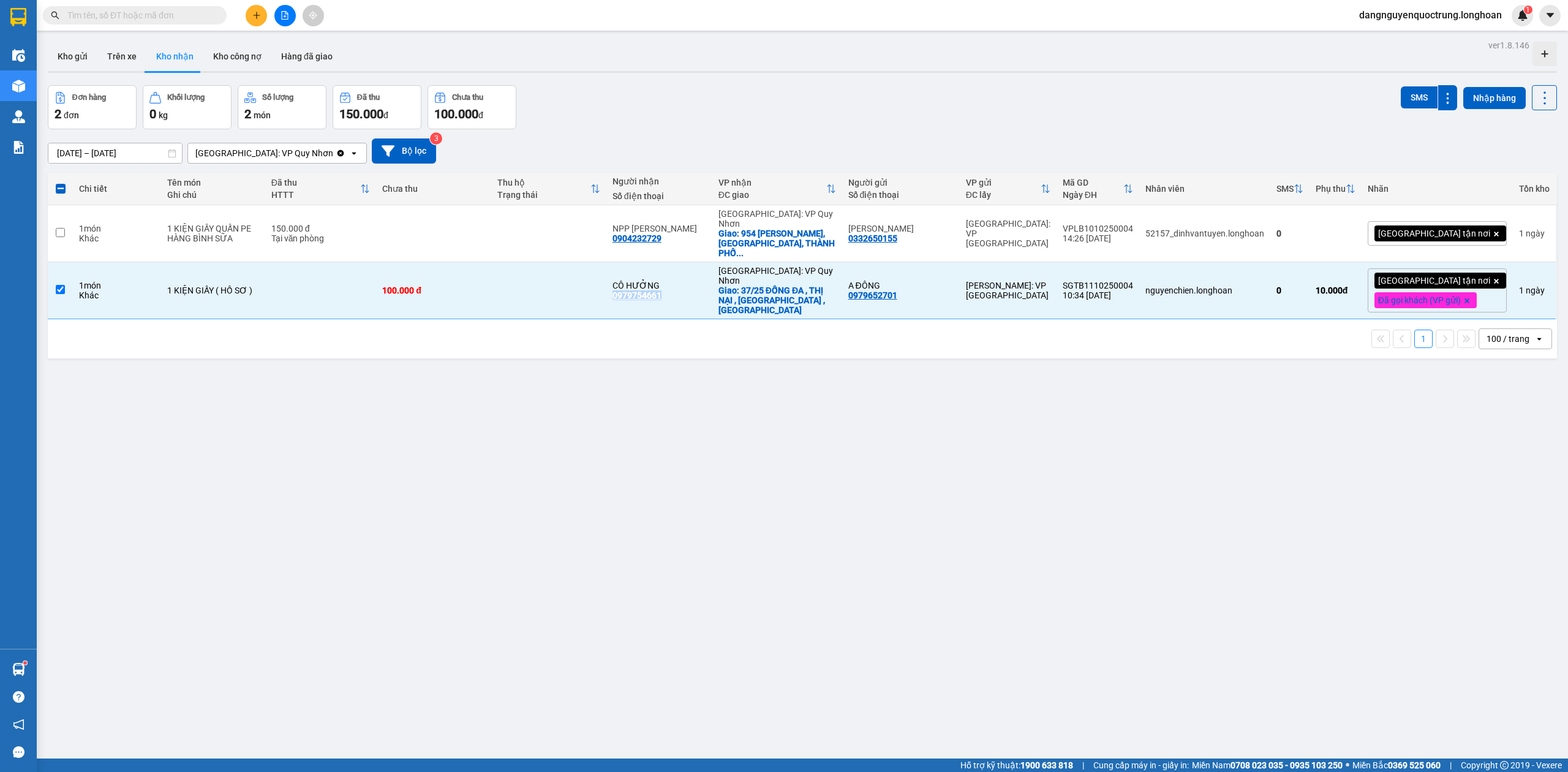
copy div "0979754661"
click at [946, 537] on div "ver 1.8.146 Kho gửi Trên xe Kho nhận Kho công nợ Hàng đã giao Đơn hàng 2 đơn Kh…" at bounding box center [802, 422] width 1519 height 772
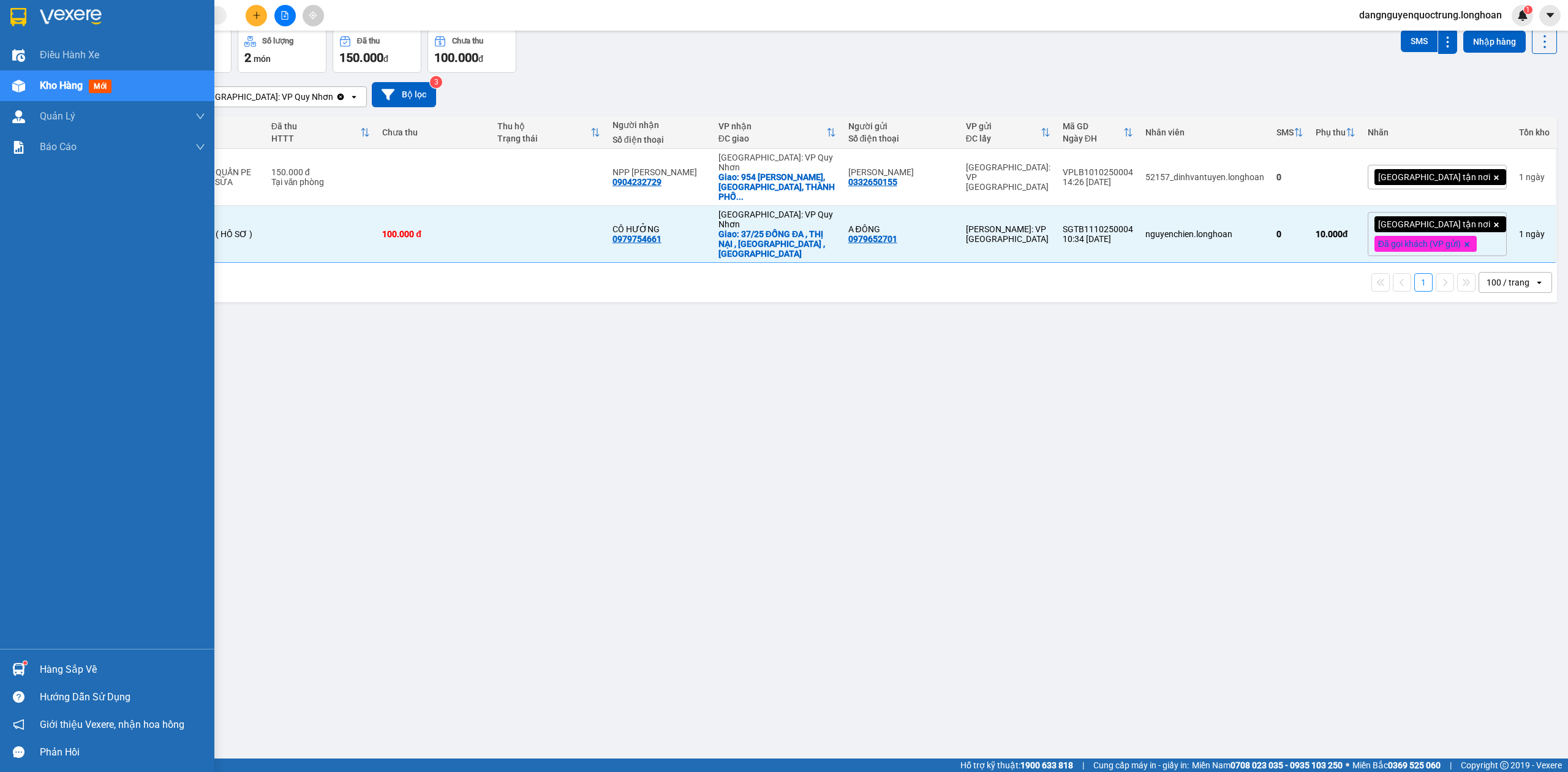
click at [30, 673] on div "Hàng sắp về" at bounding box center [107, 669] width 214 height 27
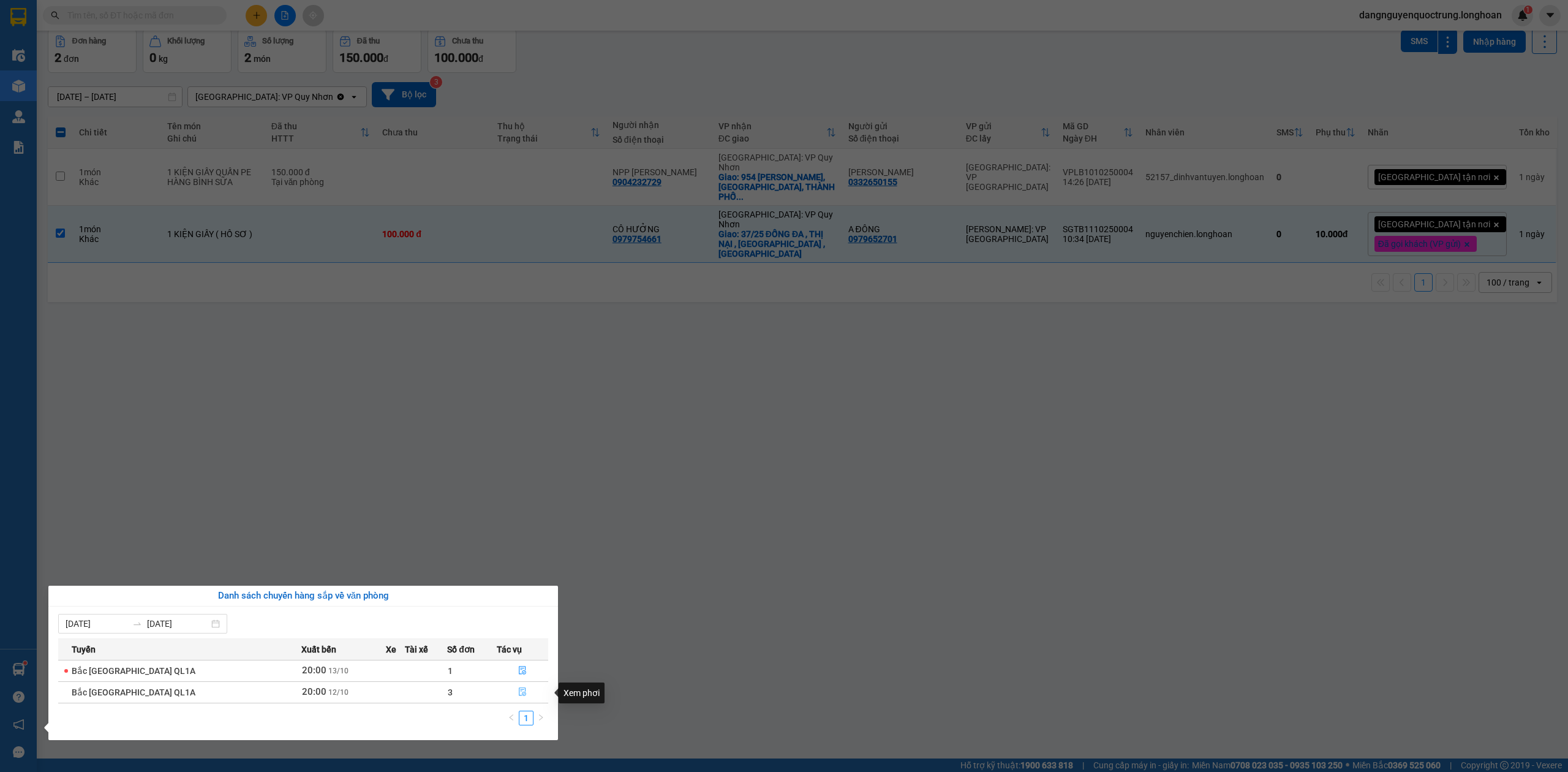
click at [518, 691] on icon "file-done" at bounding box center [522, 691] width 9 height 9
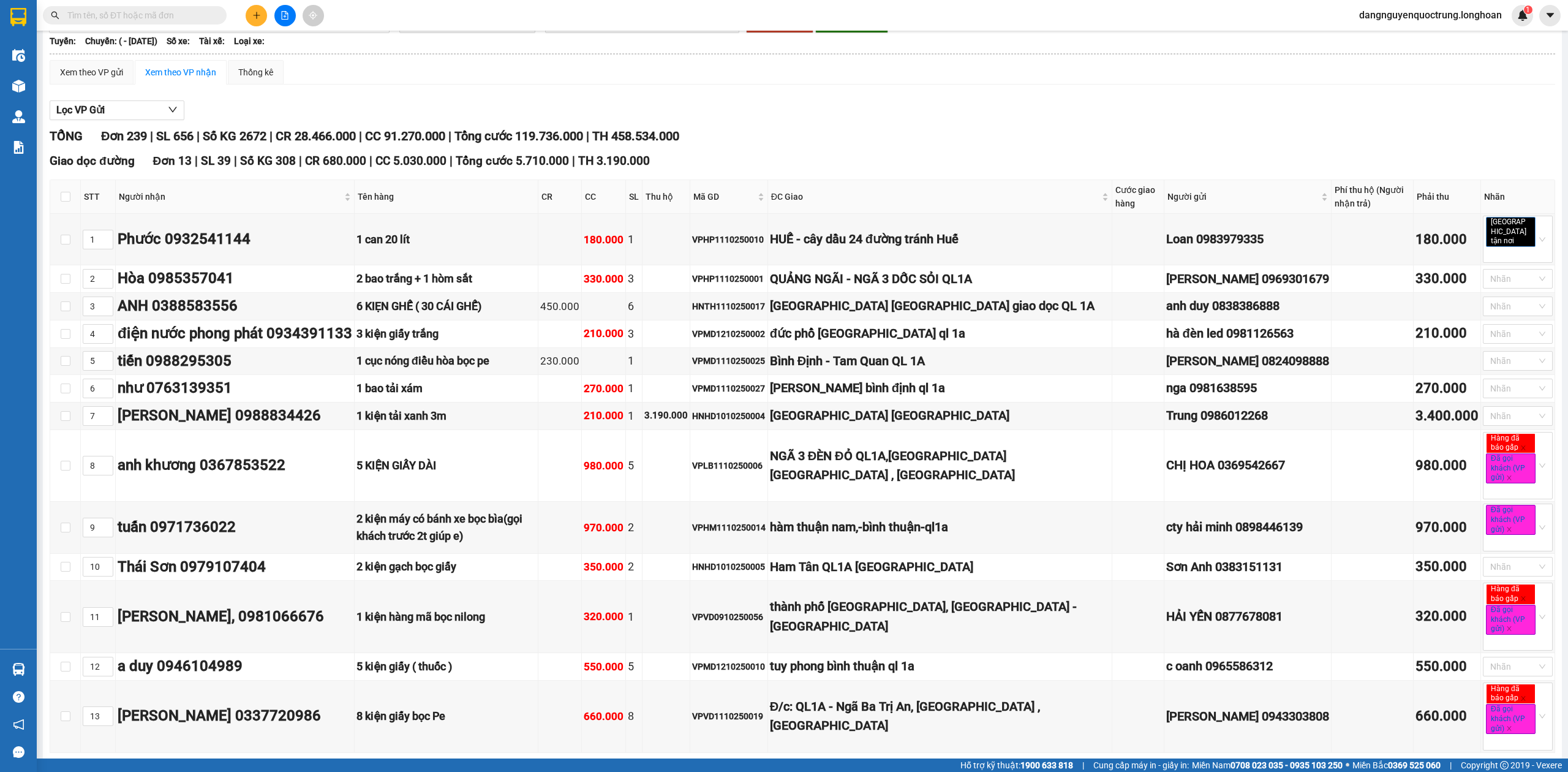
click at [461, 376] on td "1 cục nóng điều hòa bọc pe" at bounding box center [447, 361] width 184 height 27
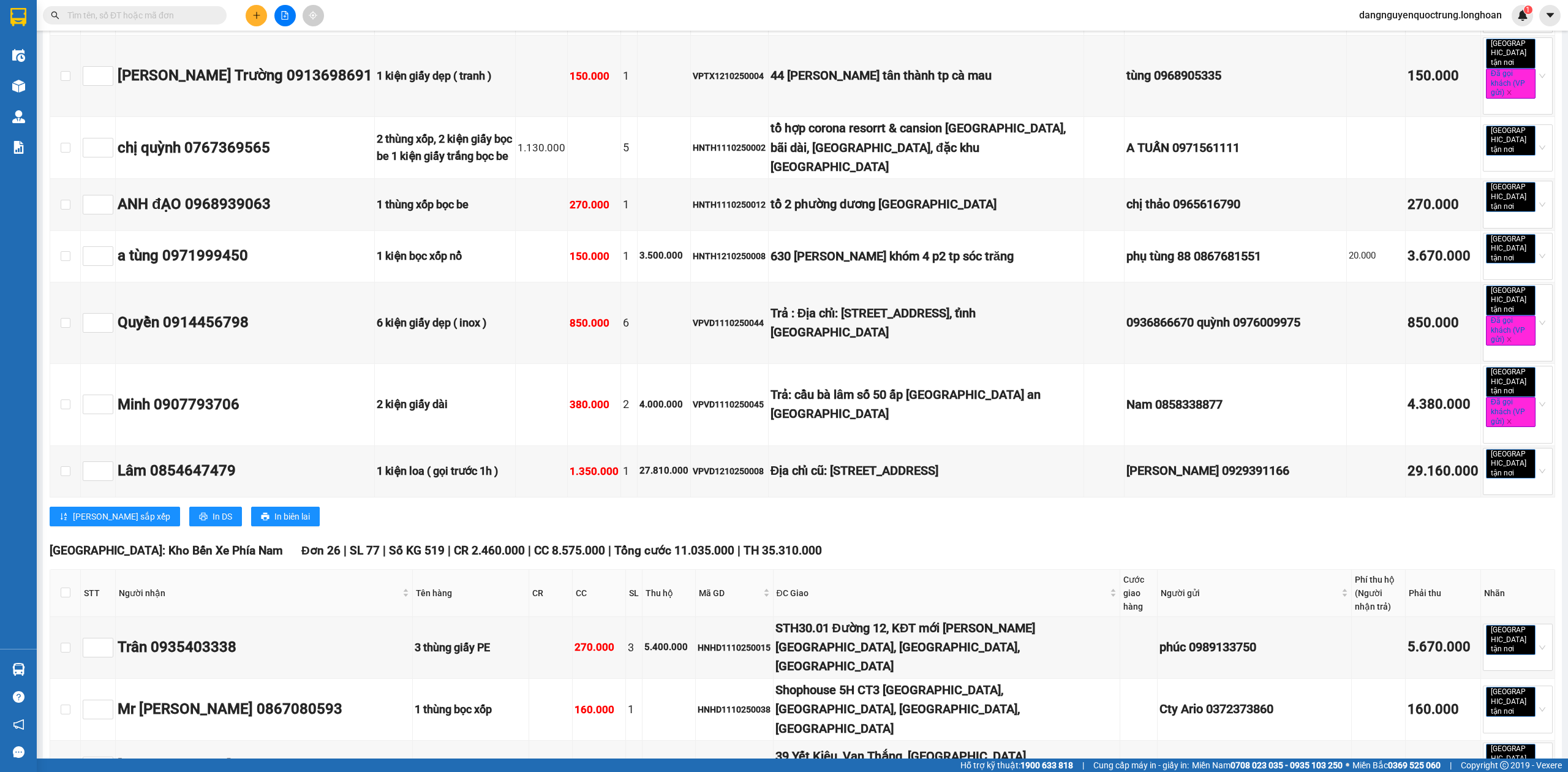
scroll to position [13835, 0]
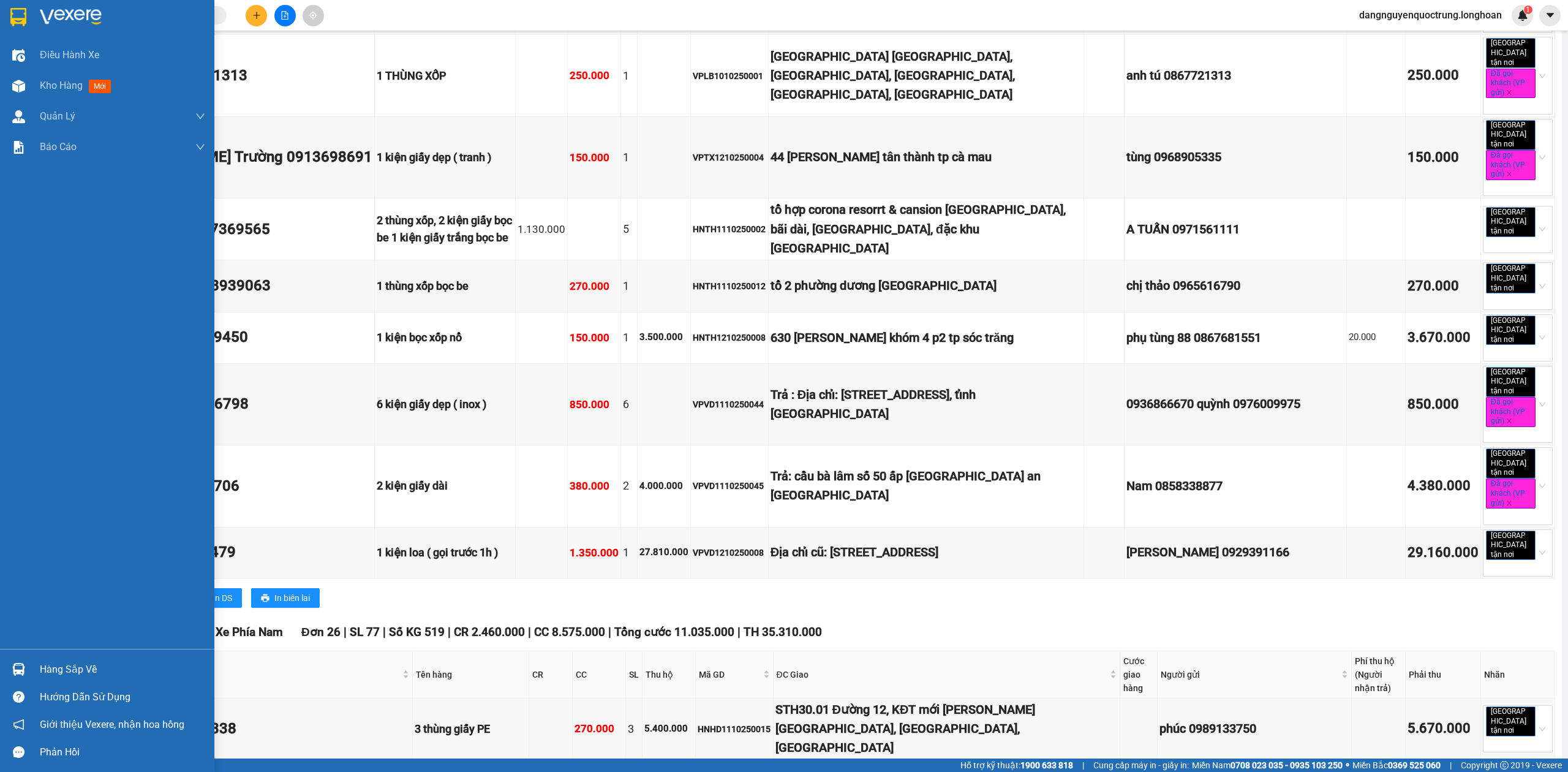
click at [20, 665] on img at bounding box center [19, 670] width 13 height 13
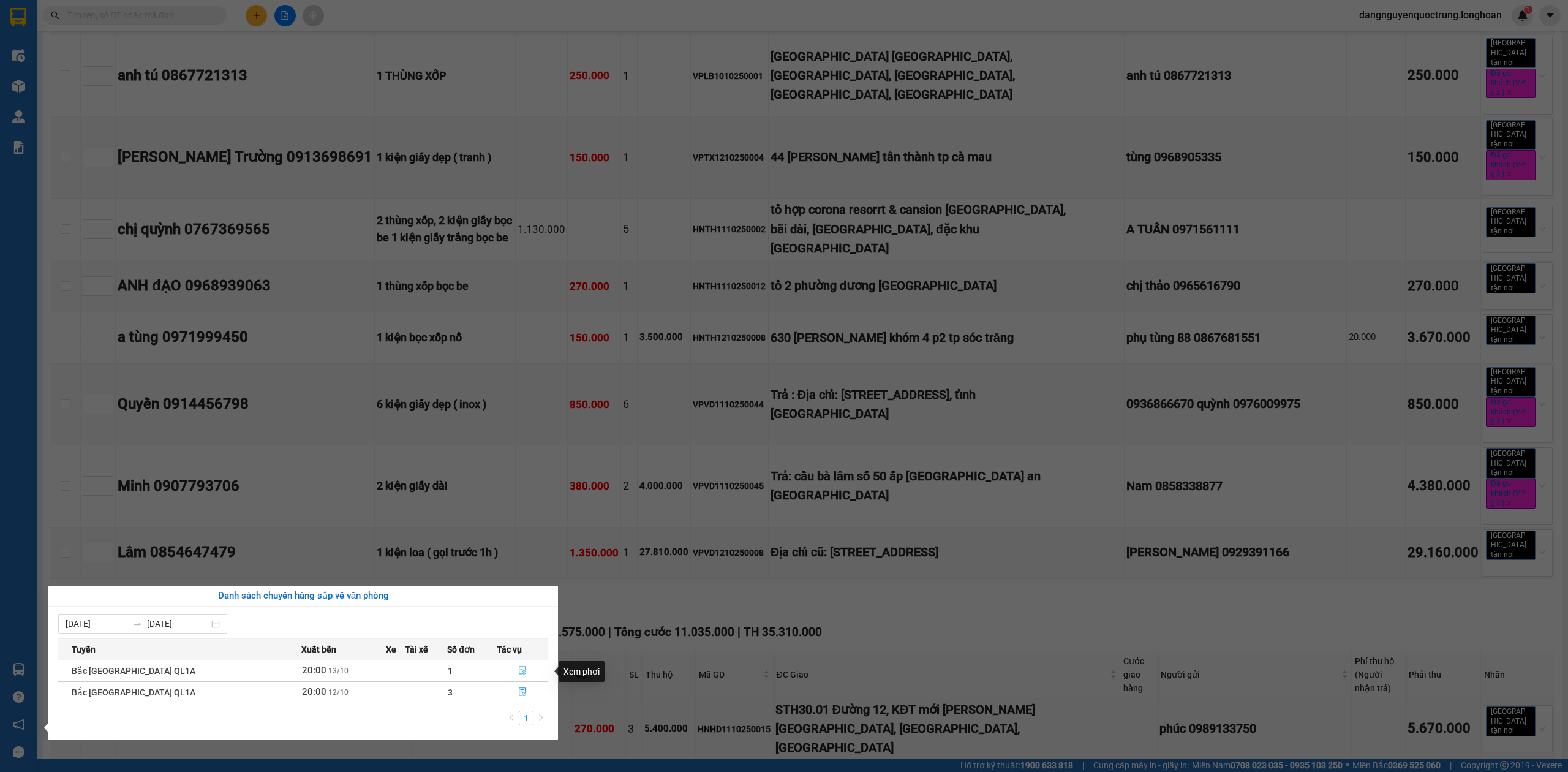
click at [521, 672] on icon "file-done" at bounding box center [522, 670] width 9 height 9
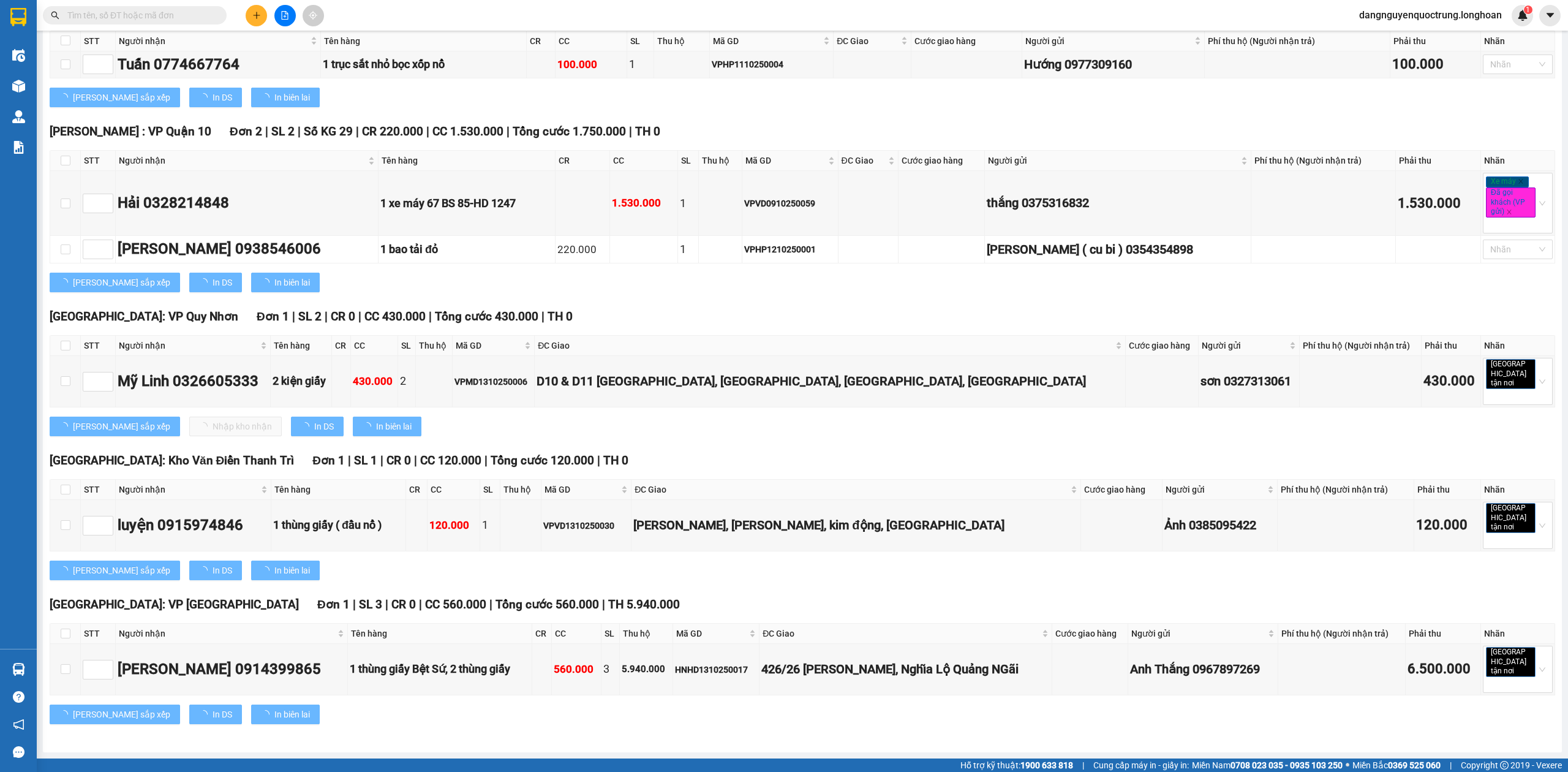
scroll to position [7176, 0]
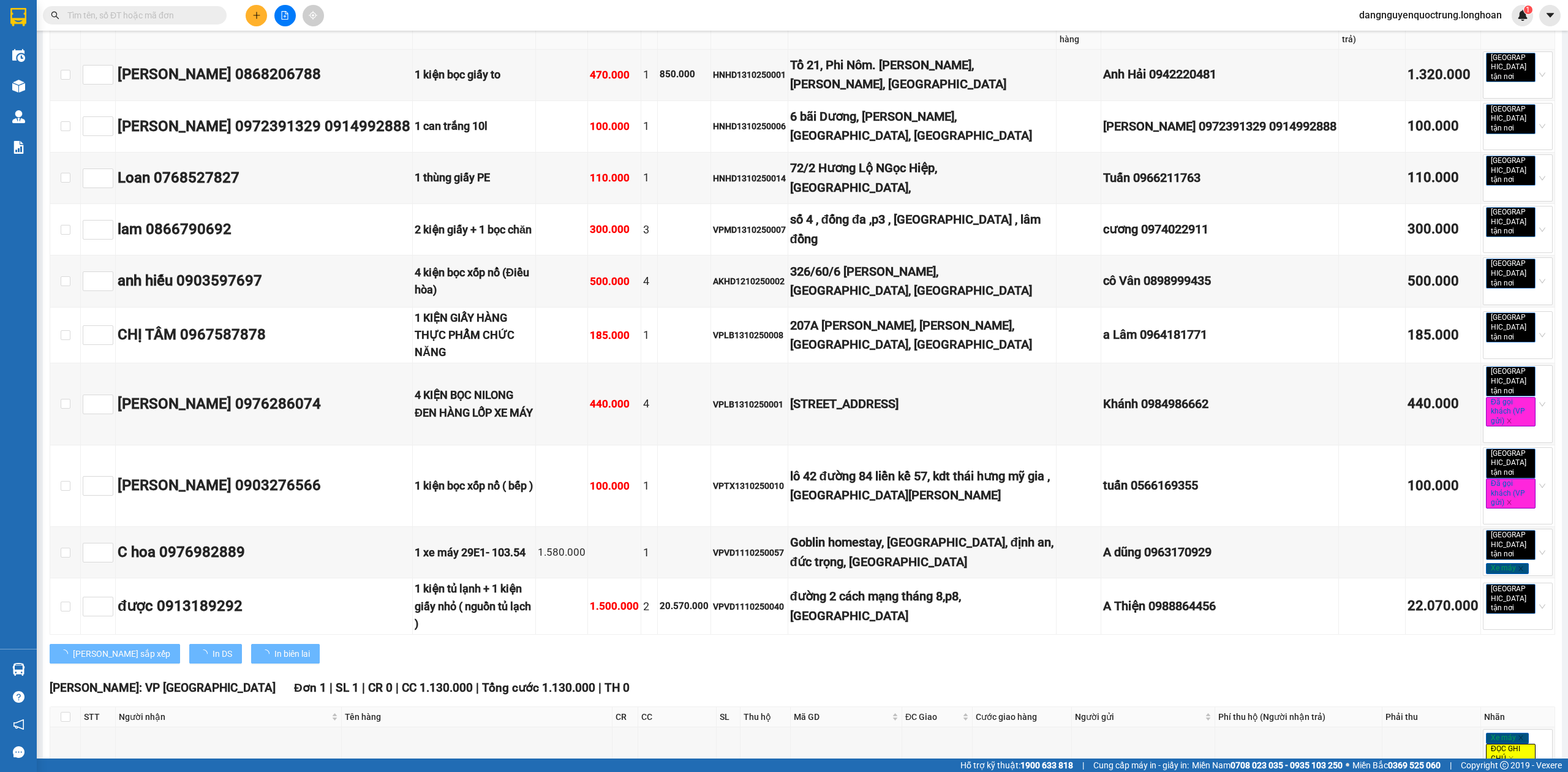
type input "[DATE]"
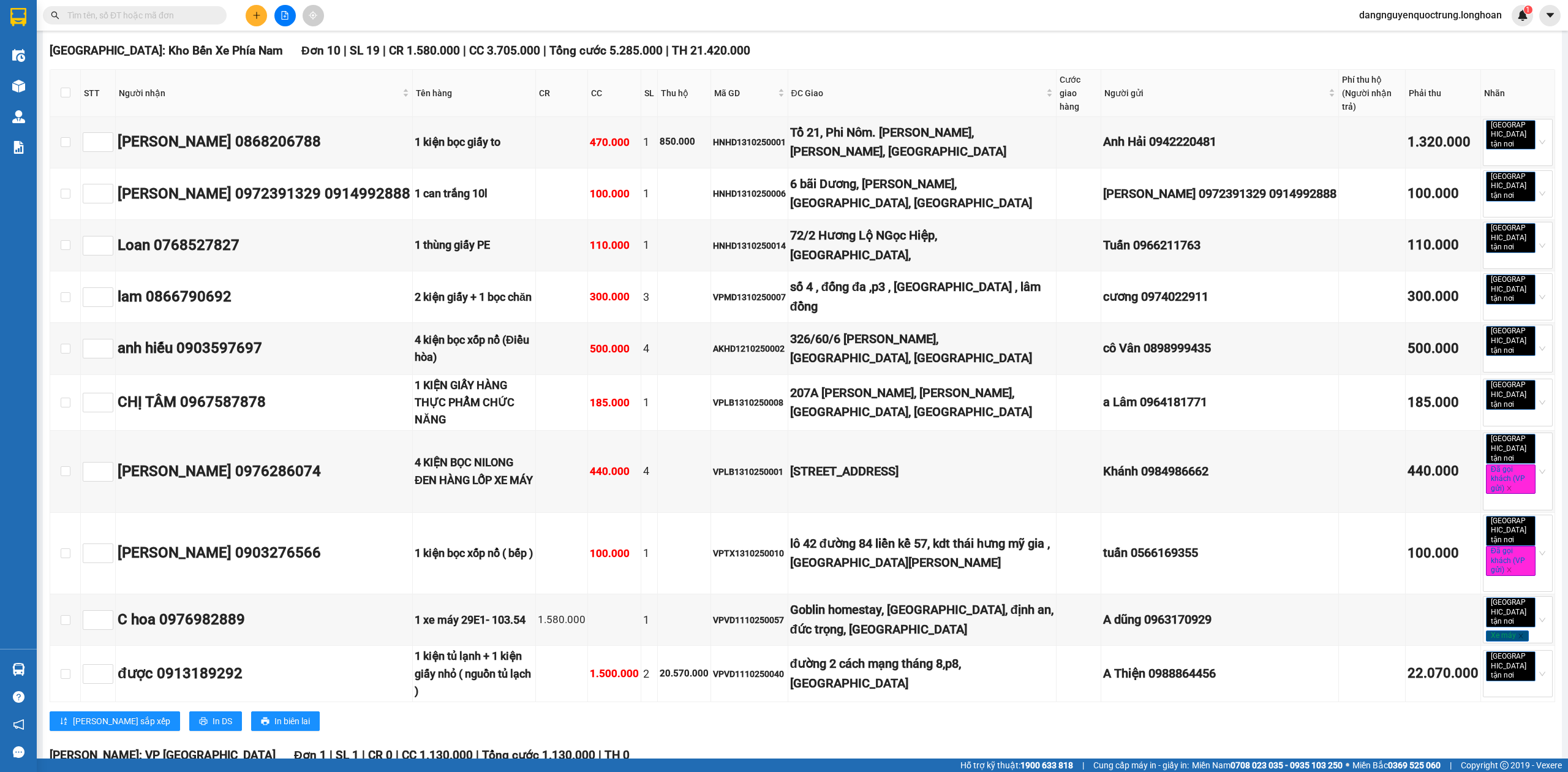
scroll to position [7013, 0]
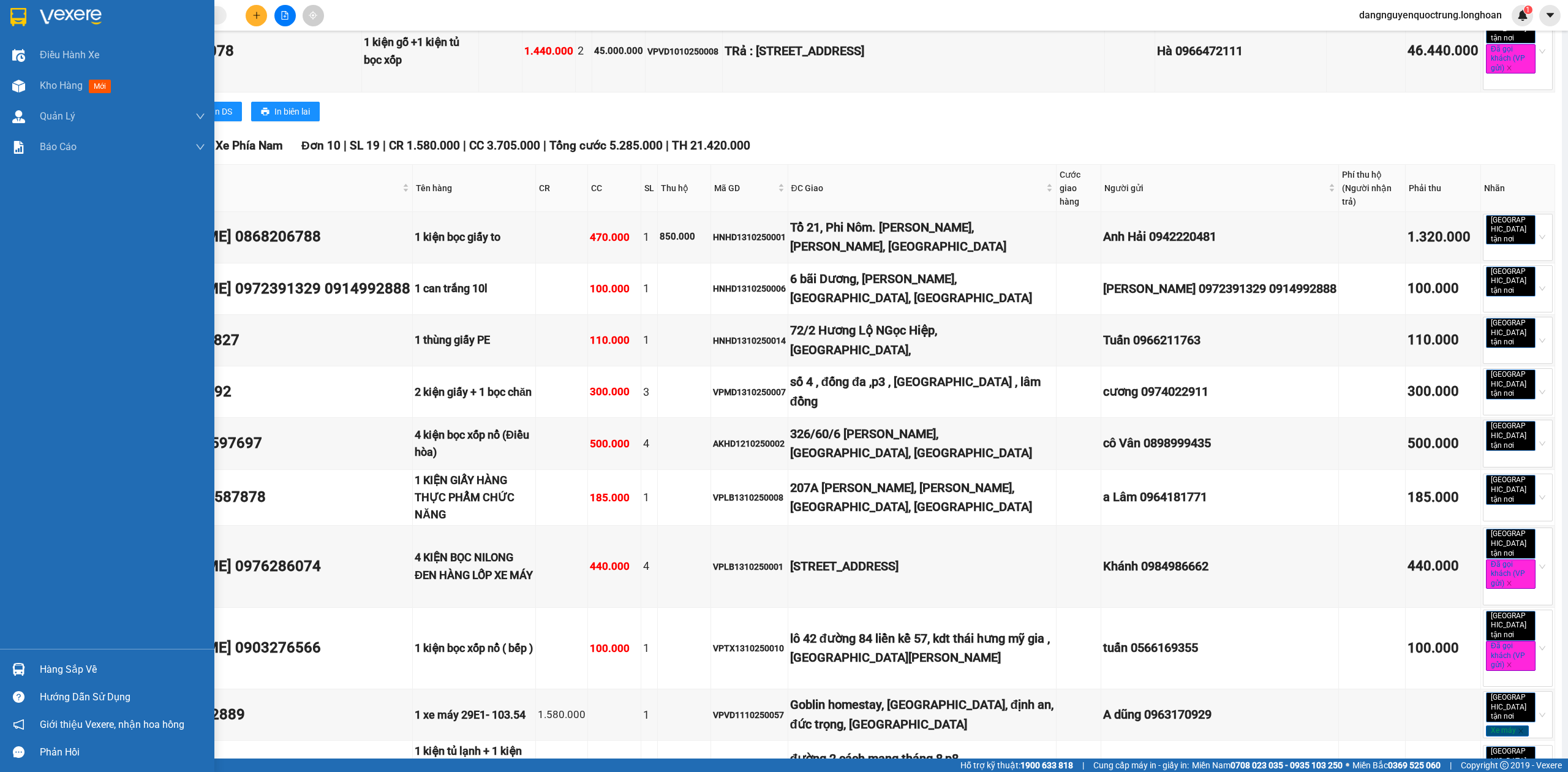
click at [27, 12] on div at bounding box center [18, 16] width 22 height 22
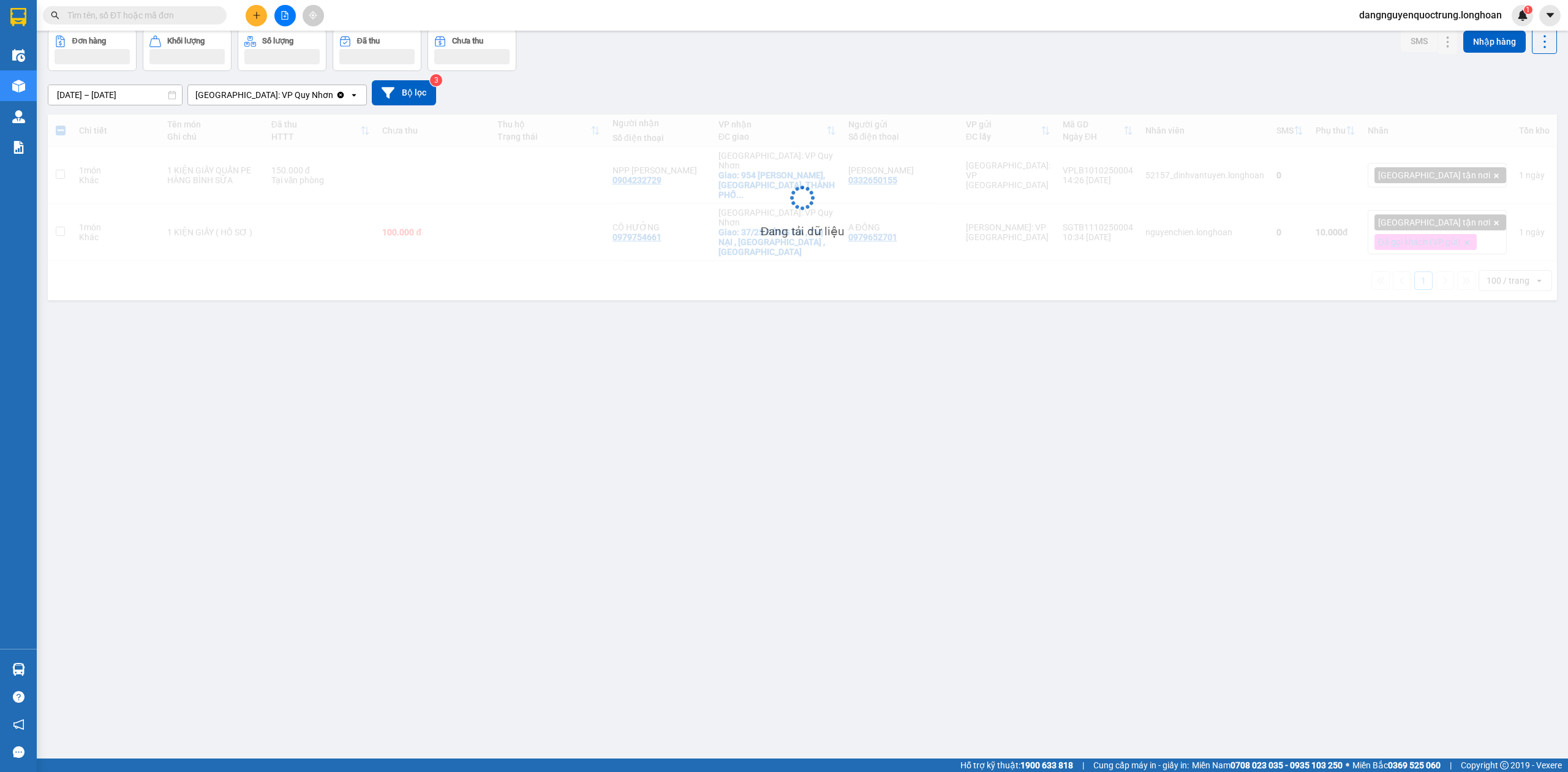
scroll to position [57, 0]
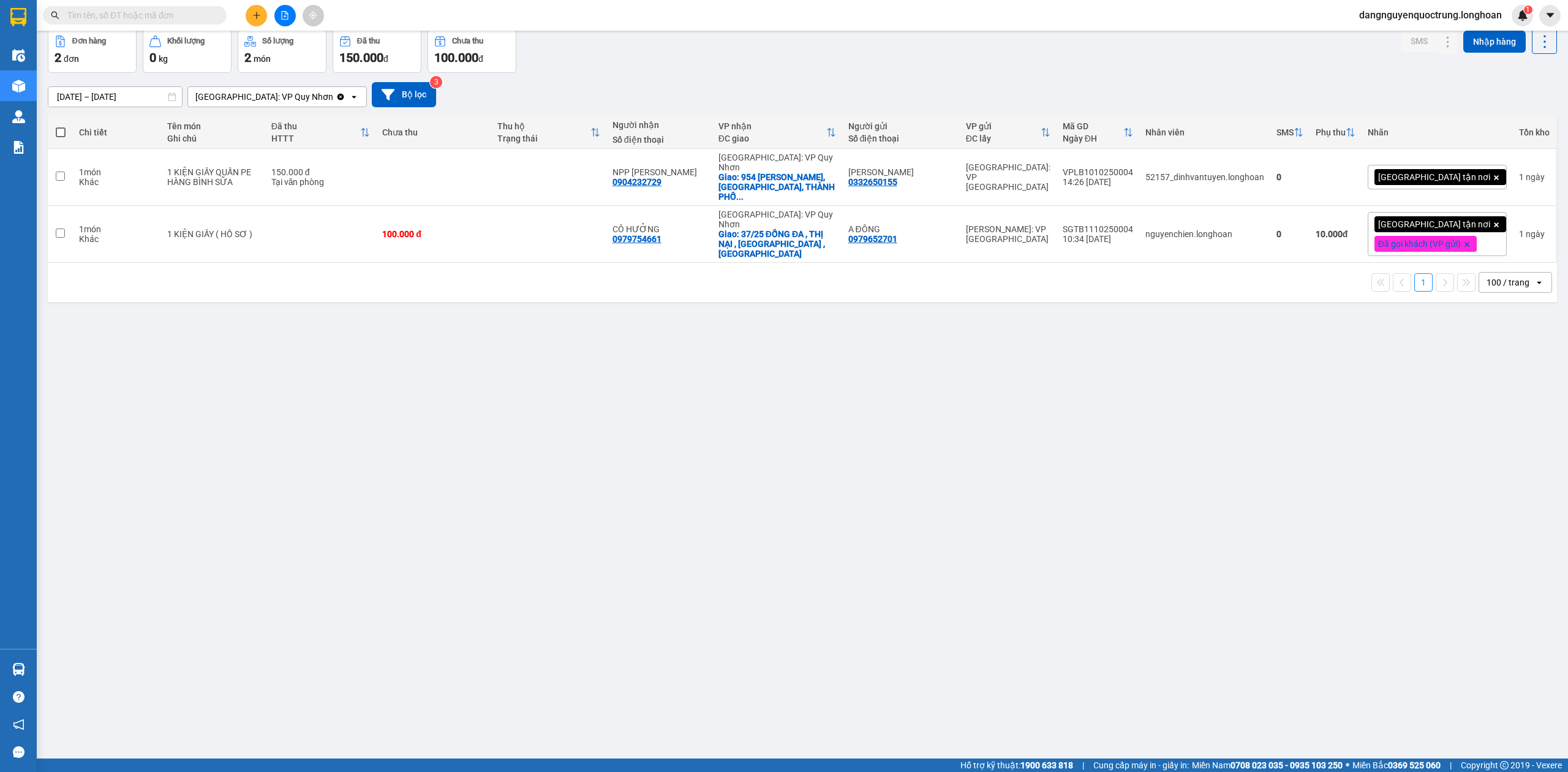
click at [949, 533] on div "ver 1.8.146 Kho gửi Trên xe Kho nhận Kho công nợ Hàng đã giao Đơn hàng 2 đơn Kh…" at bounding box center [802, 366] width 1519 height 772
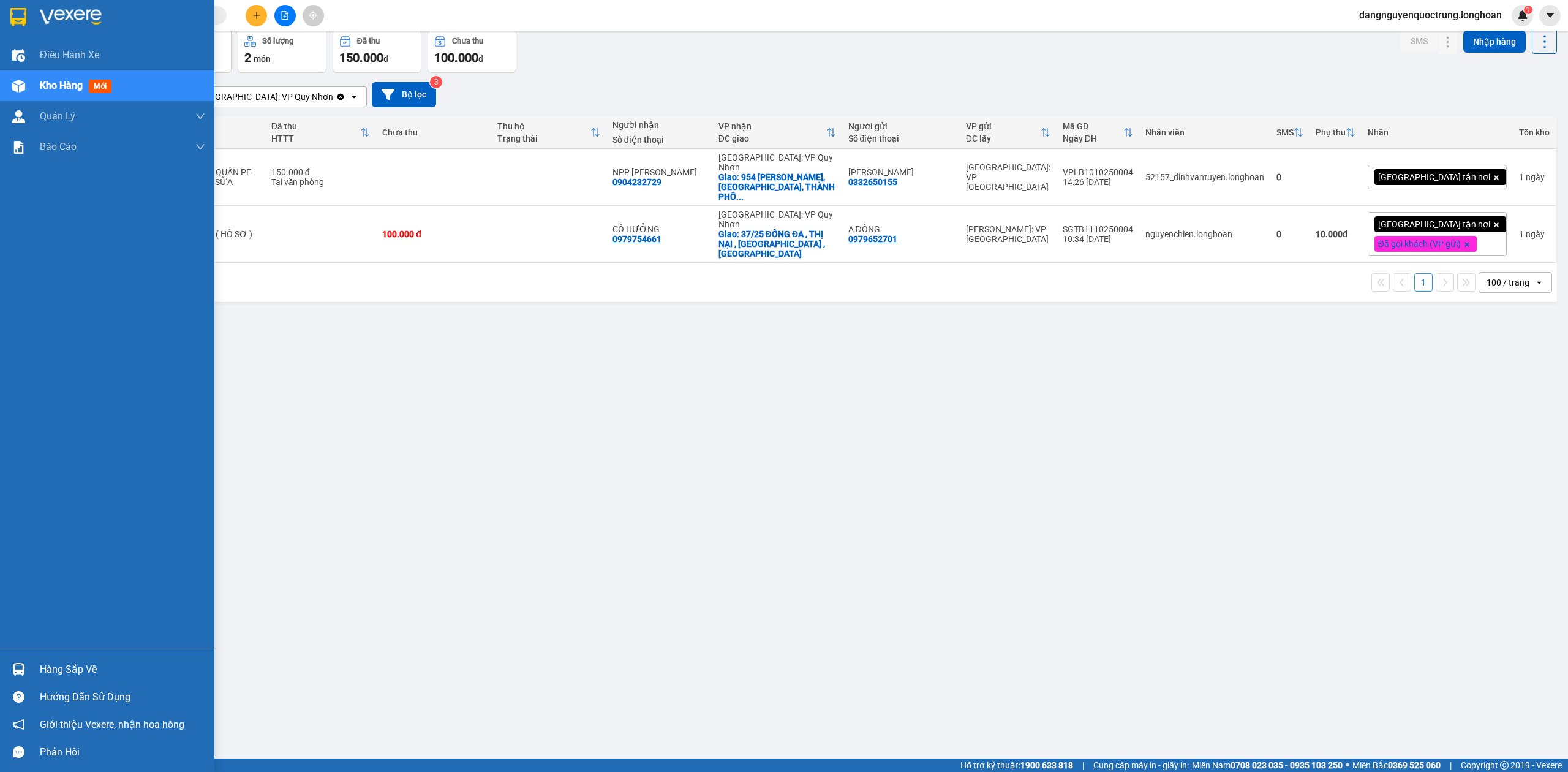
click at [12, 663] on img at bounding box center [19, 670] width 13 height 13
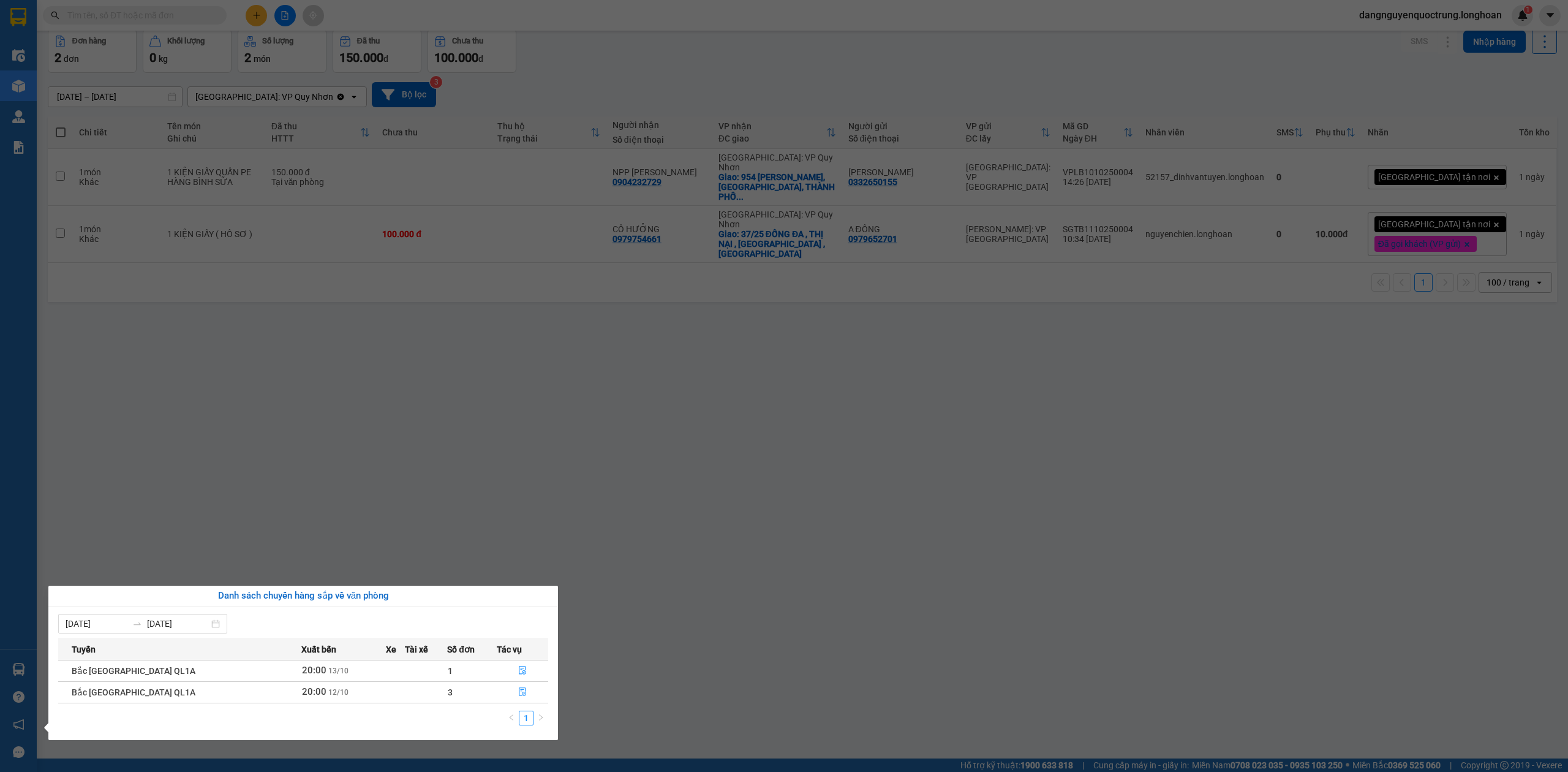
click at [668, 556] on section "Kết quả tìm kiếm ( 0 ) Bộ lọc No Data dangnguyenquoctrung.longhoan 1 Điều hành …" at bounding box center [784, 386] width 1568 height 772
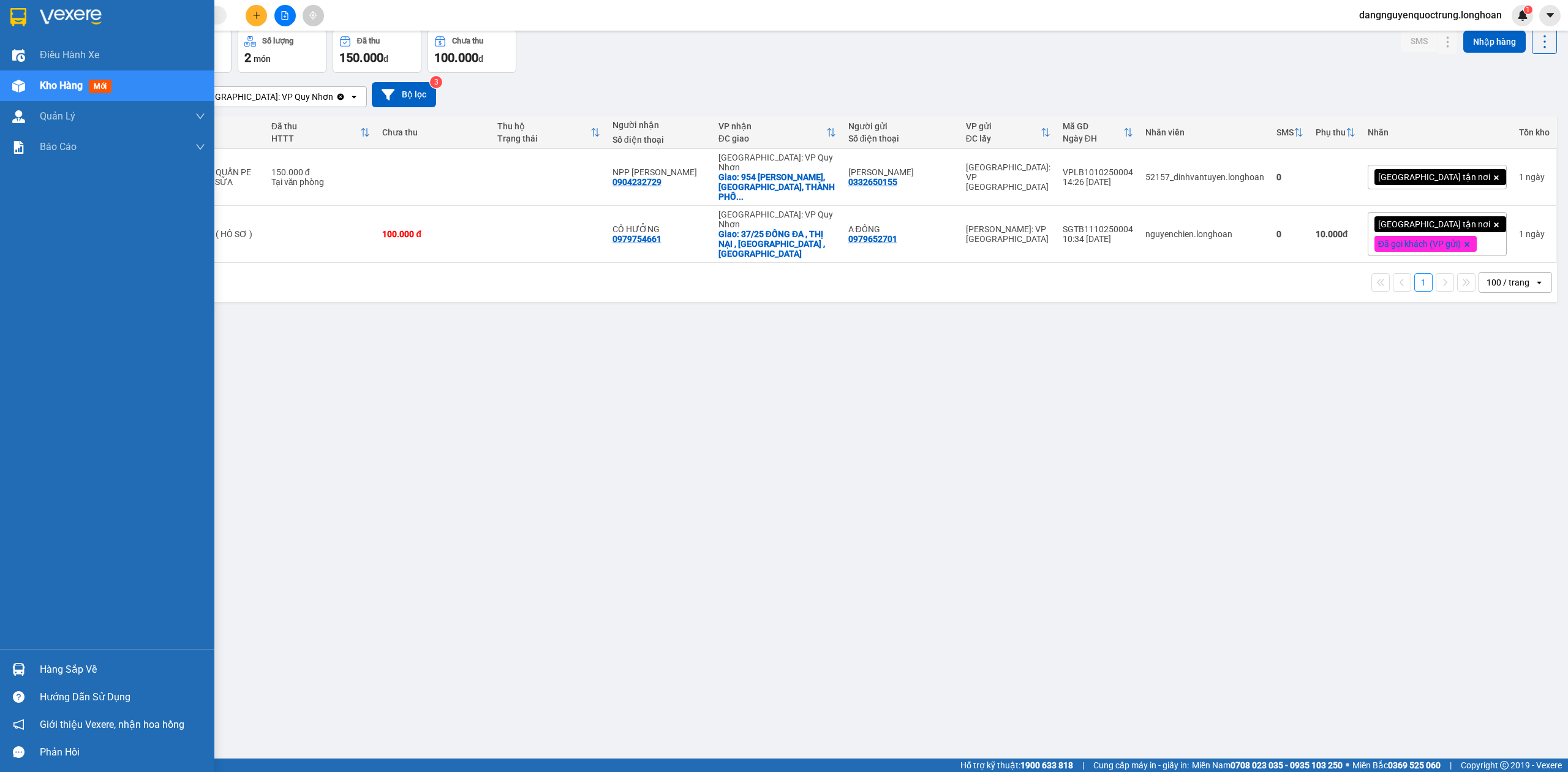
click at [17, 660] on div at bounding box center [18, 669] width 22 height 22
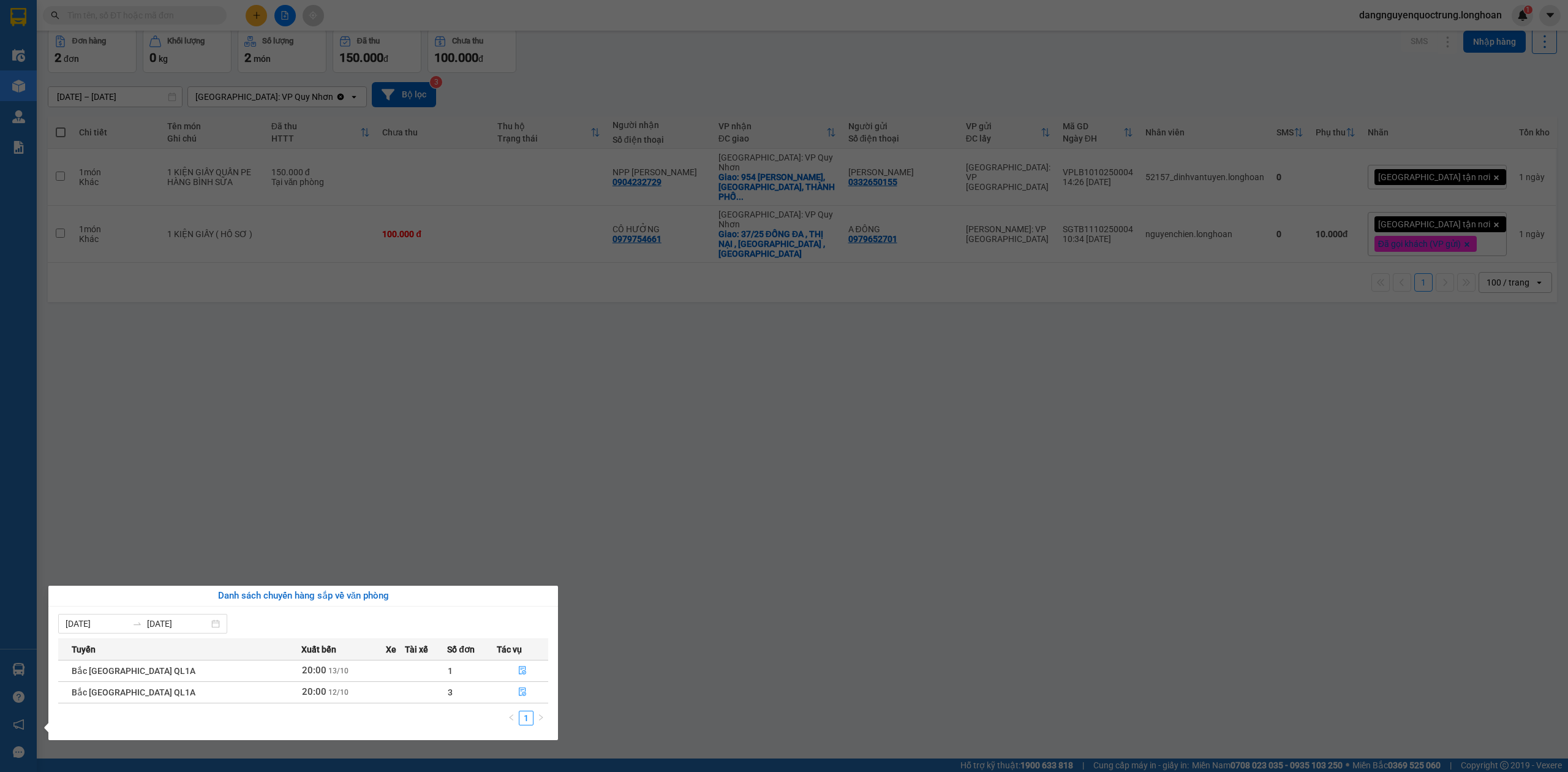
click at [576, 508] on section "Kết quả tìm kiếm ( 0 ) Bộ lọc No Data dangnguyenquoctrung.longhoan 1 Điều hành …" at bounding box center [784, 386] width 1568 height 772
